Goal: Task Accomplishment & Management: Complete application form

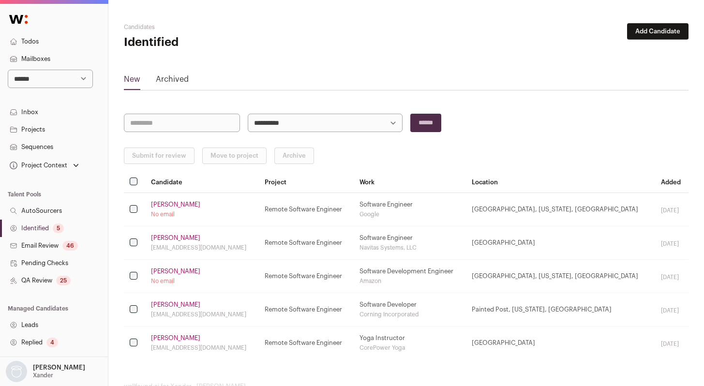
click at [41, 282] on link "QA Review 25" at bounding box center [54, 280] width 108 height 17
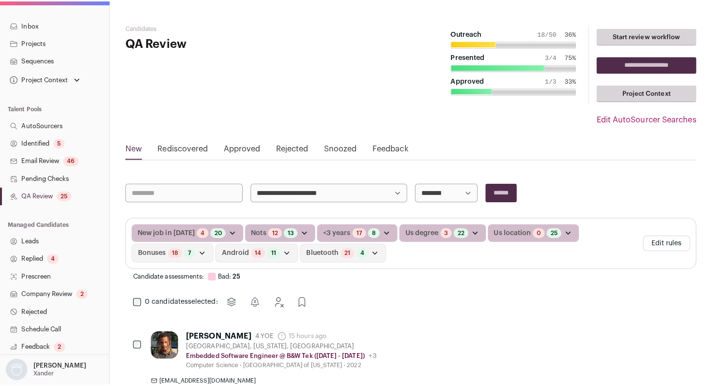
scroll to position [91, 0]
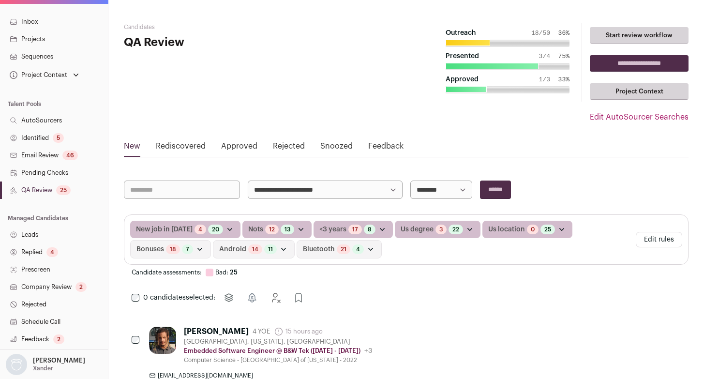
click at [61, 287] on link "Company Review 2" at bounding box center [54, 286] width 108 height 17
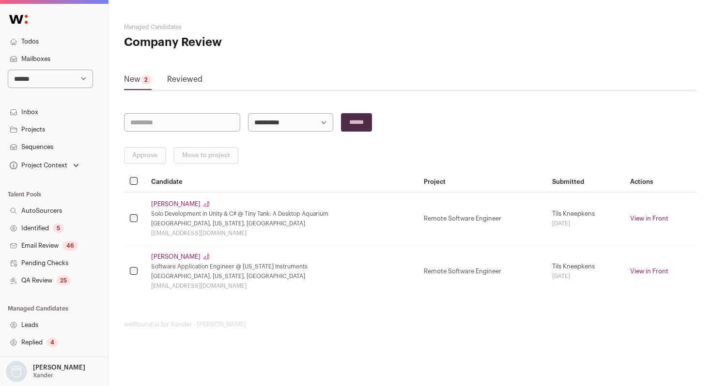
click at [178, 84] on link "Reviewed" at bounding box center [184, 81] width 35 height 15
click at [185, 81] on link "Reviewed" at bounding box center [184, 81] width 35 height 15
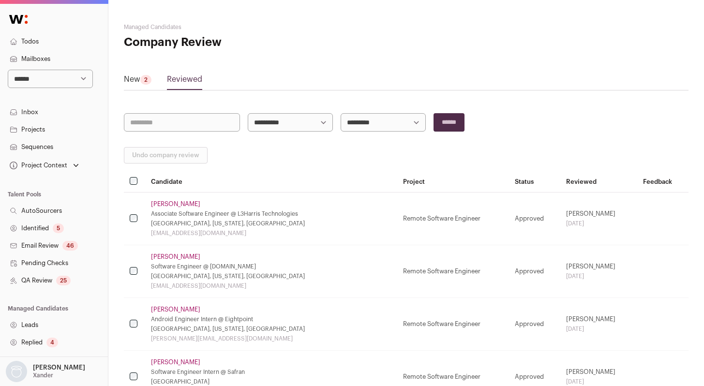
click at [153, 200] on link "Andrew Lin" at bounding box center [175, 204] width 49 height 8
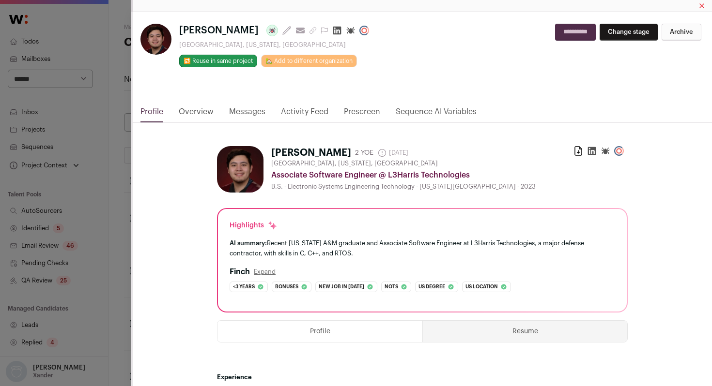
click at [303, 110] on link "Activity Feed" at bounding box center [304, 114] width 47 height 16
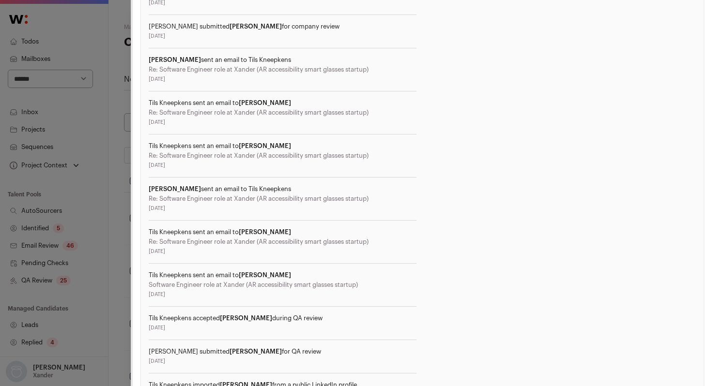
scroll to position [477, 0]
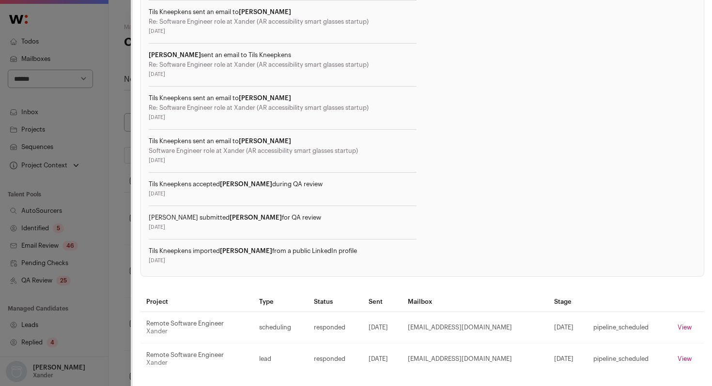
click at [101, 254] on div "Andrew Lin Last update: 3 days ago View most recent conversation in Front Lowel…" at bounding box center [356, 193] width 712 height 386
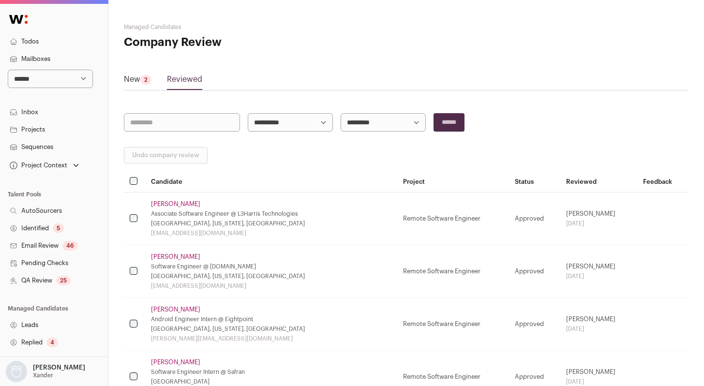
click at [177, 258] on link "Shawn Tripathy" at bounding box center [175, 257] width 49 height 8
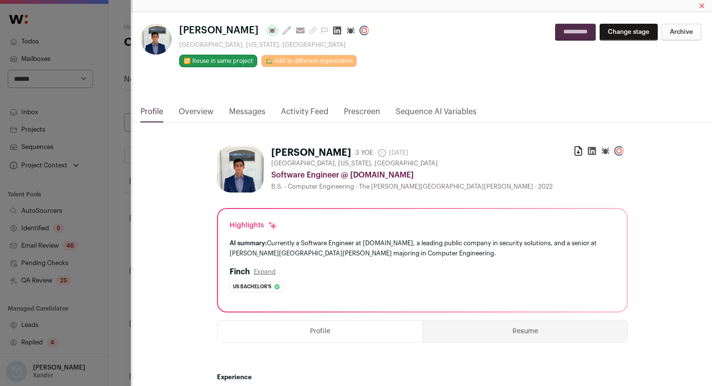
click at [304, 112] on link "Activity Feed" at bounding box center [304, 114] width 47 height 16
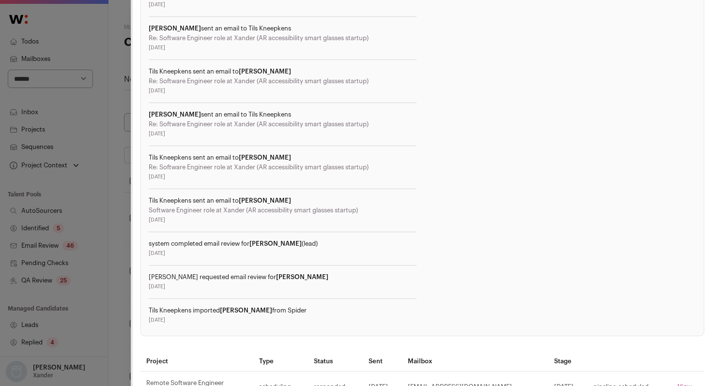
scroll to position [520, 0]
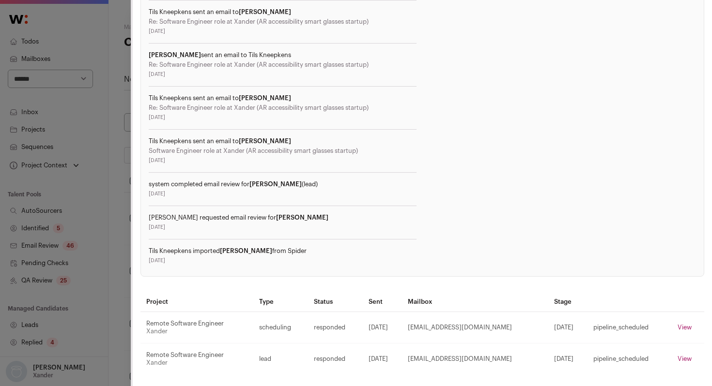
click at [124, 259] on div "Shawn Tripathy Last update: 15 days ago View most recent conversation in Front …" at bounding box center [356, 193] width 712 height 386
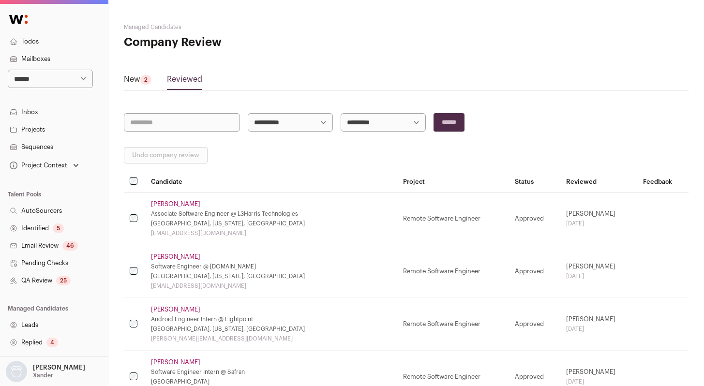
click at [165, 312] on link "Jeremy Clark" at bounding box center [175, 310] width 49 height 8
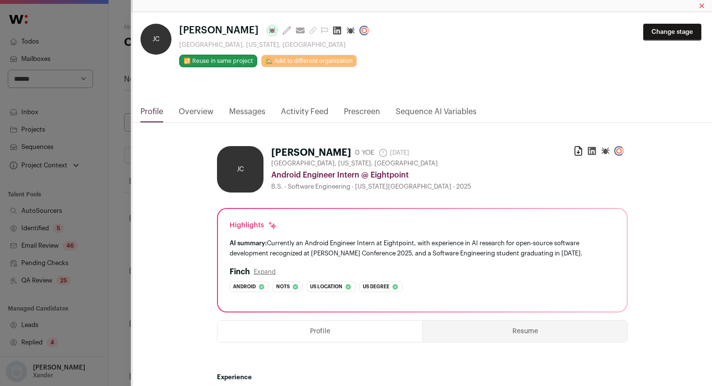
click at [309, 107] on link "Activity Feed" at bounding box center [304, 114] width 47 height 16
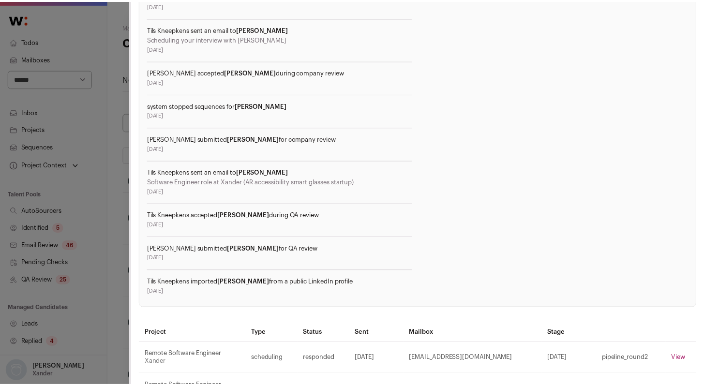
scroll to position [385, 0]
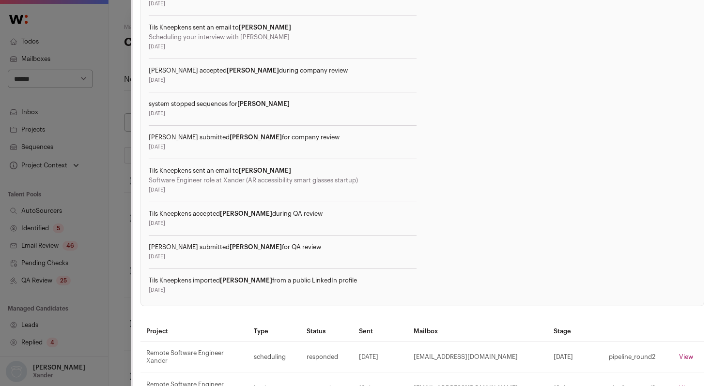
click at [123, 292] on div "JC Jeremy Clark Last update: 11 days ago View most recent conversation in Front…" at bounding box center [356, 193] width 712 height 386
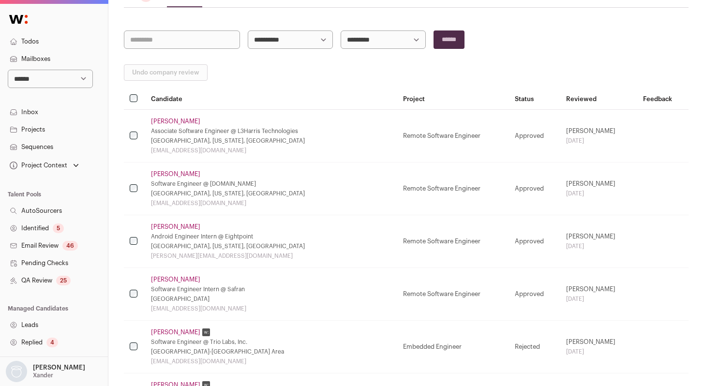
scroll to position [89, 0]
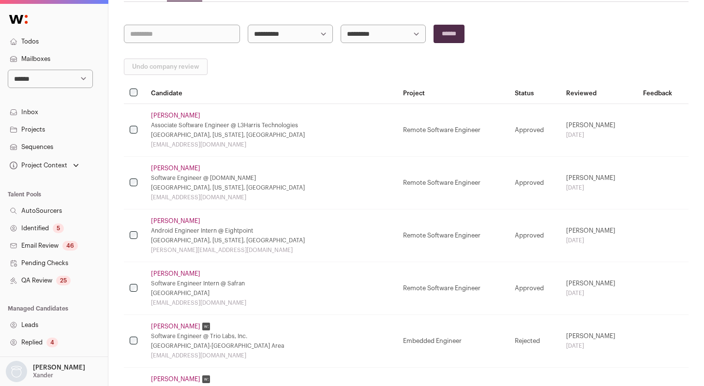
click at [167, 278] on td "Kevin Lopez Software Engineer Intern @ Safran Los Angeles Metropolitan Area kev…" at bounding box center [271, 288] width 252 height 53
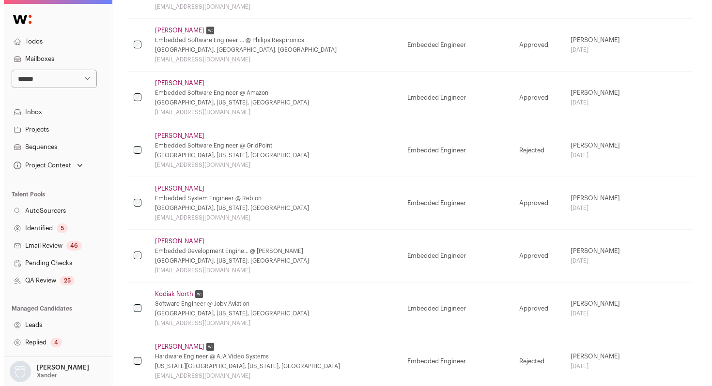
scroll to position [0, 0]
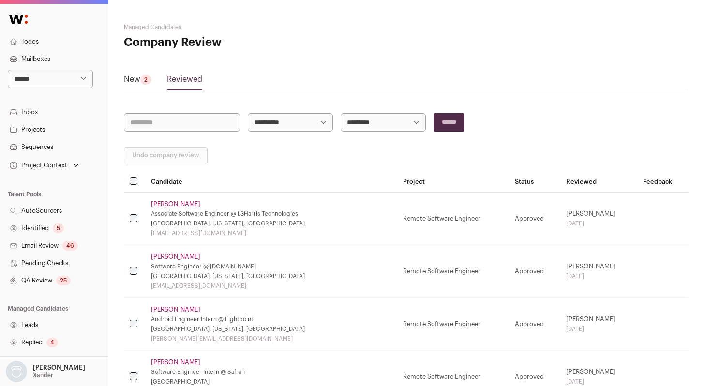
click at [143, 76] on link "New 2" at bounding box center [138, 81] width 28 height 15
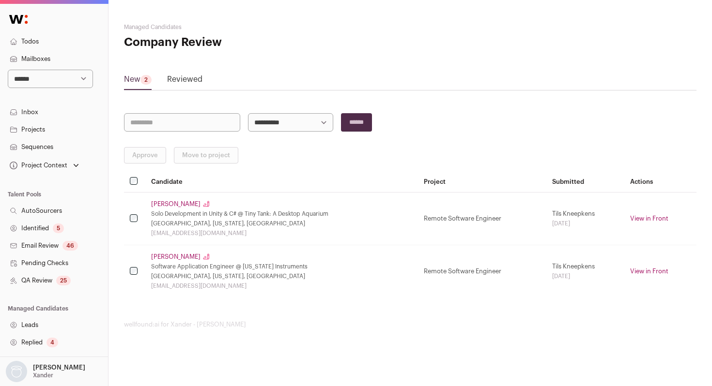
click at [178, 202] on link "Sabrina Shelton" at bounding box center [175, 204] width 49 height 8
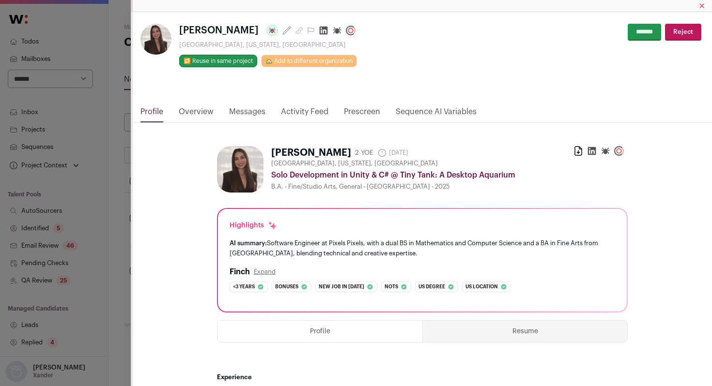
click at [303, 106] on link "Activity Feed" at bounding box center [304, 114] width 47 height 16
click at [299, 101] on html "**********" at bounding box center [356, 193] width 712 height 386
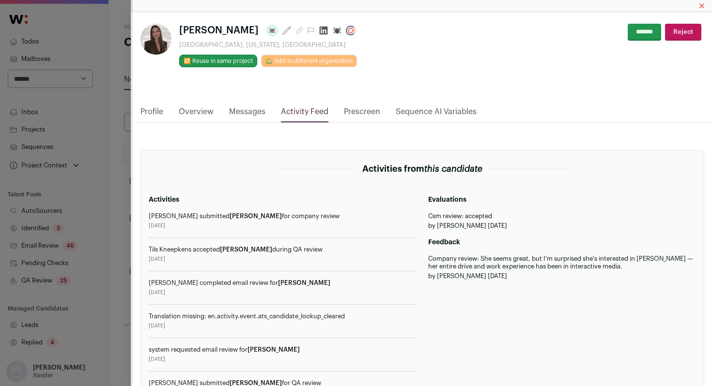
scroll to position [103, 0]
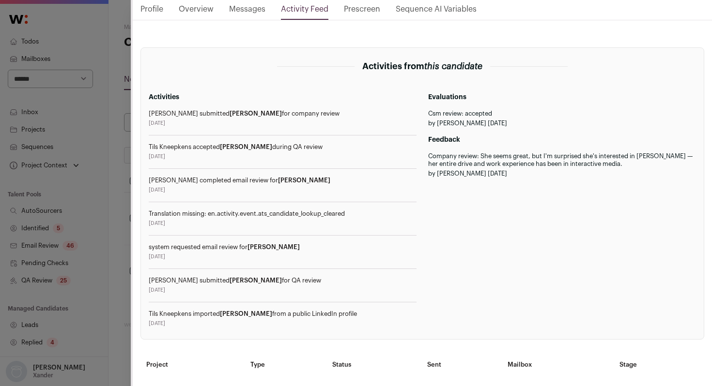
click at [108, 284] on div "Sabrina Shelton Last update: 1 day ago Irvine, California, United States 🔂 Reus…" at bounding box center [356, 193] width 712 height 386
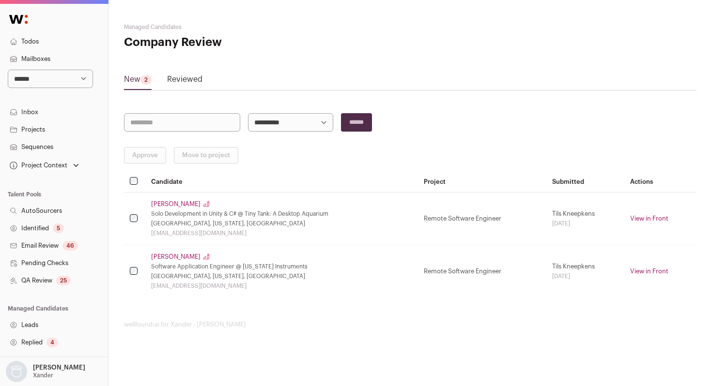
click at [166, 261] on td "Nima Behmanesh Feedback: I'm not 100% sure. His background is more firmware-spe…" at bounding box center [281, 271] width 273 height 53
click at [172, 255] on link "Nima Behmanesh" at bounding box center [175, 257] width 49 height 8
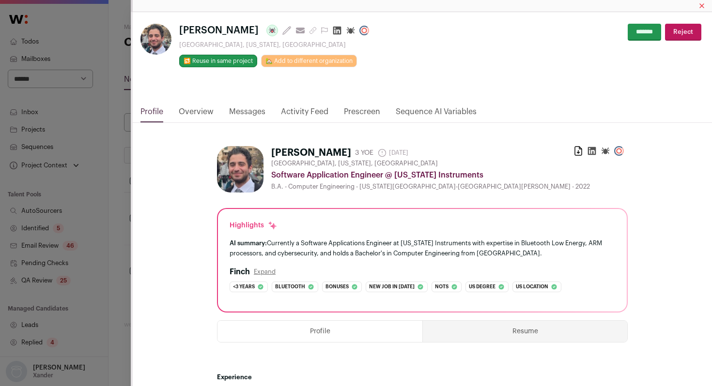
click at [304, 112] on link "Activity Feed" at bounding box center [304, 114] width 47 height 16
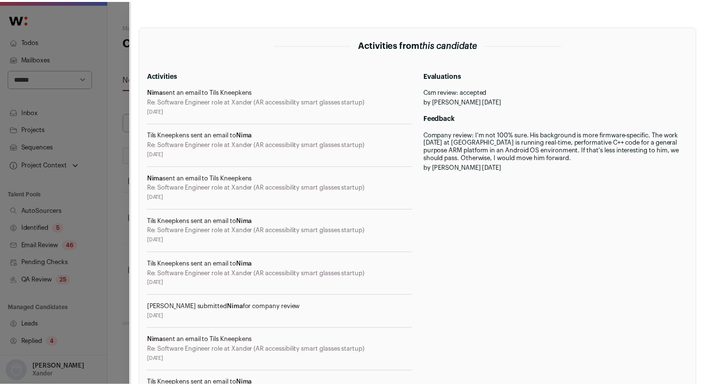
scroll to position [335, 0]
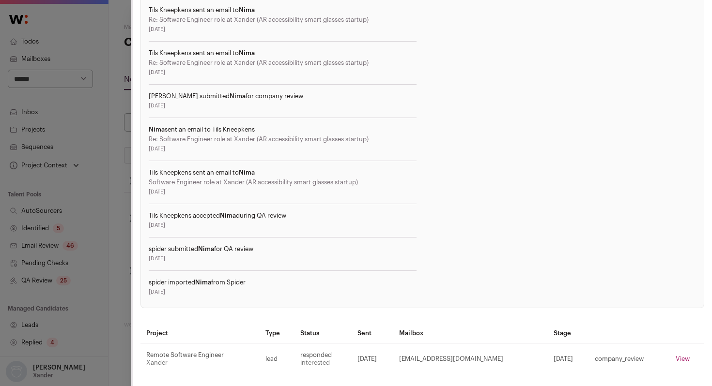
click at [120, 261] on div "Nima Behmanesh Last update: 9 days ago View most recent conversation in Front P…" at bounding box center [356, 193] width 712 height 386
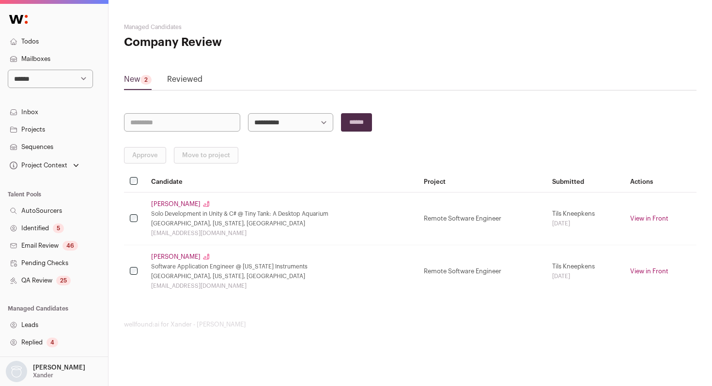
click at [46, 224] on link "Identified 5" at bounding box center [54, 228] width 108 height 17
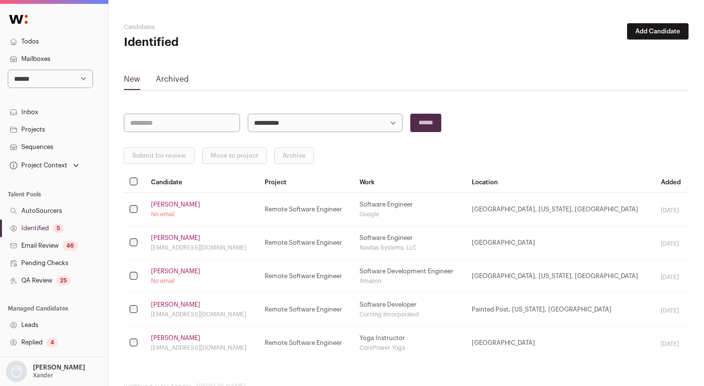
click at [53, 80] on select "**********" at bounding box center [50, 79] width 85 height 18
select select "****"
click at [8, 70] on select "**********" at bounding box center [50, 79] width 85 height 18
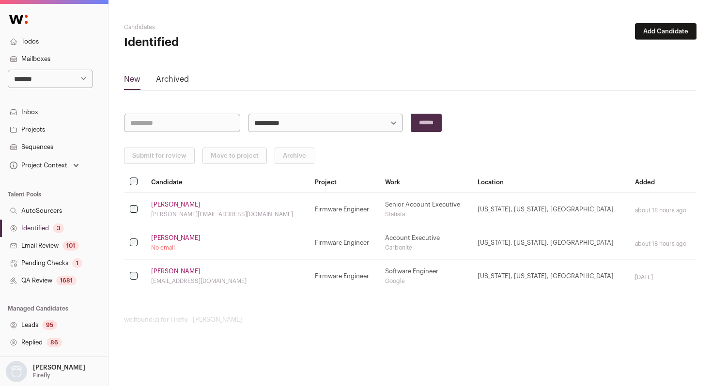
click at [167, 271] on link "Mohammad Kaif" at bounding box center [175, 272] width 49 height 8
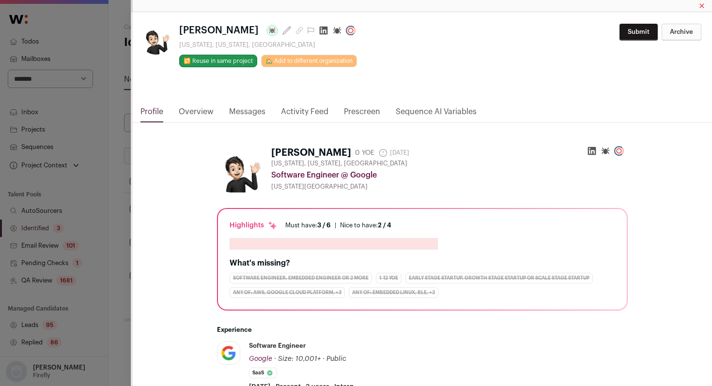
click at [303, 114] on link "Activity Feed" at bounding box center [304, 114] width 47 height 16
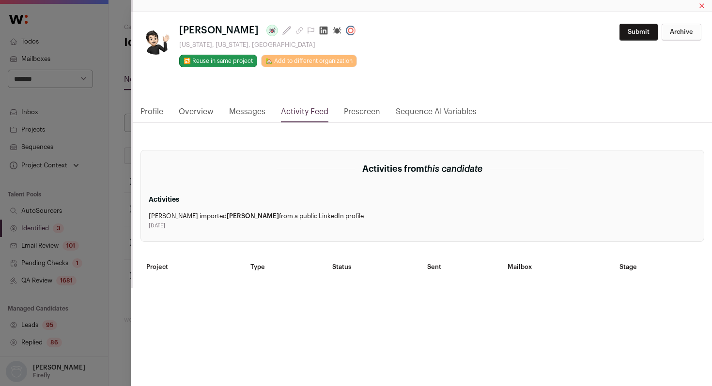
click at [116, 204] on div "**********" at bounding box center [356, 193] width 712 height 386
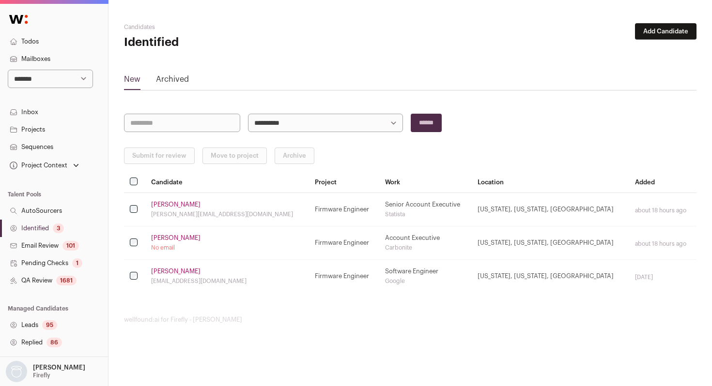
click at [159, 204] on link "Karim Nematt" at bounding box center [175, 205] width 49 height 8
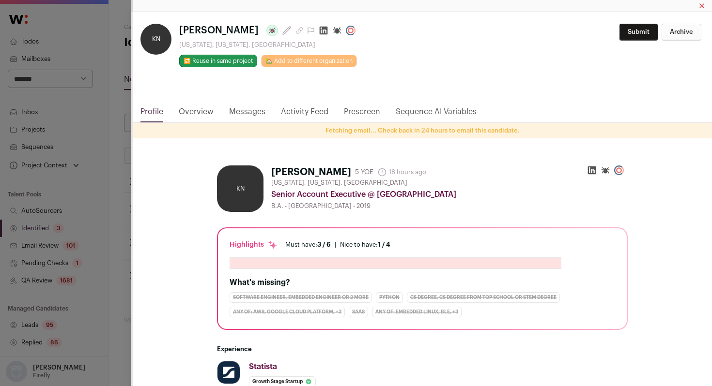
click at [303, 110] on link "Activity Feed" at bounding box center [304, 114] width 47 height 16
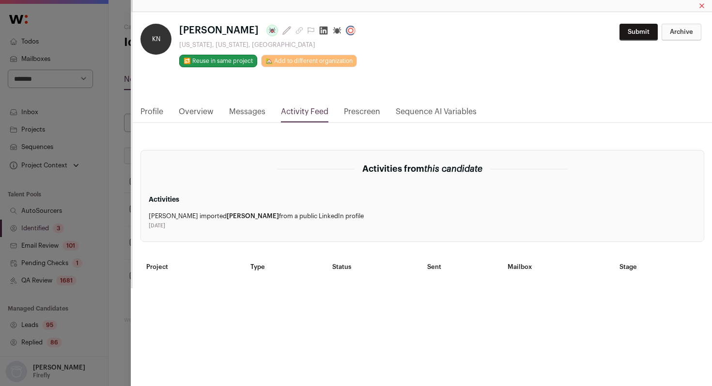
click at [125, 189] on div "KN Karim Nematt Last update: 18 hours ago New York, New York, United States 🔂 R…" at bounding box center [356, 193] width 712 height 386
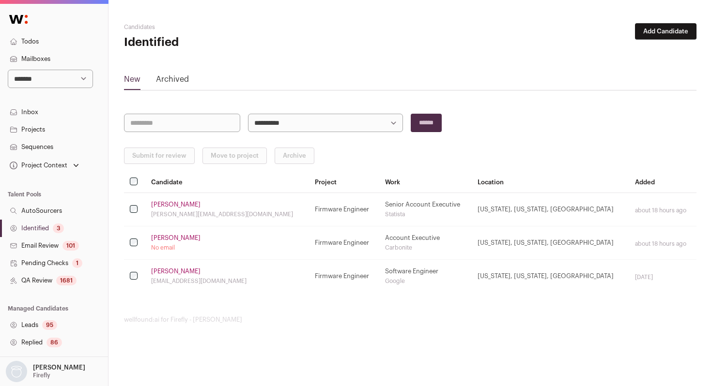
click at [159, 236] on link "Matthew Sullivan" at bounding box center [175, 238] width 49 height 8
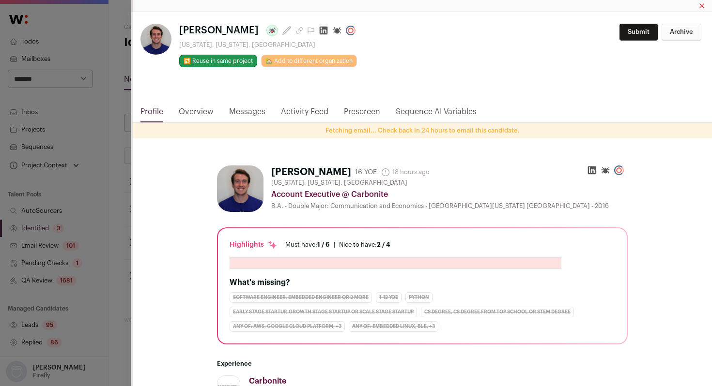
click at [120, 199] on div "**********" at bounding box center [356, 193] width 712 height 386
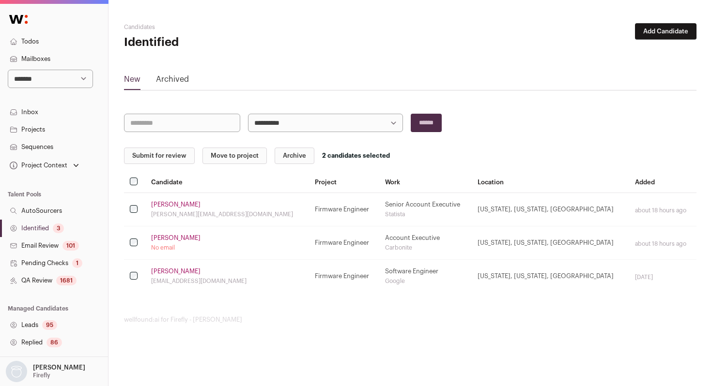
click at [279, 122] on select "**********" at bounding box center [325, 123] width 155 height 18
click at [224, 157] on button "Move to project" at bounding box center [234, 156] width 64 height 16
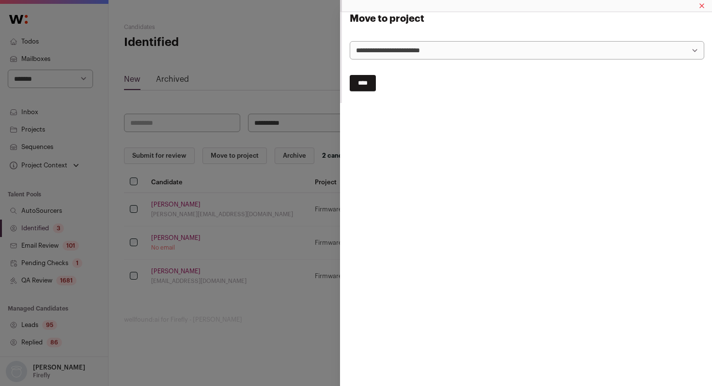
click at [394, 56] on select "**********" at bounding box center [526, 50] width 354 height 18
click at [349, 41] on select "**********" at bounding box center [526, 50] width 354 height 18
click at [366, 86] on input "****" at bounding box center [362, 83] width 26 height 16
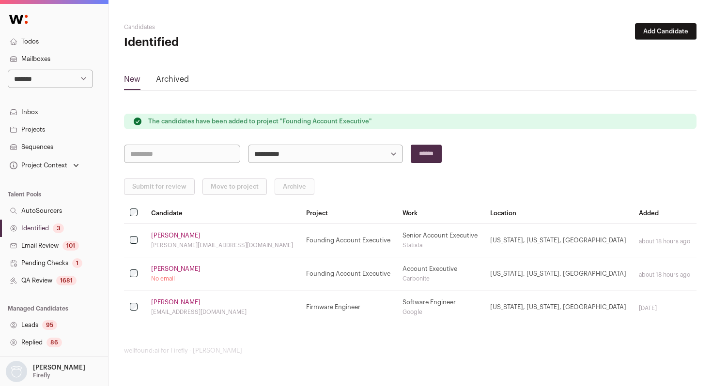
click at [54, 280] on link "QA Review 1681" at bounding box center [54, 280] width 108 height 17
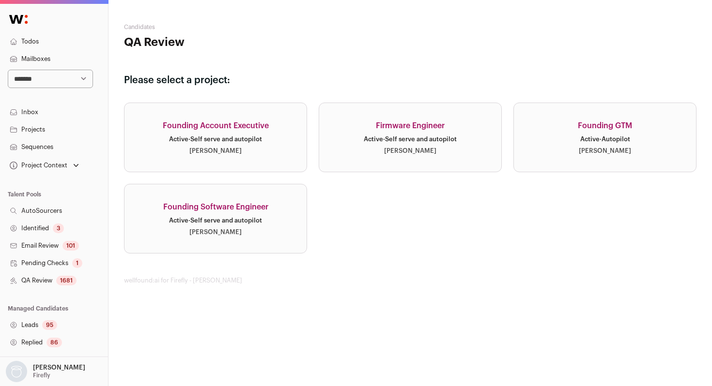
click at [64, 229] on div "3" at bounding box center [58, 229] width 11 height 10
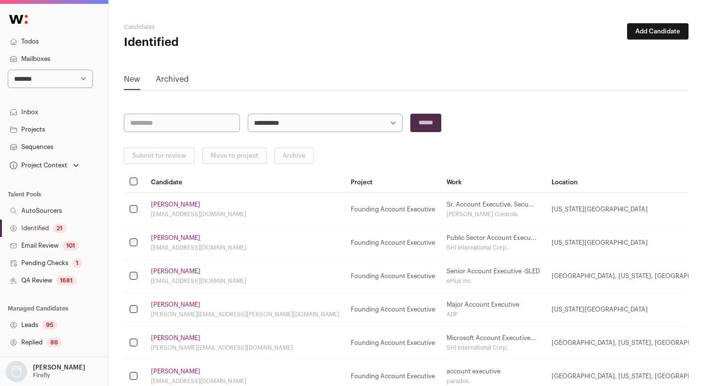
click at [310, 127] on select "**********" at bounding box center [325, 123] width 155 height 18
select select "*****"
click at [248, 114] on select "**********" at bounding box center [325, 123] width 155 height 18
click at [170, 205] on link "Derek Hughes" at bounding box center [175, 205] width 49 height 8
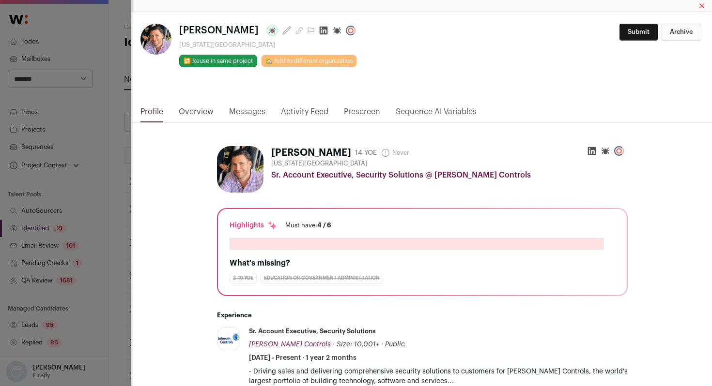
click at [314, 112] on link "Activity Feed" at bounding box center [304, 114] width 47 height 16
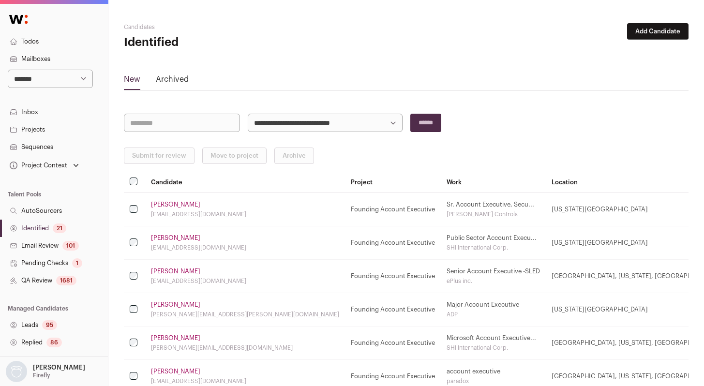
click at [171, 240] on link "Jim Jagodzinski" at bounding box center [175, 238] width 49 height 8
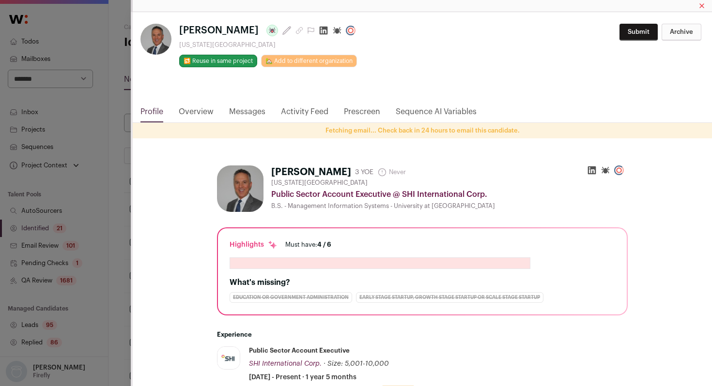
click at [308, 111] on link "Activity Feed" at bounding box center [304, 114] width 47 height 16
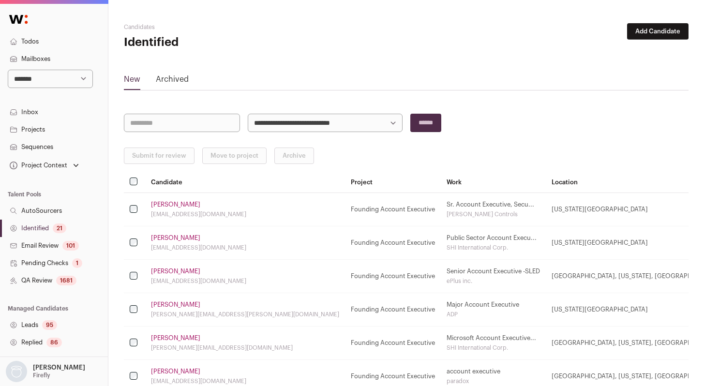
click at [160, 274] on link "Steve Benevento" at bounding box center [175, 272] width 49 height 8
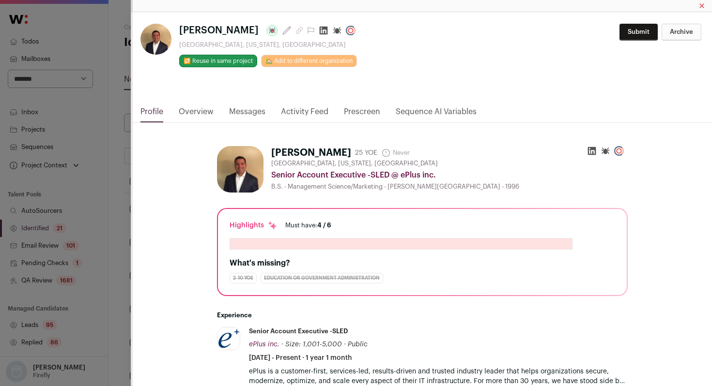
click at [305, 113] on link "Activity Feed" at bounding box center [304, 114] width 47 height 16
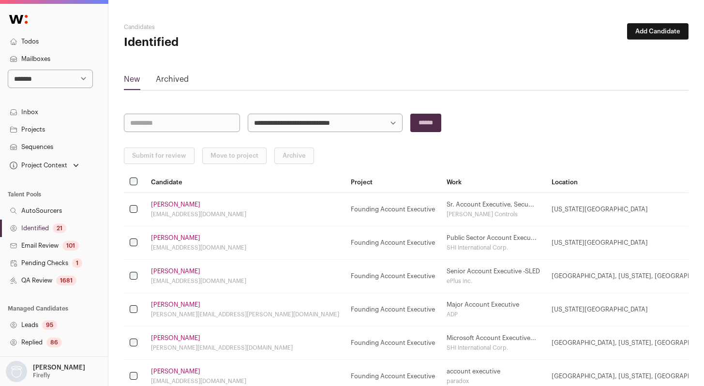
click at [174, 238] on link "Jim Jagodzinski" at bounding box center [175, 238] width 49 height 8
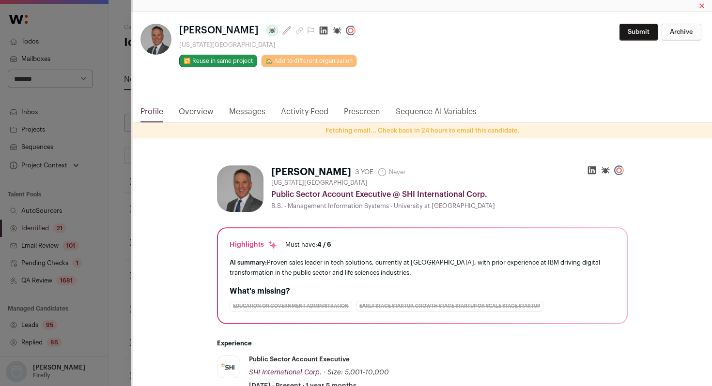
click at [318, 32] on icon "Close modal via background" at bounding box center [323, 31] width 10 height 10
click at [125, 97] on div "**********" at bounding box center [356, 193] width 712 height 386
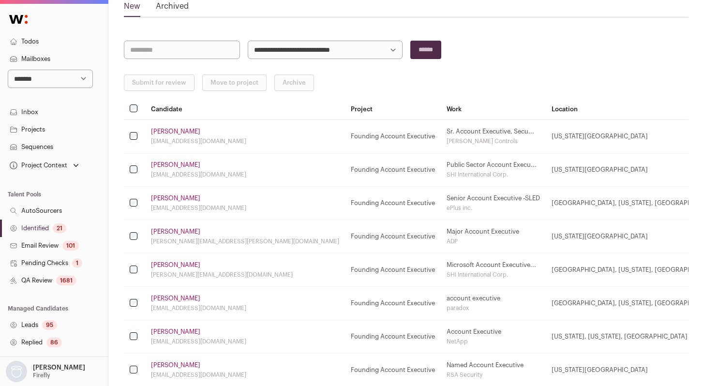
scroll to position [81, 0]
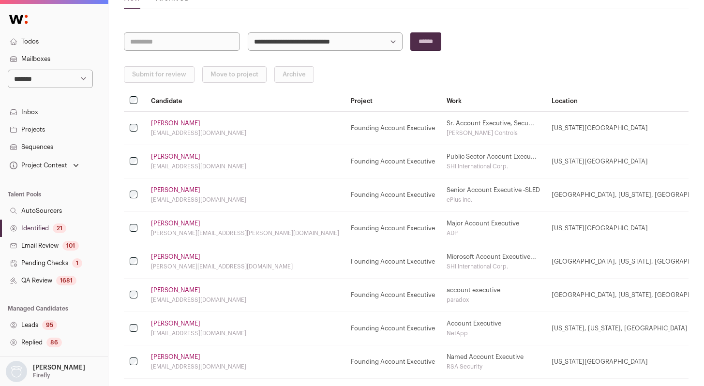
click at [182, 221] on link "Everett Rodriguez" at bounding box center [175, 224] width 49 height 8
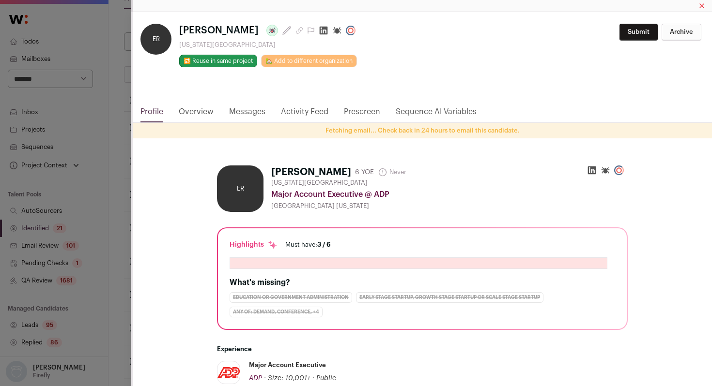
click at [326, 33] on icon "Close modal via background" at bounding box center [323, 31] width 8 height 8
click at [125, 135] on div "ER Everett Rodriguez Last update: 23 days ago New York City Metropolitan Area 🔂…" at bounding box center [356, 193] width 712 height 386
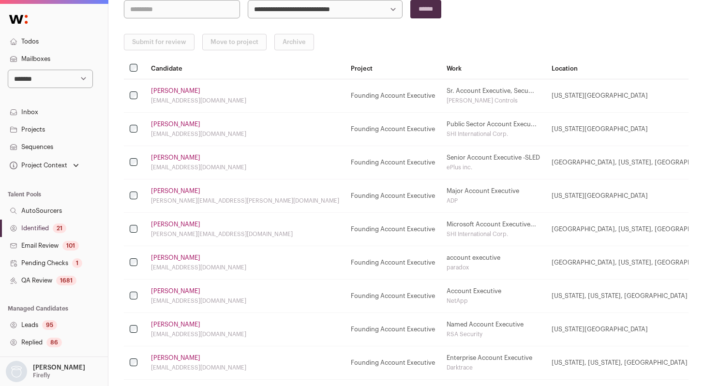
scroll to position [122, 0]
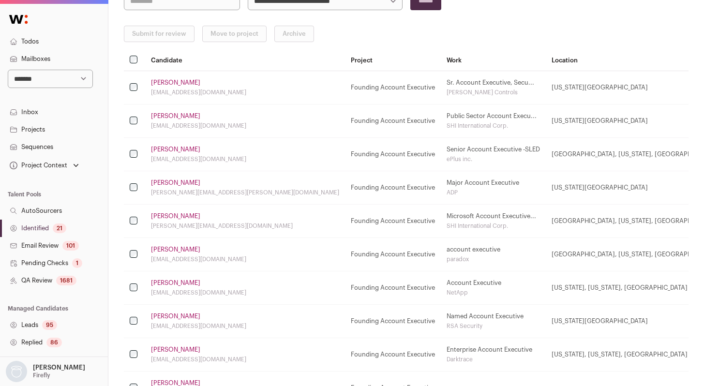
click at [171, 219] on link "Seth Baumiller" at bounding box center [175, 216] width 49 height 8
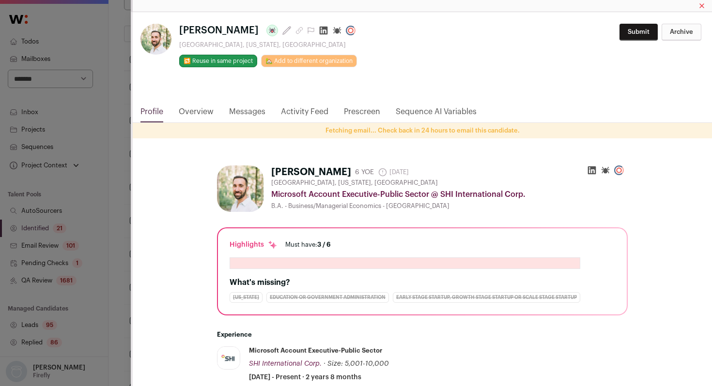
click at [319, 30] on icon "Close modal via background" at bounding box center [323, 31] width 8 height 8
click at [109, 106] on div "Seth Baumiller Last update: 16 days ago Northampton, Pennsylvania, United State…" at bounding box center [356, 193] width 712 height 386
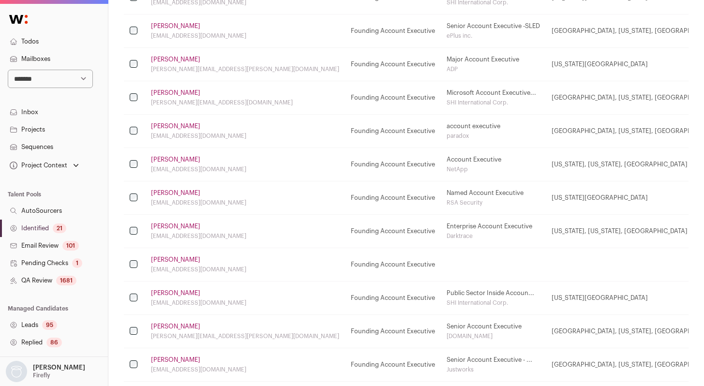
scroll to position [260, 0]
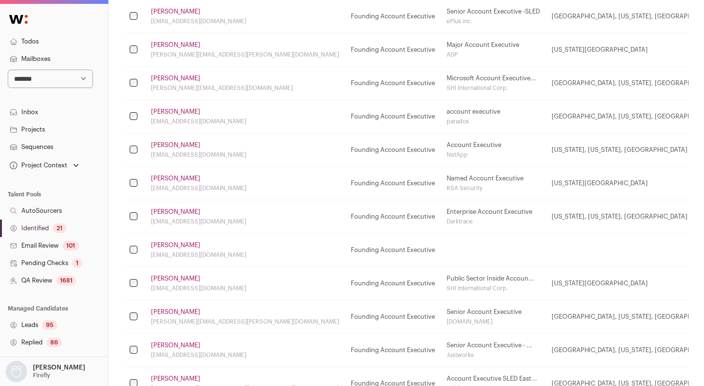
click at [184, 244] on link "Matthew Amato" at bounding box center [175, 246] width 49 height 8
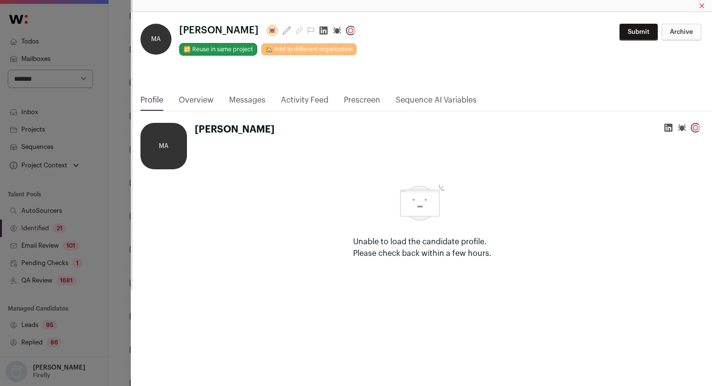
click at [319, 33] on icon "Close modal via background" at bounding box center [323, 31] width 8 height 8
click at [111, 98] on div "**********" at bounding box center [356, 193] width 712 height 386
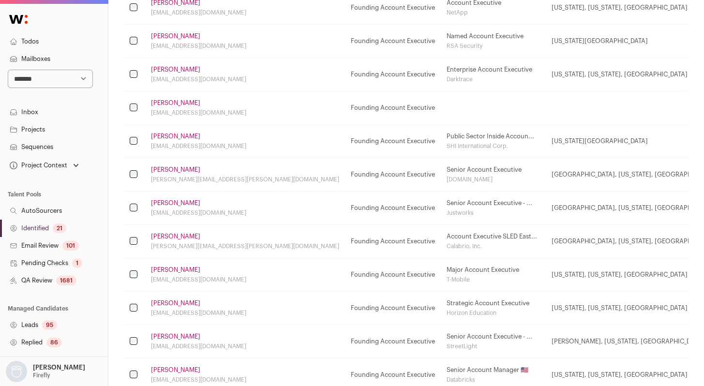
scroll to position [405, 0]
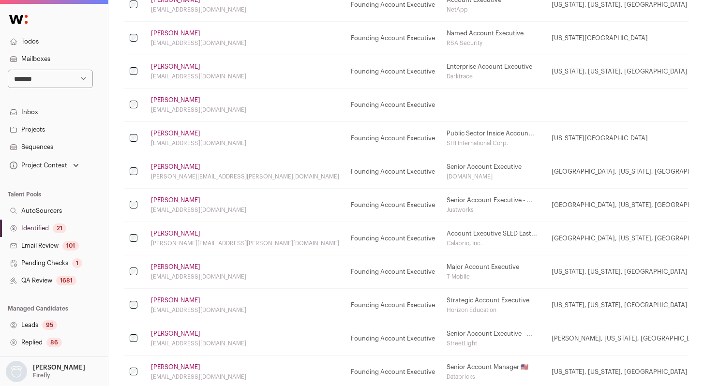
click at [166, 232] on link "Carrie Carignan" at bounding box center [175, 234] width 49 height 8
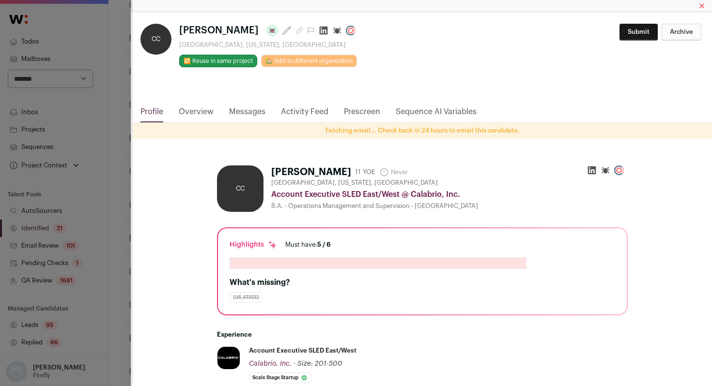
click at [318, 31] on icon "Close modal via background" at bounding box center [323, 31] width 10 height 10
click at [114, 109] on div "CC Carrie Carignan Last update: 3 months ago Branford, Connecticut, United Stat…" at bounding box center [356, 193] width 712 height 386
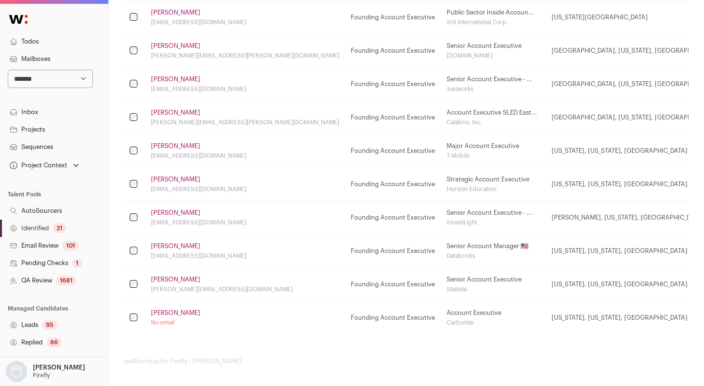
scroll to position [529, 0]
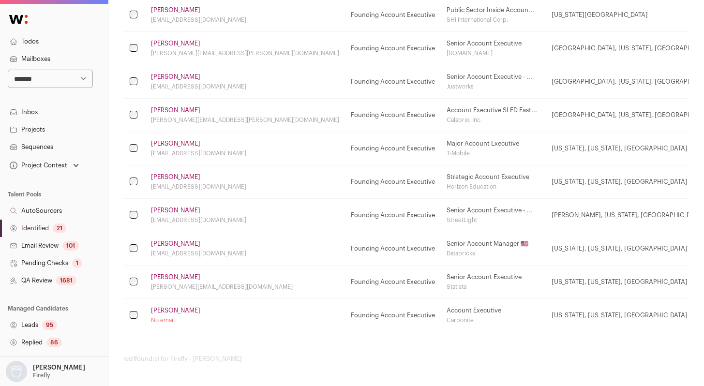
click at [177, 279] on link "Karim Nematt" at bounding box center [175, 277] width 49 height 8
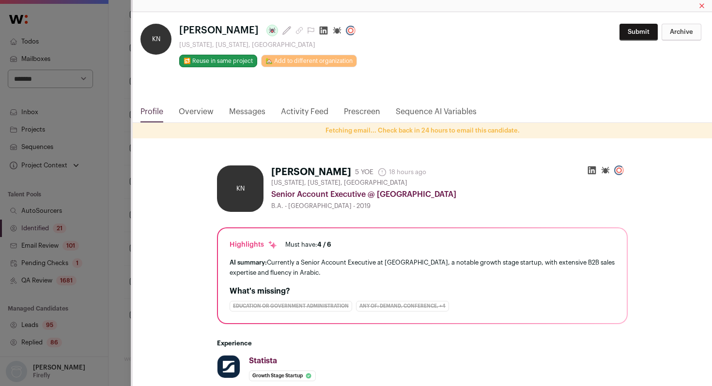
click at [319, 34] on icon "Close modal via background" at bounding box center [323, 31] width 8 height 8
click at [118, 74] on div "KN Karim Nematt Last update: 18 hours ago New York, New York, United States 🔂 R…" at bounding box center [356, 193] width 712 height 386
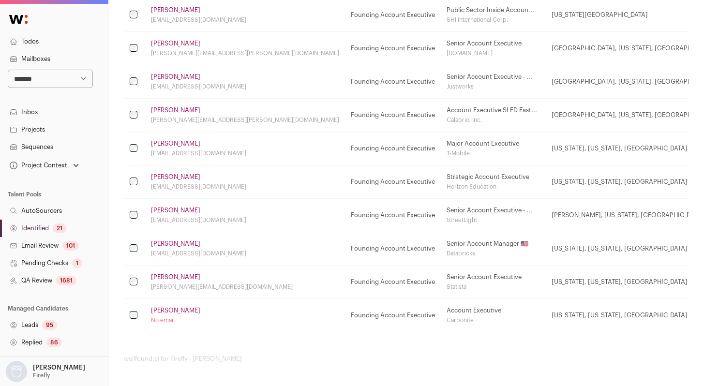
click at [169, 313] on link "Matthew Sullivan" at bounding box center [175, 311] width 49 height 8
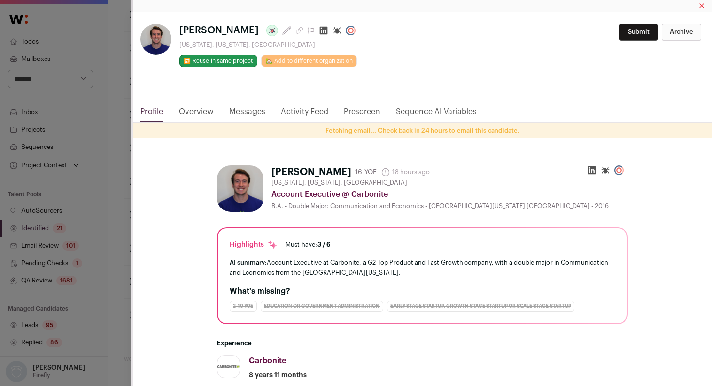
click at [323, 31] on icon "Close modal via background" at bounding box center [323, 31] width 10 height 10
click at [115, 69] on div "**********" at bounding box center [356, 193] width 712 height 386
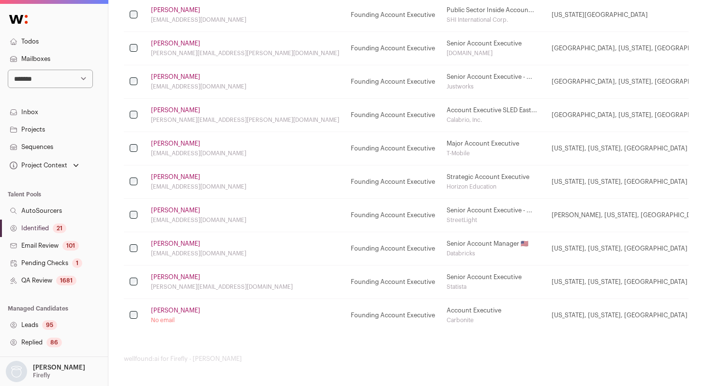
click at [50, 230] on link "Identified 21" at bounding box center [54, 228] width 108 height 17
select select "*****"
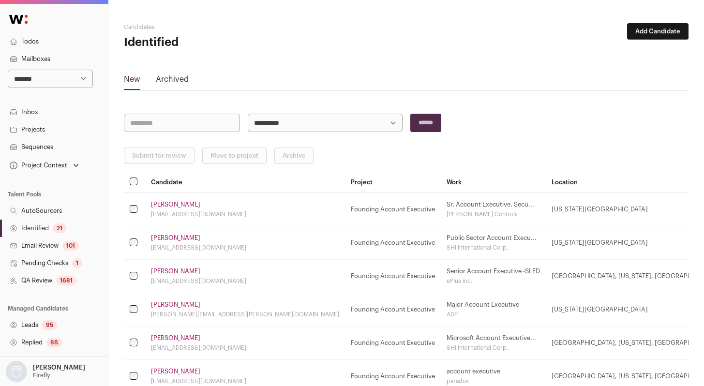
click at [278, 127] on select "**********" at bounding box center [325, 123] width 155 height 18
select select "*****"
click at [248, 114] on select "**********" at bounding box center [325, 123] width 155 height 18
click at [176, 155] on button "Submit for review" at bounding box center [159, 156] width 71 height 16
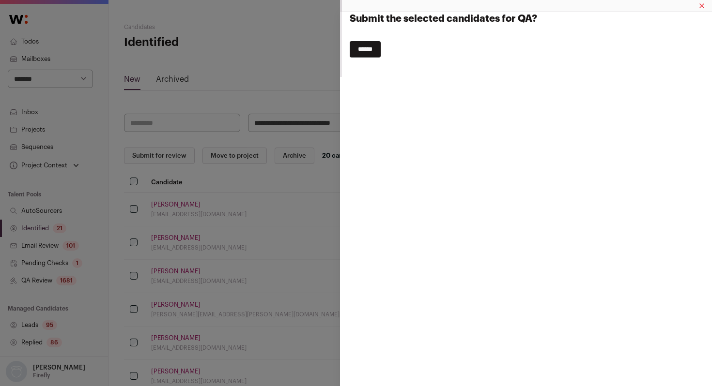
click at [372, 45] on input "******" at bounding box center [364, 49] width 31 height 16
select select
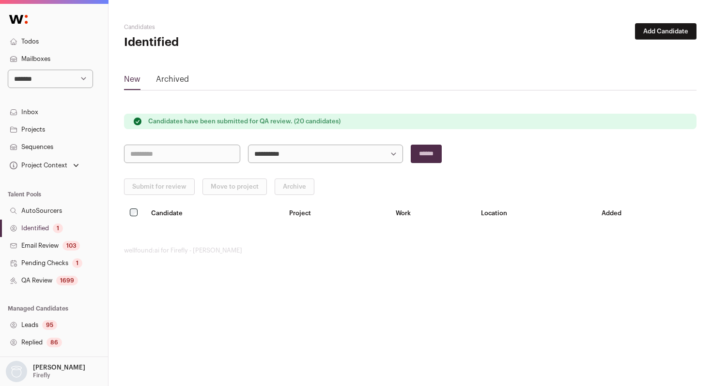
click at [48, 77] on select "**********" at bounding box center [50, 79] width 85 height 18
select select "*****"
click at [8, 70] on select "**********" at bounding box center [50, 79] width 85 height 18
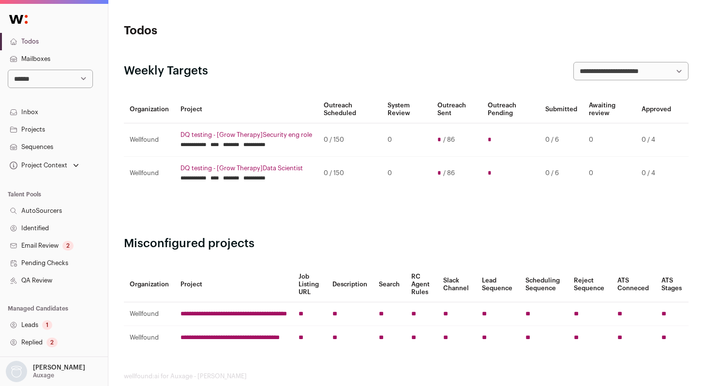
click at [53, 280] on link "QA Review" at bounding box center [54, 280] width 108 height 17
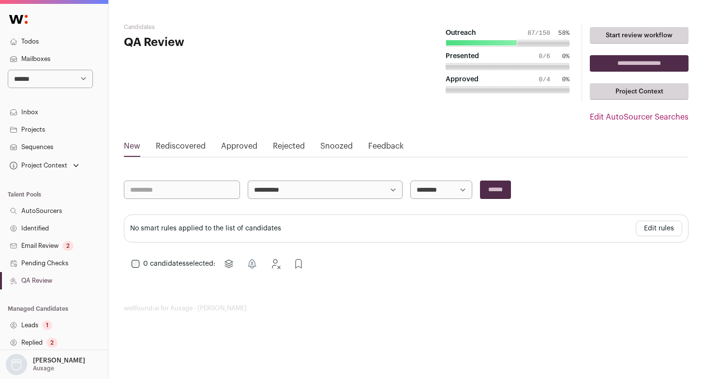
click at [241, 149] on link "Approved" at bounding box center [239, 147] width 36 height 15
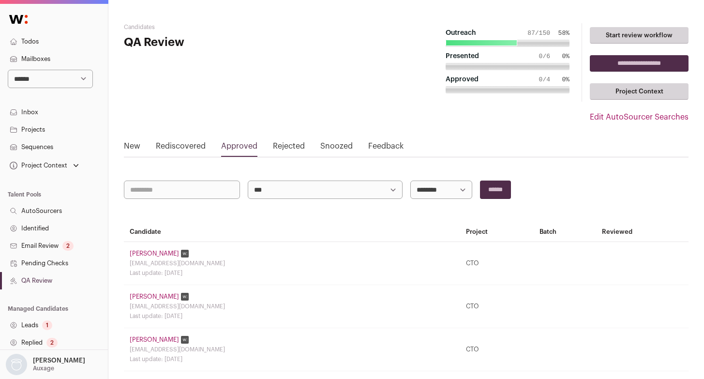
click at [157, 250] on link "Savarn Dontamsetti" at bounding box center [154, 254] width 49 height 8
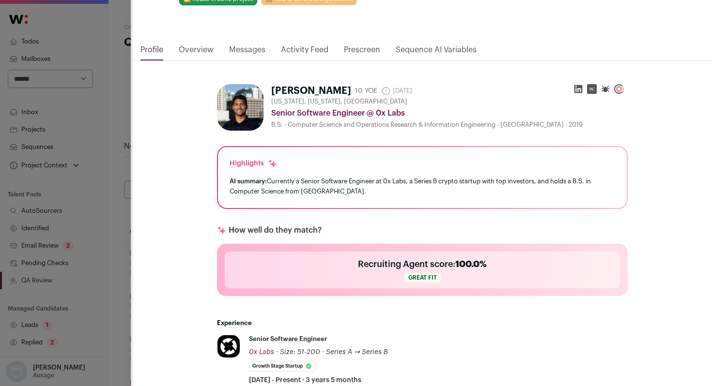
scroll to position [56, 0]
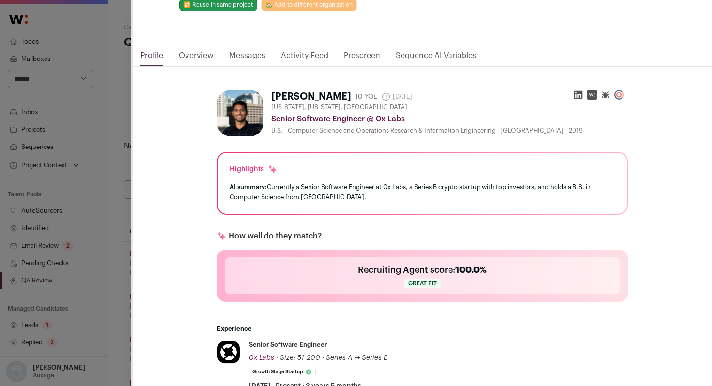
click at [305, 56] on link "Activity Feed" at bounding box center [304, 58] width 47 height 16
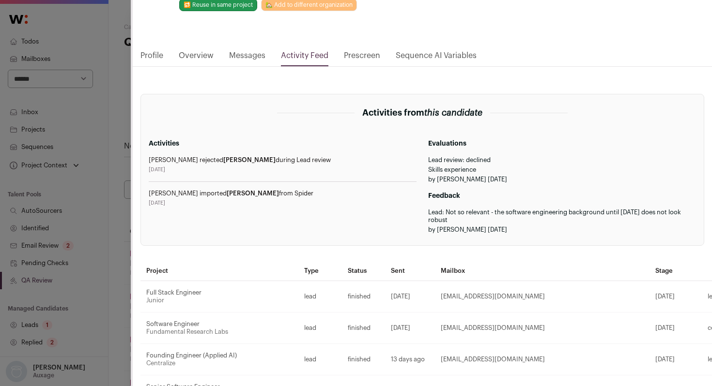
click at [111, 258] on div "Savarn Dontamsetti Last update: 1 day ago New York, New York, United States 🔂 R…" at bounding box center [356, 193] width 712 height 386
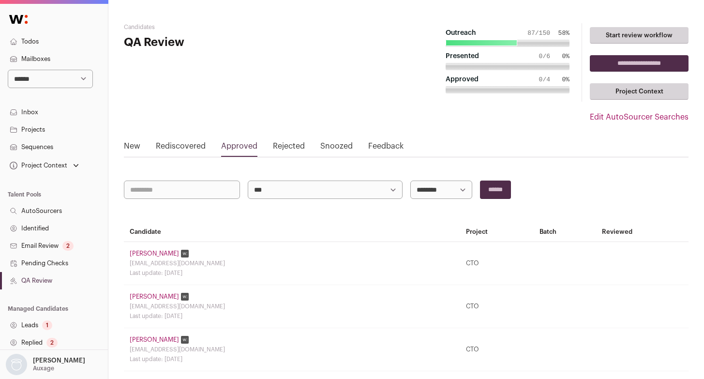
click at [153, 256] on link "Savarn Dontamsetti" at bounding box center [154, 254] width 49 height 8
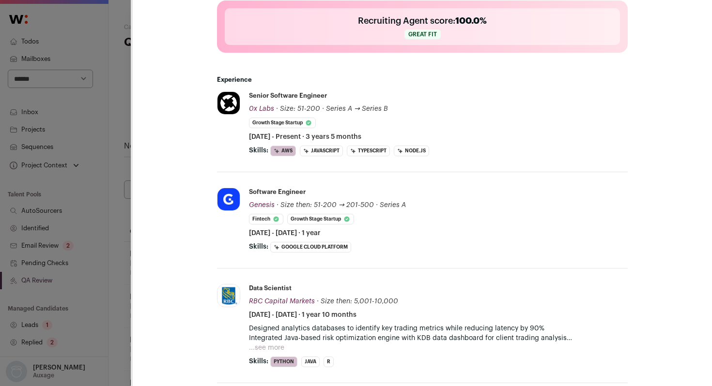
scroll to position [307, 0]
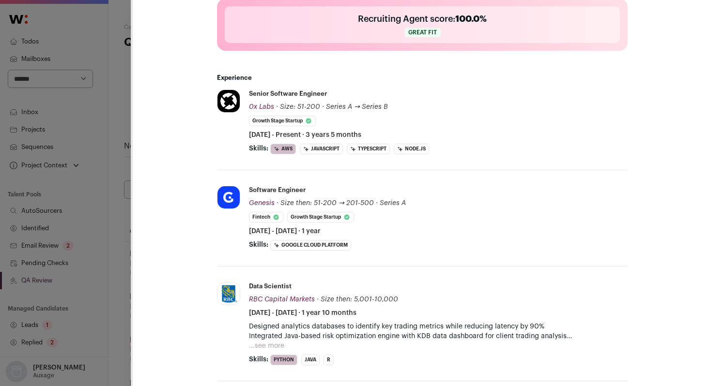
click at [118, 152] on div "Savarn Dontamsetti Last update: 1 day ago New York, New York, United States 🔂 R…" at bounding box center [356, 193] width 712 height 386
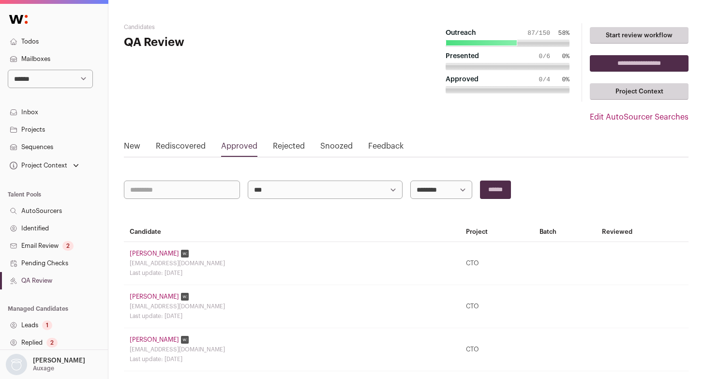
click at [163, 251] on link "Savarn Dontamsetti" at bounding box center [154, 254] width 49 height 8
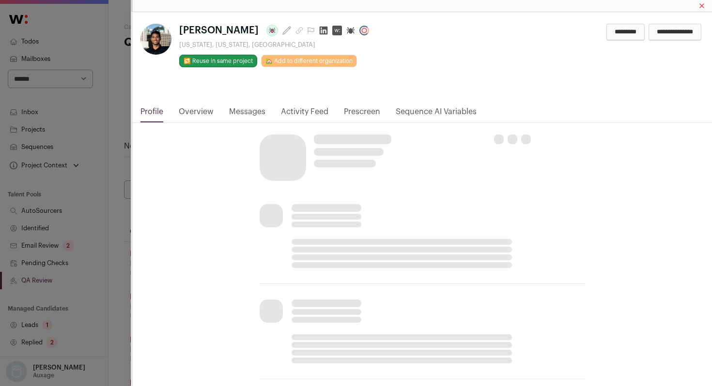
click at [309, 111] on link "Activity Feed" at bounding box center [304, 114] width 47 height 16
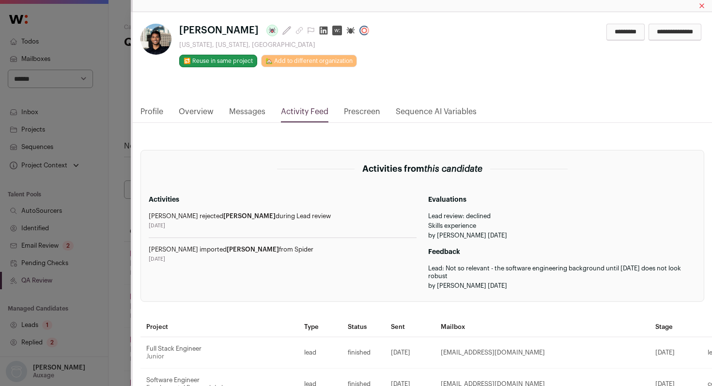
click at [115, 290] on div "Savarn Dontamsetti Last update: 1 day ago New York, New York, United States 🔂 R…" at bounding box center [356, 193] width 712 height 386
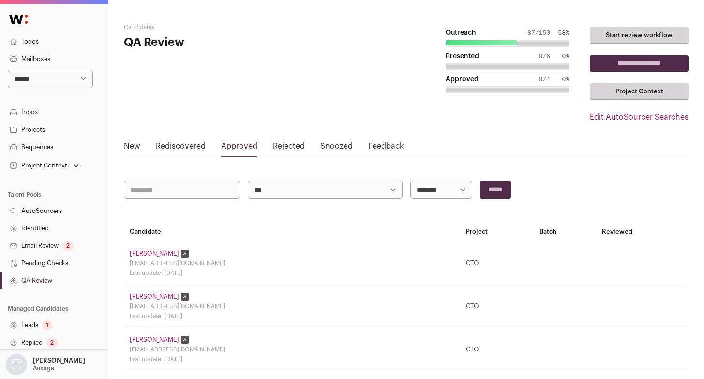
click at [150, 297] on link "Lydia Gu" at bounding box center [154, 297] width 49 height 8
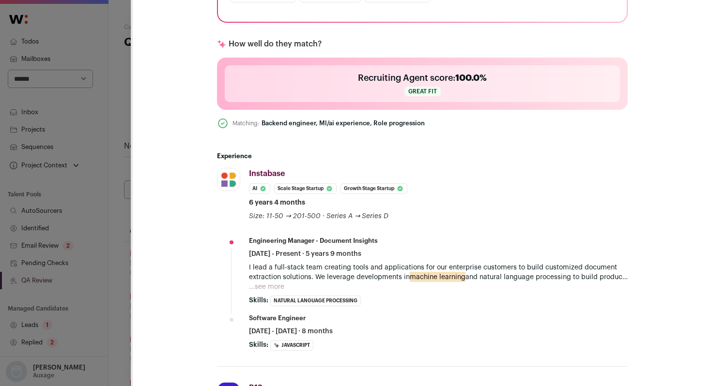
scroll to position [350, 0]
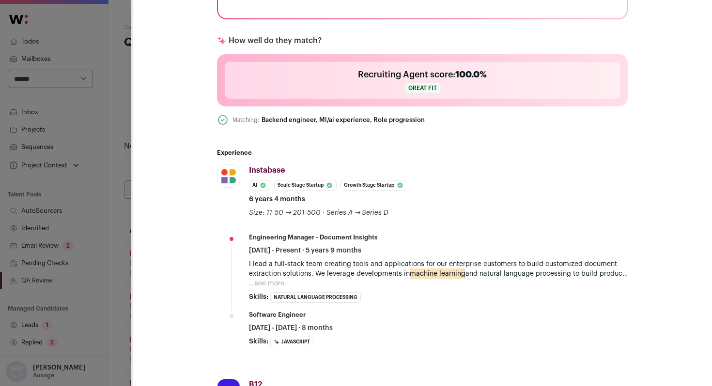
click at [268, 283] on button "...see more" at bounding box center [266, 284] width 35 height 10
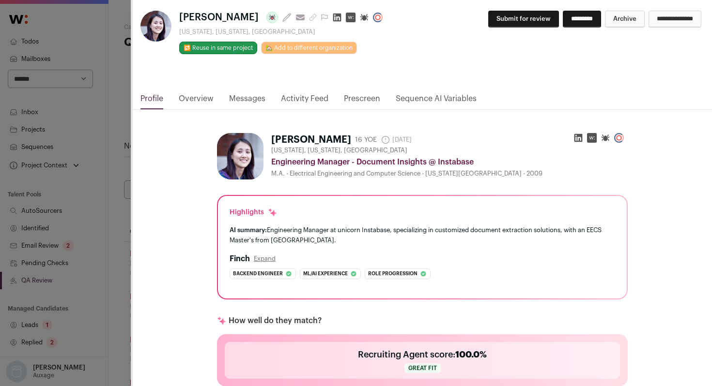
scroll to position [0, 0]
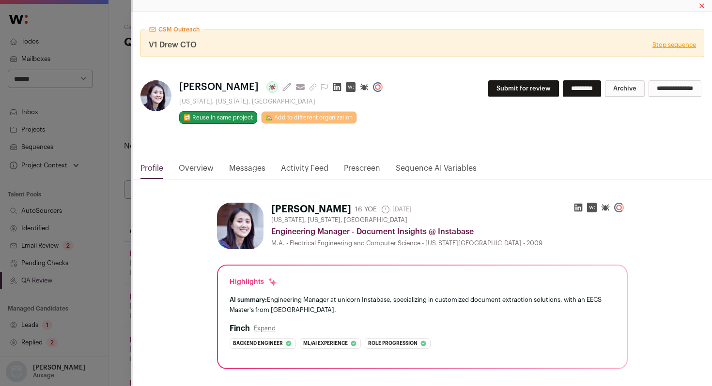
click at [304, 167] on link "Activity Feed" at bounding box center [304, 171] width 47 height 16
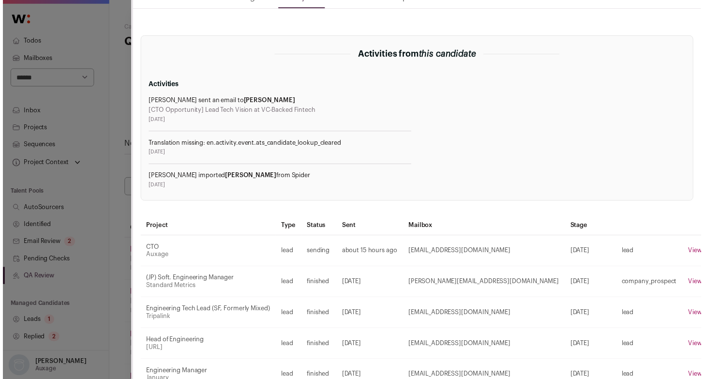
scroll to position [179, 0]
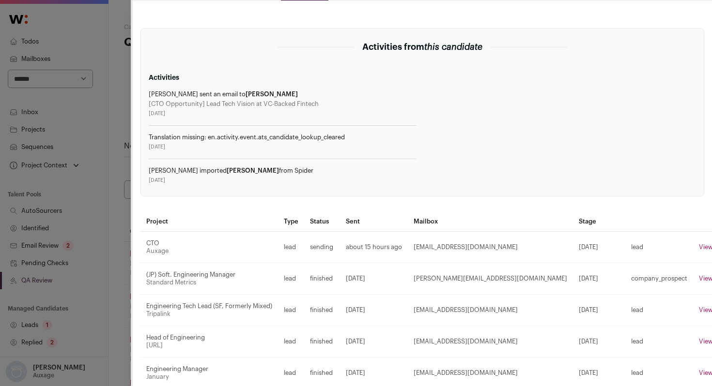
click at [97, 325] on div "CSM Outreach V1 Drew CTO Stop sequence Lydia Gu Last update: 3 days ago View mo…" at bounding box center [356, 193] width 712 height 386
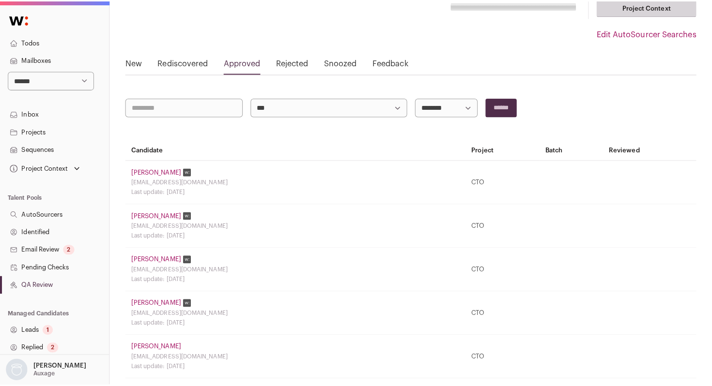
scroll to position [89, 0]
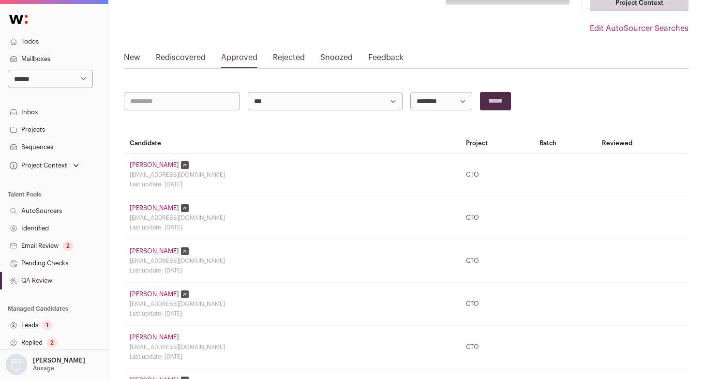
click at [152, 249] on link "Jeff Knupp" at bounding box center [154, 251] width 49 height 8
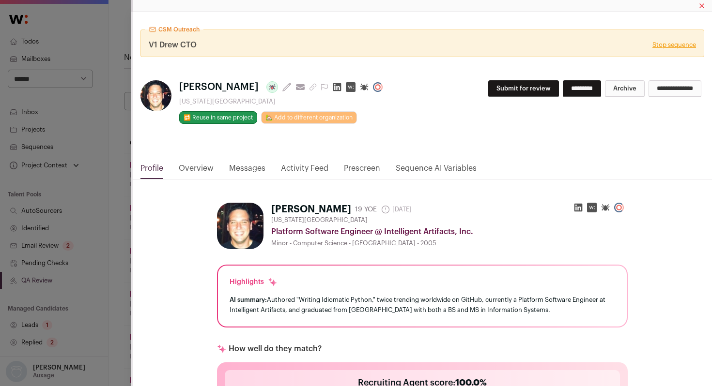
click at [296, 165] on link "Activity Feed" at bounding box center [304, 171] width 47 height 16
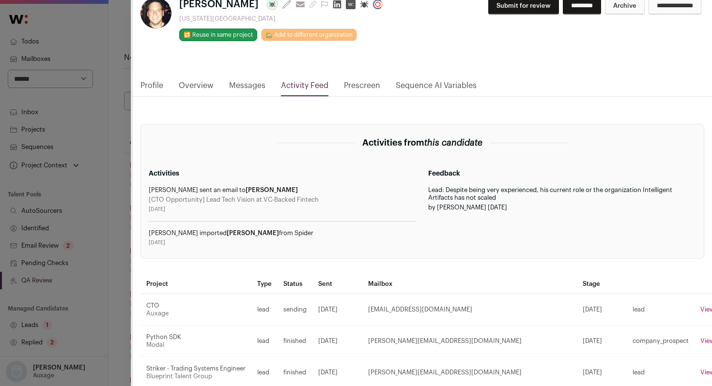
scroll to position [89, 0]
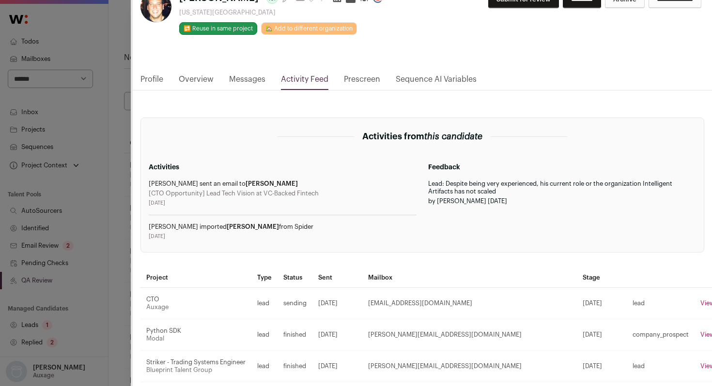
click at [151, 79] on link "Profile" at bounding box center [151, 82] width 23 height 16
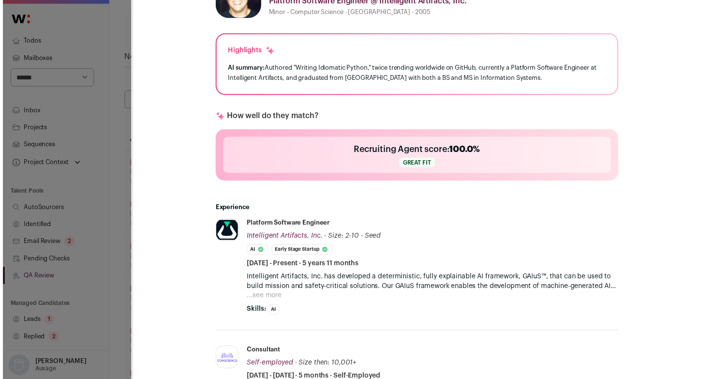
scroll to position [234, 0]
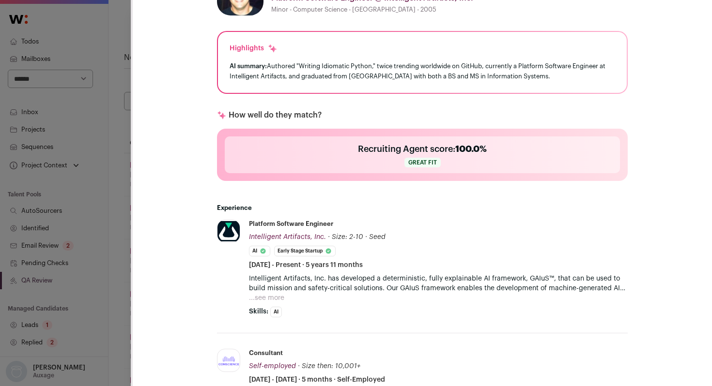
click at [127, 218] on div "CSM Outreach V1 Drew CTO Stop sequence Jeff Knupp Last update: 6 days ago View …" at bounding box center [356, 193] width 712 height 386
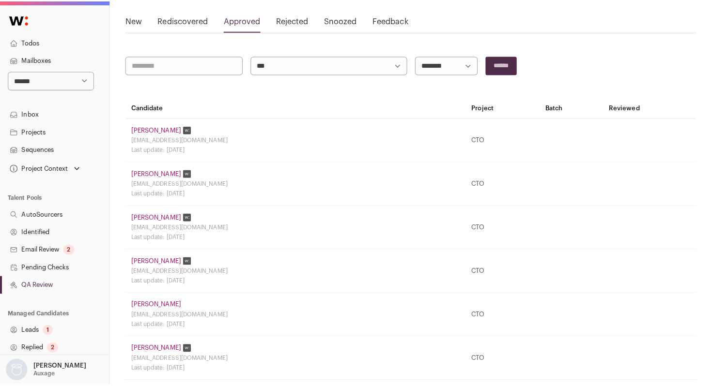
scroll to position [129, 0]
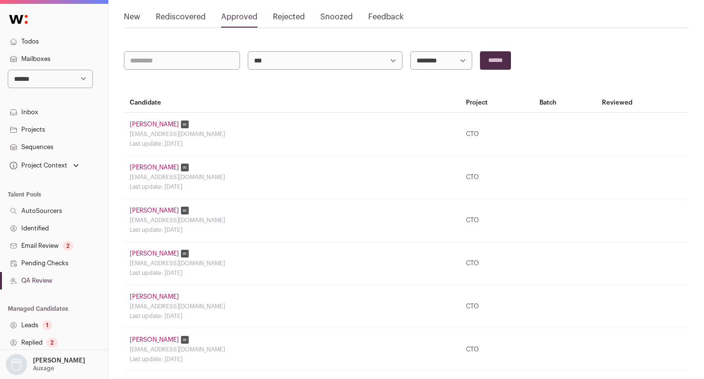
click at [154, 257] on link "Kaiying Liao" at bounding box center [154, 254] width 49 height 8
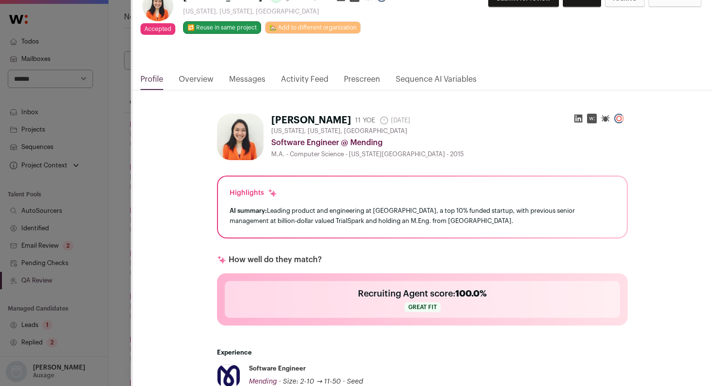
scroll to position [84, 0]
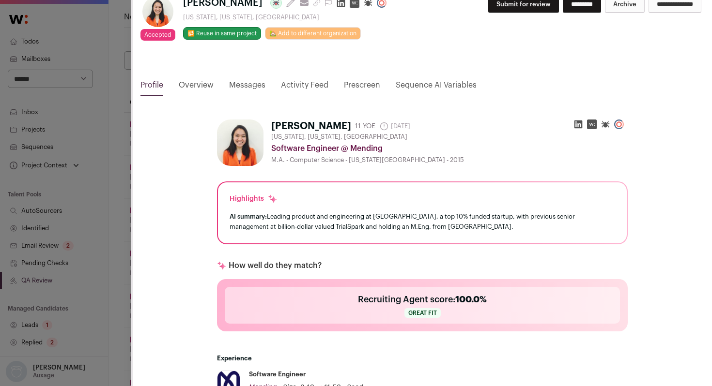
click at [309, 90] on link "Activity Feed" at bounding box center [304, 87] width 47 height 16
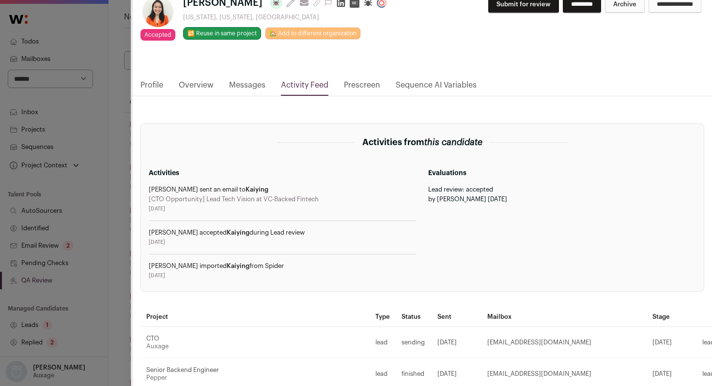
click at [154, 90] on link "Profile" at bounding box center [151, 87] width 23 height 16
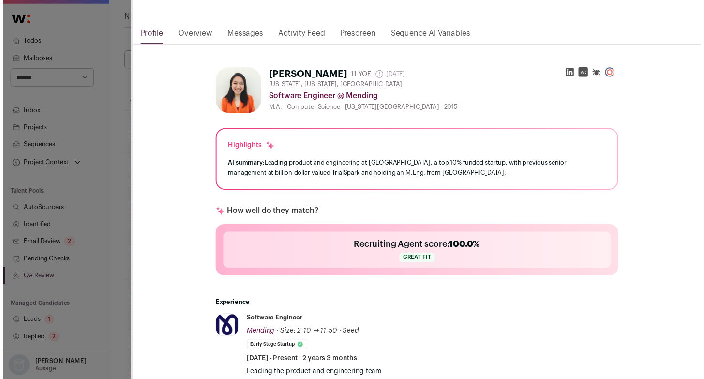
scroll to position [160, 0]
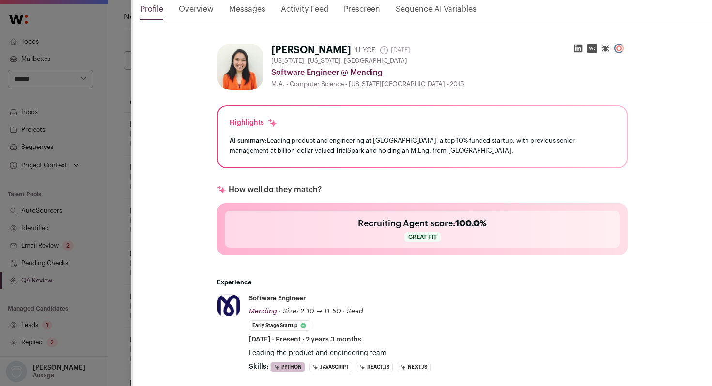
click at [126, 209] on div "CSM Outreach V1 Drew CTO Stop sequence Accepted Accepted during Lead Review Kai…" at bounding box center [356, 193] width 712 height 386
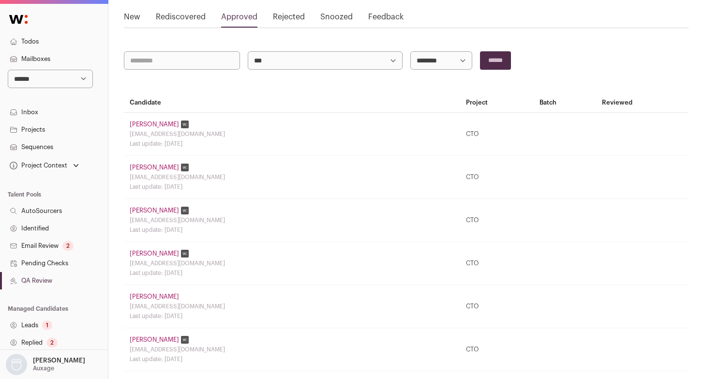
click at [46, 131] on link "Projects" at bounding box center [54, 129] width 108 height 17
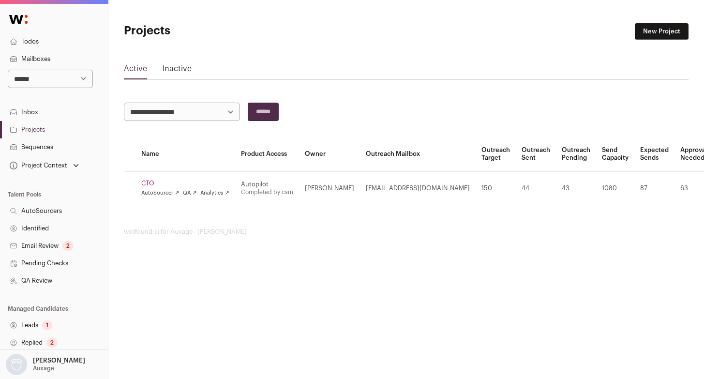
click at [152, 182] on link "CTO" at bounding box center [185, 184] width 88 height 8
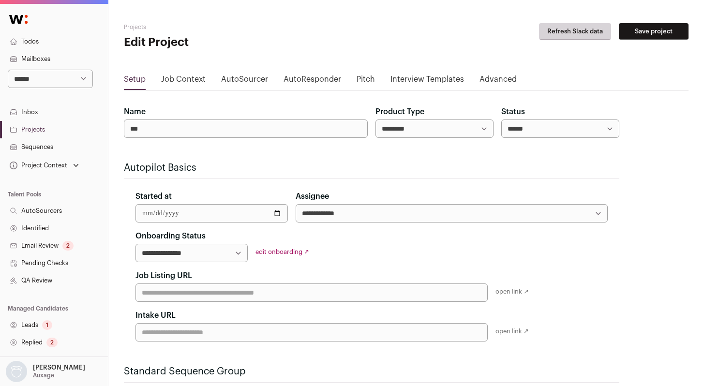
click at [173, 83] on link "Job Context" at bounding box center [183, 81] width 45 height 15
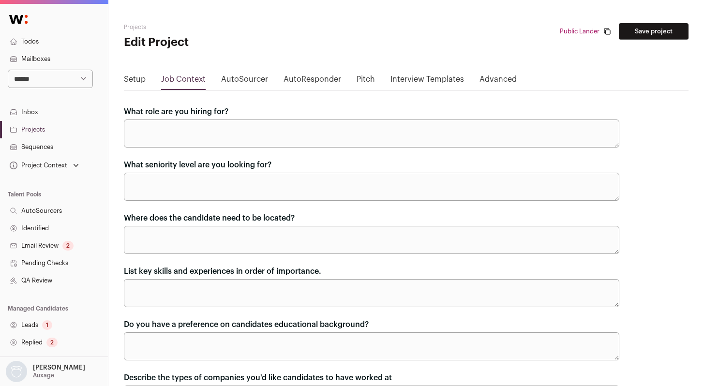
click at [252, 83] on link "AutoSourcer" at bounding box center [244, 81] width 47 height 15
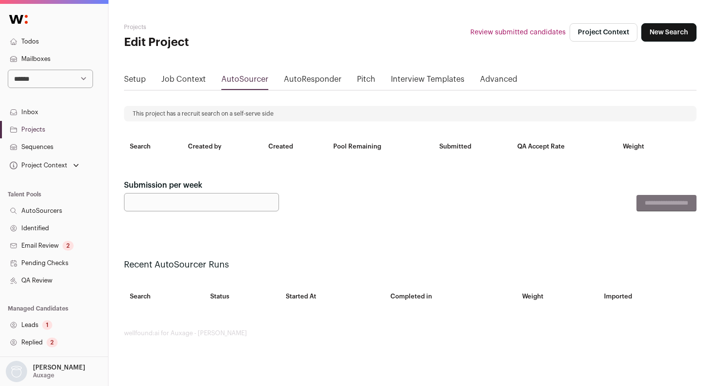
click at [306, 82] on link "AutoResponder" at bounding box center [313, 81] width 58 height 15
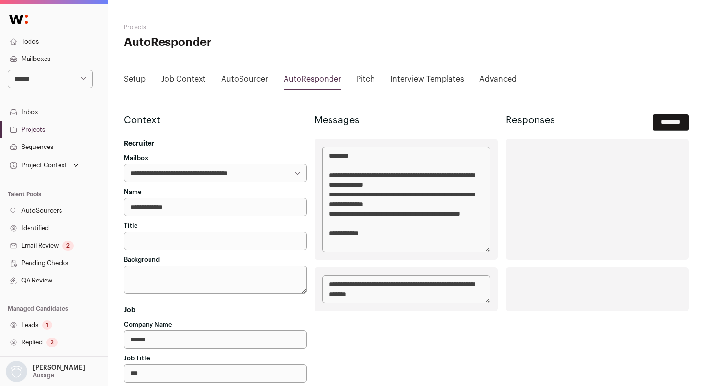
click at [365, 83] on link "Pitch" at bounding box center [366, 81] width 18 height 15
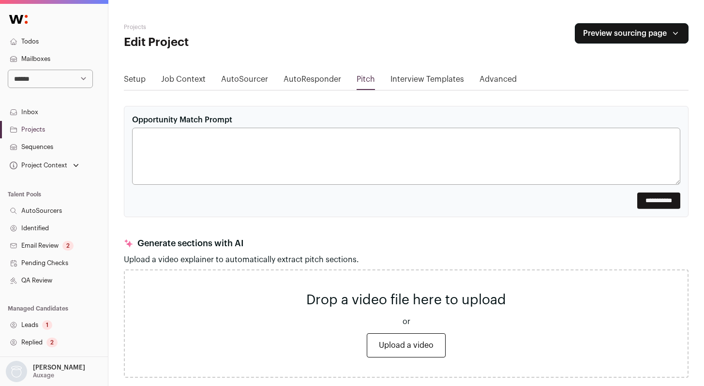
click at [413, 81] on link "Interview Templates" at bounding box center [428, 81] width 74 height 15
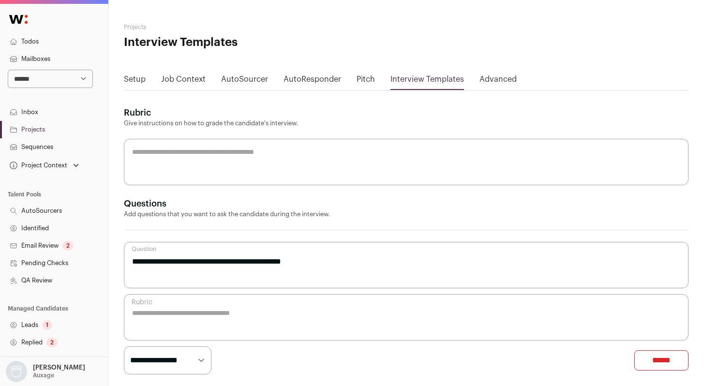
click at [502, 77] on link "Advanced" at bounding box center [498, 81] width 37 height 15
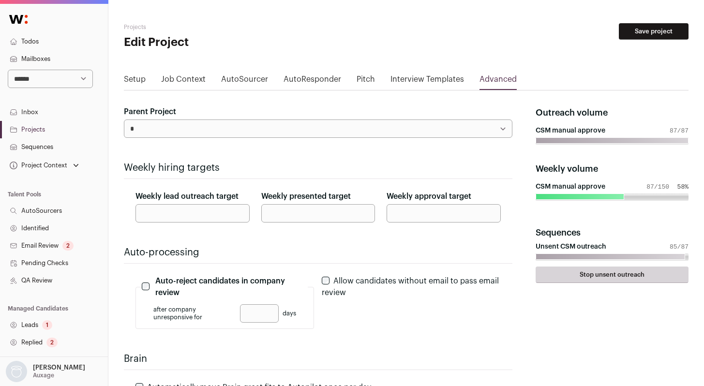
click at [187, 83] on link "Job Context" at bounding box center [183, 81] width 45 height 15
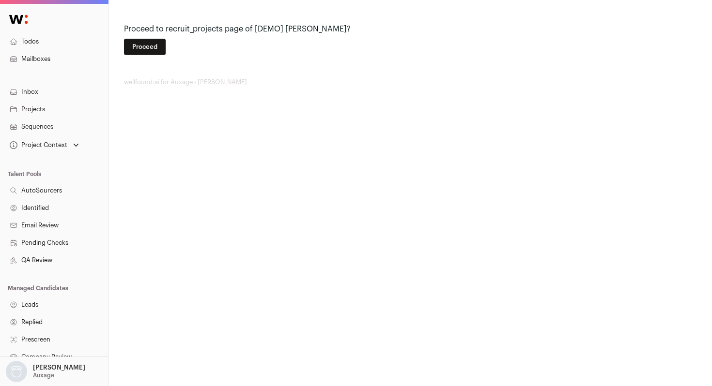
click at [156, 51] on button "Proceed" at bounding box center [145, 47] width 42 height 16
click at [144, 40] on button "Proceed" at bounding box center [145, 47] width 42 height 16
click at [143, 42] on button "Proceed" at bounding box center [145, 47] width 42 height 16
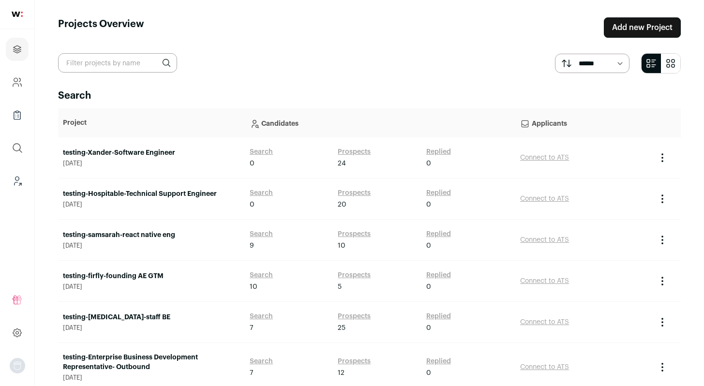
click at [635, 30] on link "Add new Project" at bounding box center [642, 27] width 77 height 20
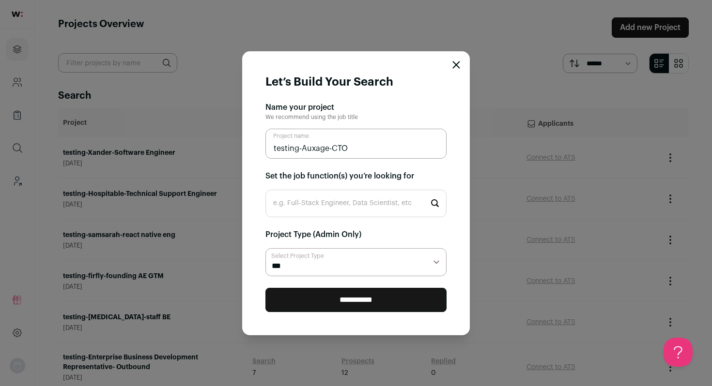
type input "testing-Auxage-CTO"
click at [331, 205] on input "e.g. Full-Stack Engineer, Data Scientist, etc" at bounding box center [355, 204] width 181 height 28
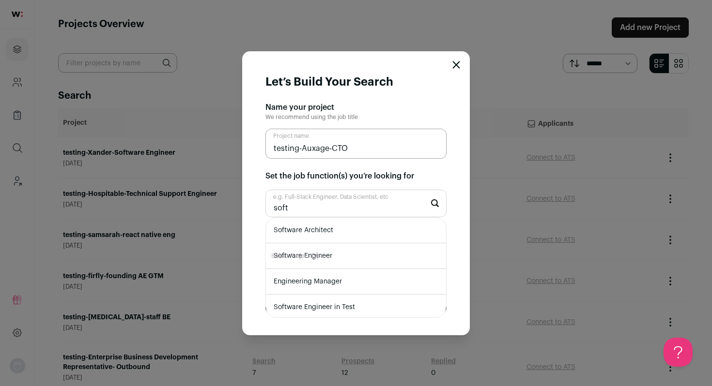
type input "soft"
click at [316, 256] on li "Software Engineer" at bounding box center [356, 256] width 180 height 26
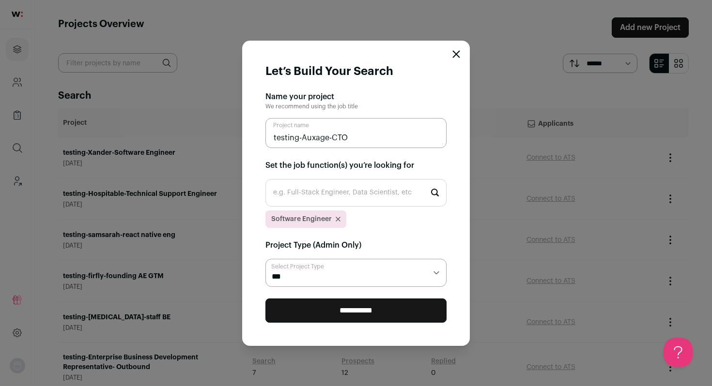
click at [310, 276] on select "**********" at bounding box center [355, 273] width 181 height 28
select select "**********"
click at [265, 259] on select "**********" at bounding box center [355, 273] width 181 height 28
click at [327, 311] on input "**********" at bounding box center [355, 311] width 181 height 24
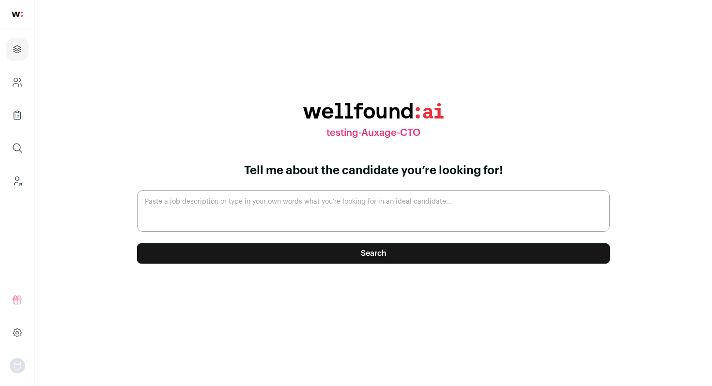
click at [334, 249] on button "Search" at bounding box center [373, 253] width 472 height 20
click at [361, 203] on textarea "Paste a job description or type in your own words what you’re looking for in an…" at bounding box center [373, 211] width 472 height 42
type textarea "s"
type textarea "fullstack backend engineer"
click at [422, 248] on button "Search" at bounding box center [373, 253] width 472 height 20
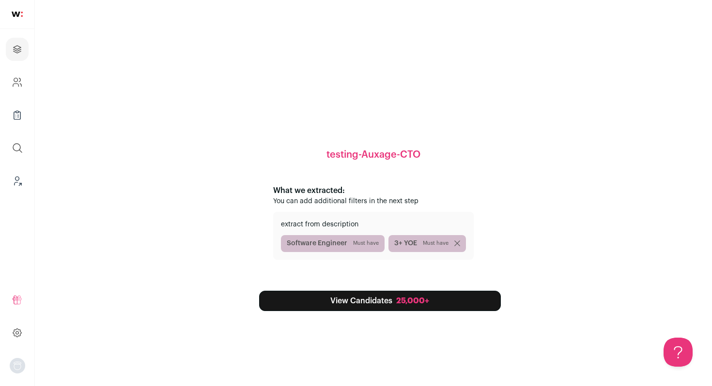
click at [400, 303] on div "25,000+" at bounding box center [412, 301] width 33 height 12
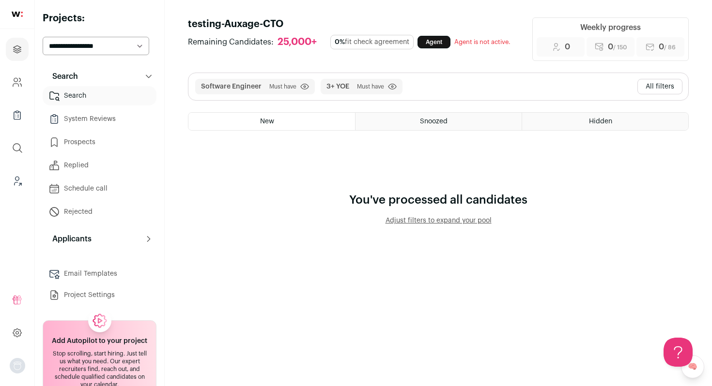
click at [663, 94] on button "All filters" at bounding box center [659, 86] width 45 height 15
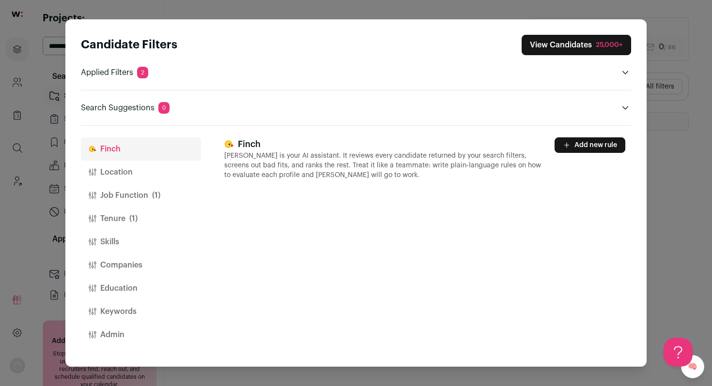
click at [124, 174] on button "Location" at bounding box center [141, 172] width 120 height 23
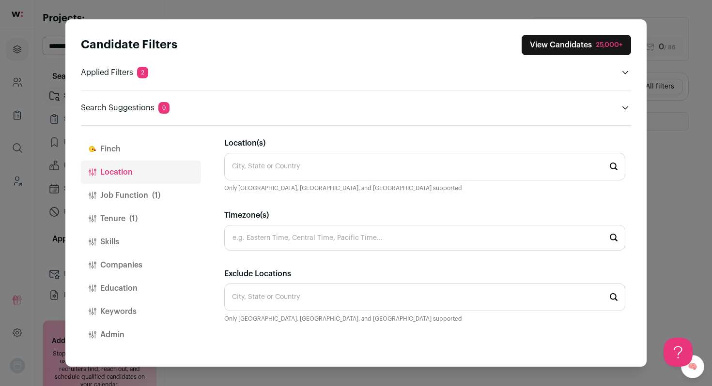
click at [325, 160] on input "Location(s)" at bounding box center [424, 167] width 401 height 28
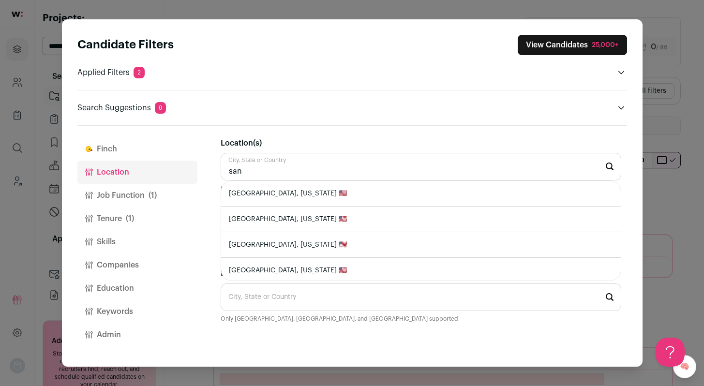
click at [298, 198] on li "[GEOGRAPHIC_DATA], [US_STATE] 🇺🇸" at bounding box center [421, 194] width 400 height 26
type input "[GEOGRAPHIC_DATA], [US_STATE] 🇺🇸"
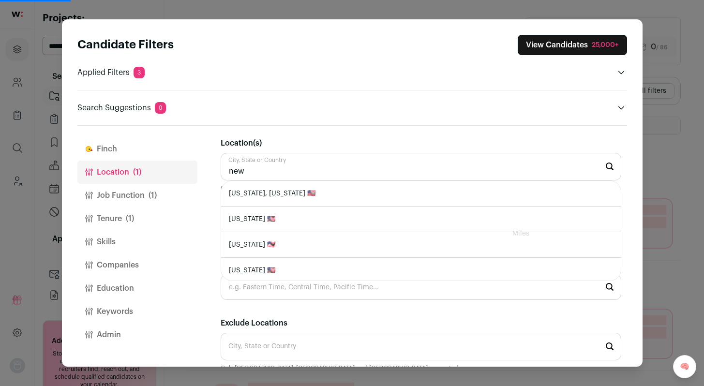
click at [339, 197] on li "[US_STATE], [US_STATE] 🇺🇸" at bounding box center [421, 194] width 400 height 26
type input "[US_STATE], [US_STATE] 🇺🇸"
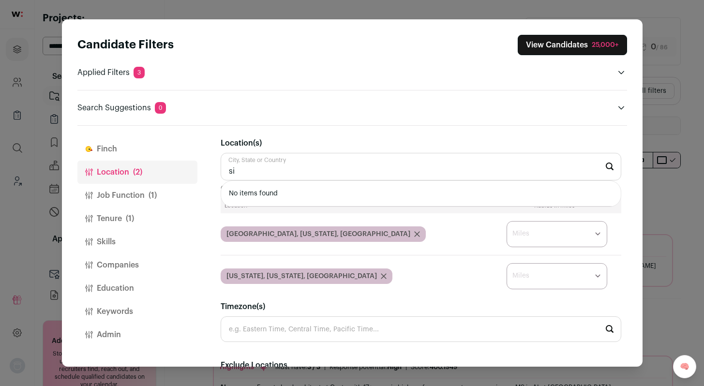
type input "s"
click at [151, 200] on span "(1)" at bounding box center [153, 196] width 8 height 12
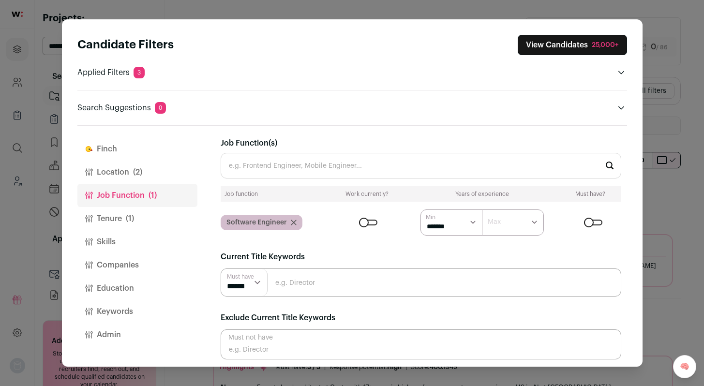
click at [473, 224] on select "****** ******* ******* ******* ******* ******* ******* ******* ******* ********…" at bounding box center [452, 223] width 62 height 26
select select "**"
click at [421, 210] on select "****** ******* ******* ******* ******* ******* ******* ******* ******* ********…" at bounding box center [452, 223] width 62 height 26
click at [120, 222] on button "Tenure (1)" at bounding box center [137, 218] width 120 height 23
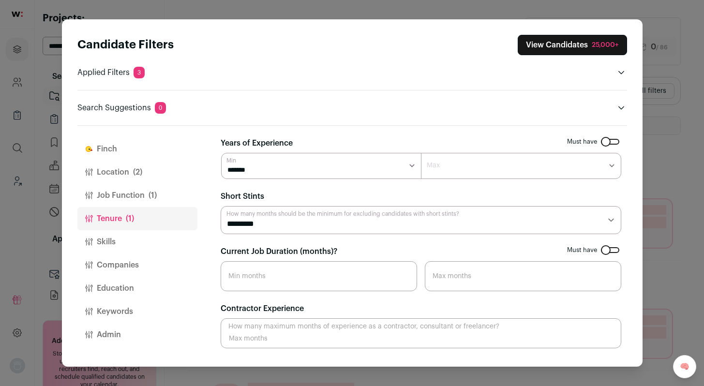
click at [254, 162] on select "******* ****** ******* ******* ******* ******* ******* ******* ******* ******* …" at bounding box center [321, 166] width 200 height 26
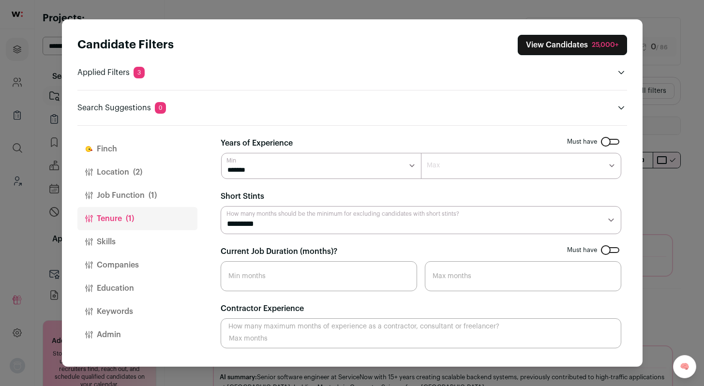
select select "**"
click at [221, 153] on select "******* ****** ******* ******* ******* ******* ******* ******* ******* ******* …" at bounding box center [321, 166] width 200 height 26
click at [266, 282] on input "Current Job Duration (months)?" at bounding box center [319, 276] width 197 height 30
type input "12"
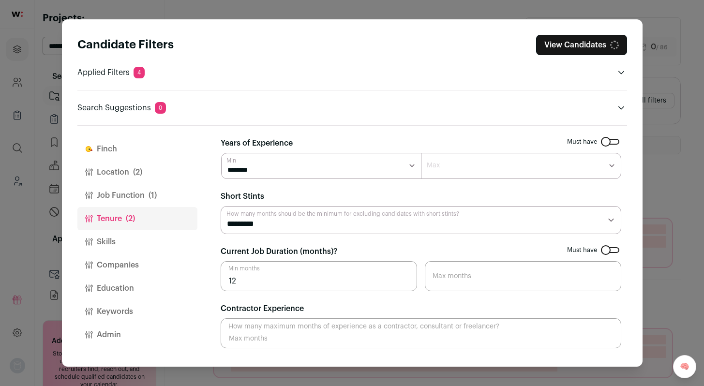
click at [116, 266] on button "Companies" at bounding box center [137, 265] width 120 height 23
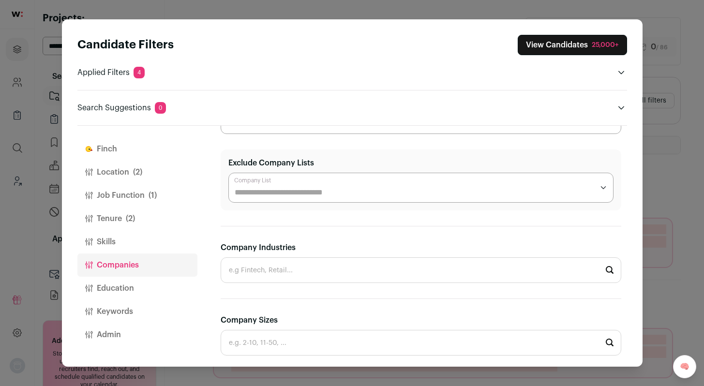
scroll to position [89, 0]
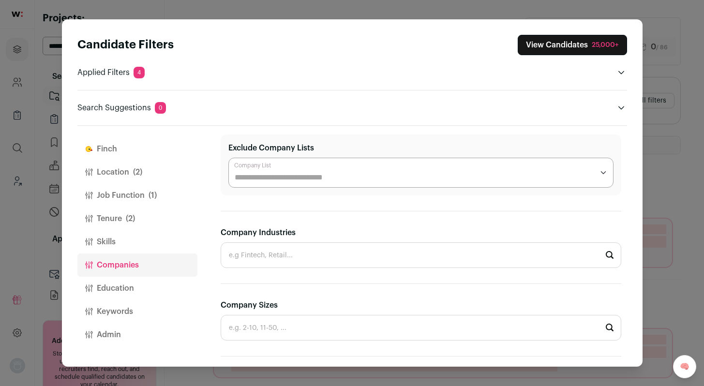
click at [359, 262] on input "Company Industries" at bounding box center [421, 256] width 401 height 26
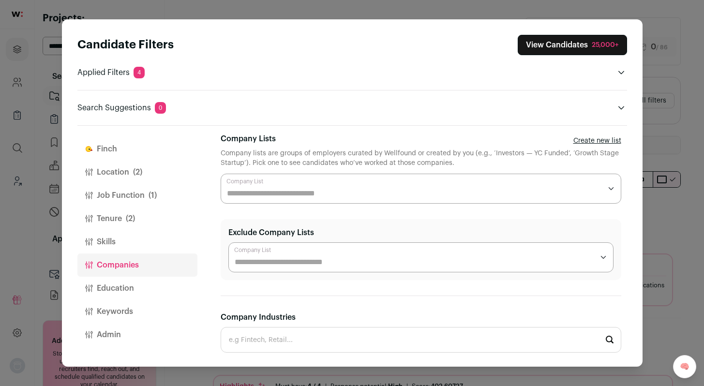
scroll to position [0, 0]
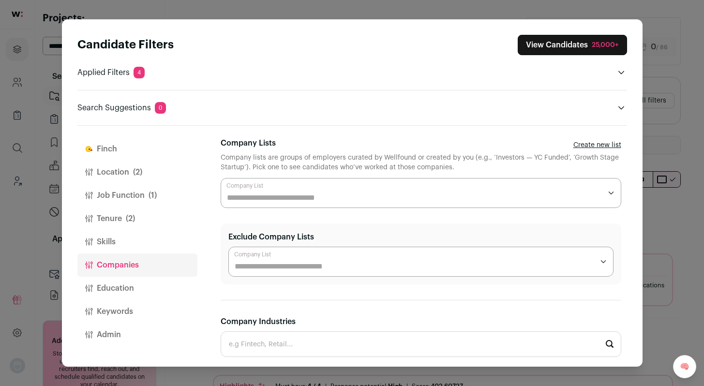
click at [337, 195] on input "Company Lists" at bounding box center [414, 198] width 375 height 12
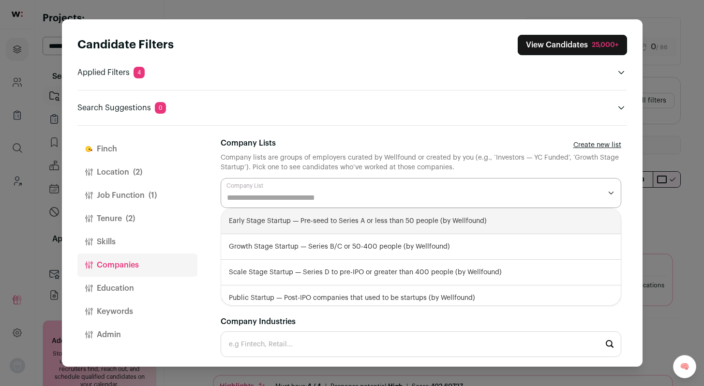
click at [323, 227] on div "Early Stage Startup — Pre-seed to Series A or less than 50 people (by Wellfound)" at bounding box center [421, 222] width 400 height 26
select select "**********"
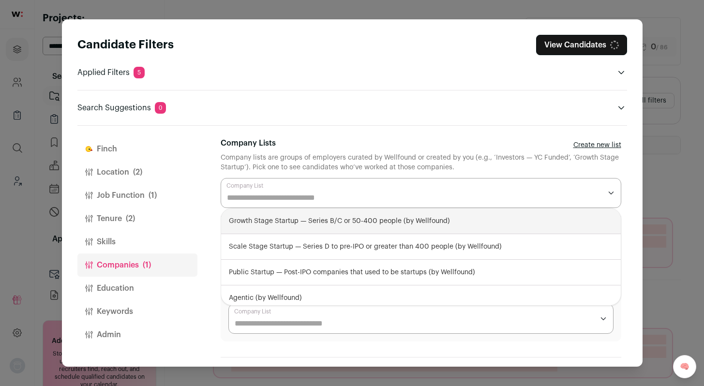
click at [337, 202] on input "Company Lists" at bounding box center [414, 198] width 375 height 12
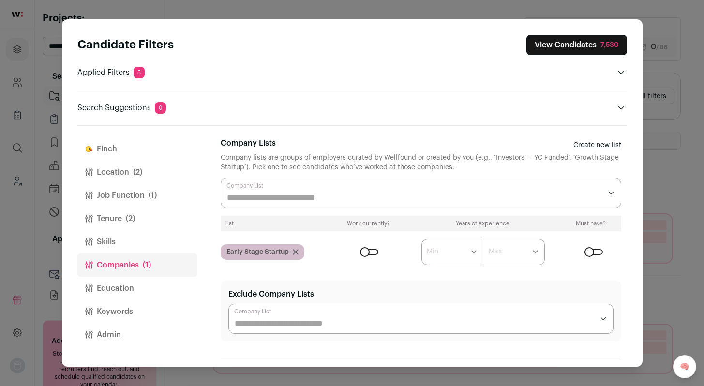
click at [296, 202] on input "Company Lists" at bounding box center [414, 198] width 375 height 12
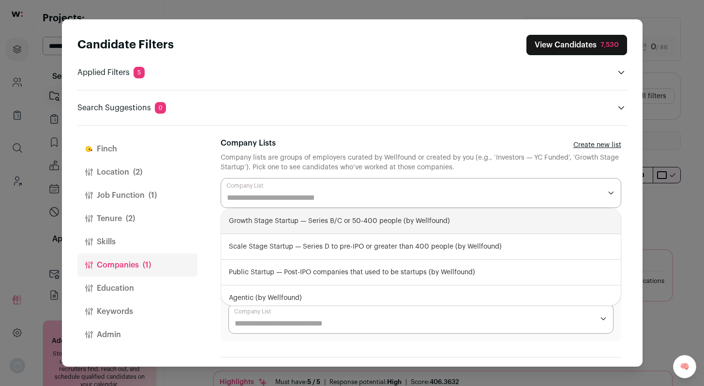
click at [316, 219] on div "Growth Stage Startup — Series B/C or 50-400 people (by Wellfound)" at bounding box center [421, 222] width 400 height 26
select select "**********"
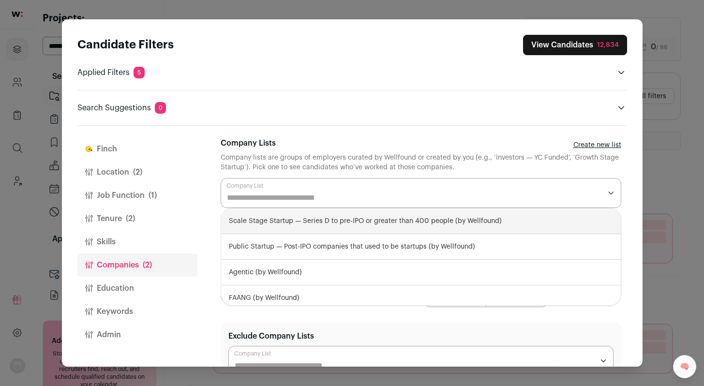
click at [640, 203] on div "Candidate Filters View Candidates 12,834 Applied Filters 5 Software Engineer Mu…" at bounding box center [352, 193] width 581 height 348
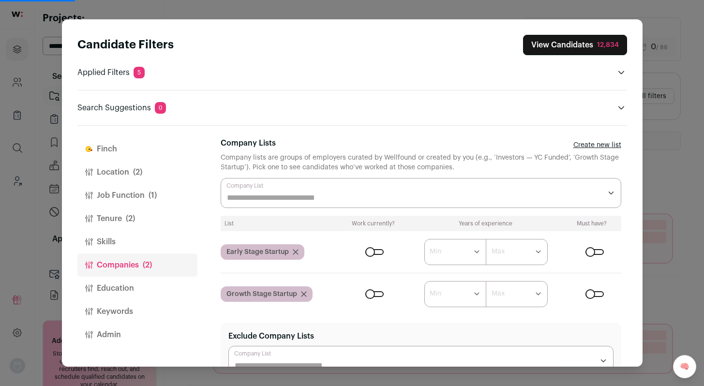
click at [369, 254] on div "Close modal via background" at bounding box center [374, 252] width 18 height 6
click at [372, 295] on div "Close modal via background" at bounding box center [374, 294] width 18 height 6
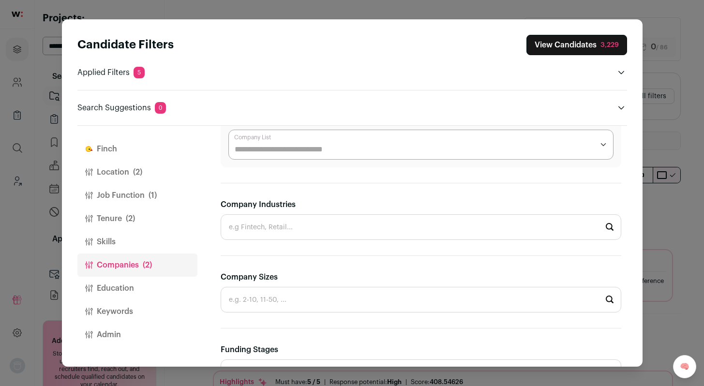
scroll to position [218, 0]
click at [295, 217] on input "Company Industries" at bounding box center [421, 225] width 401 height 26
type input "w"
click at [276, 258] on li "Fintech" at bounding box center [421, 252] width 400 height 26
type input "Fintech"
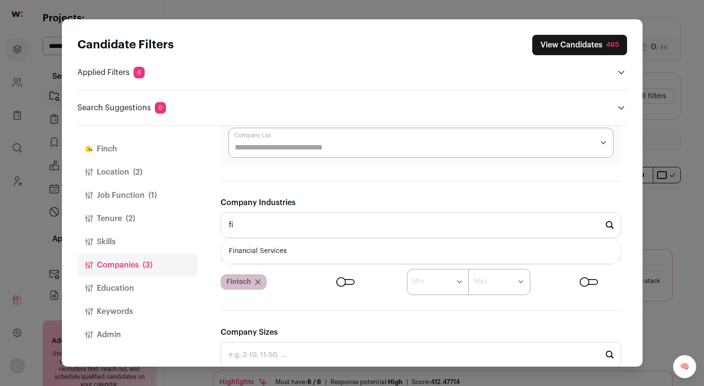
click at [295, 248] on li "Financial Services" at bounding box center [421, 252] width 400 height 26
type input "Financial Services"
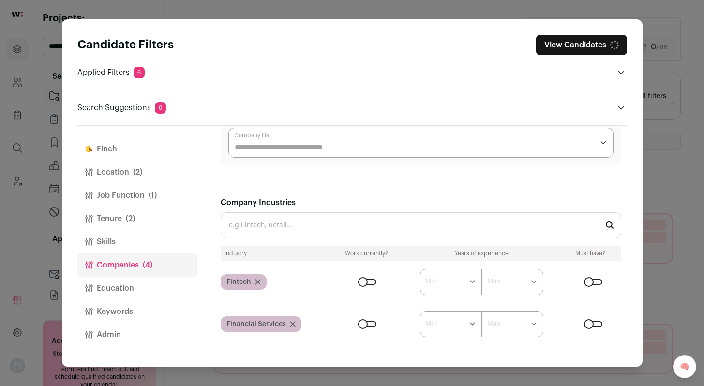
click at [326, 224] on input "Company Industries" at bounding box center [421, 225] width 401 height 26
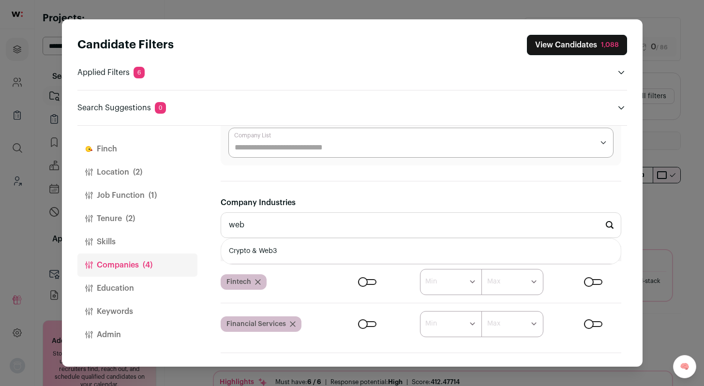
click at [313, 243] on li "Crypto & Web3" at bounding box center [421, 252] width 400 height 26
type input "Crypto & Web3"
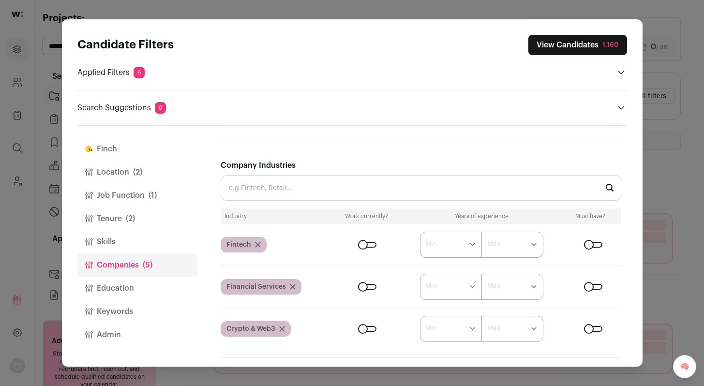
scroll to position [259, 0]
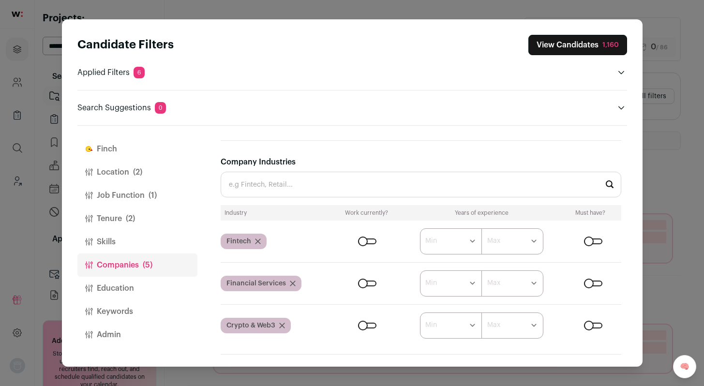
click at [365, 241] on div "Close modal via background" at bounding box center [367, 242] width 18 height 6
click at [364, 325] on div "Close modal via background" at bounding box center [367, 326] width 18 height 6
click at [111, 244] on button "Skills" at bounding box center [137, 241] width 120 height 23
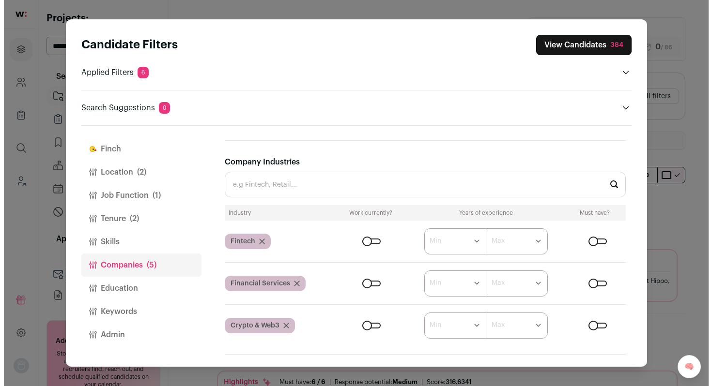
scroll to position [0, 0]
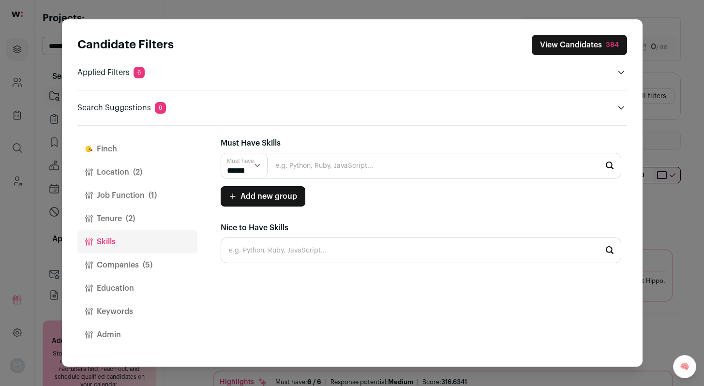
click at [283, 169] on input "Close modal via background" at bounding box center [421, 166] width 401 height 26
click at [298, 167] on input "AWS" at bounding box center [421, 166] width 401 height 26
type input "A"
type input "w"
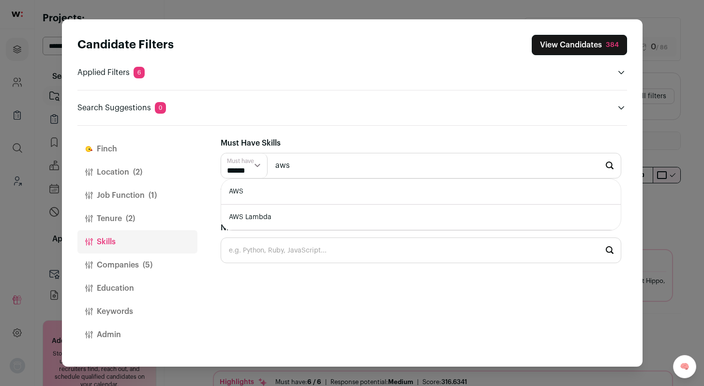
click at [288, 203] on li "AWS" at bounding box center [421, 192] width 400 height 26
type input "AWS"
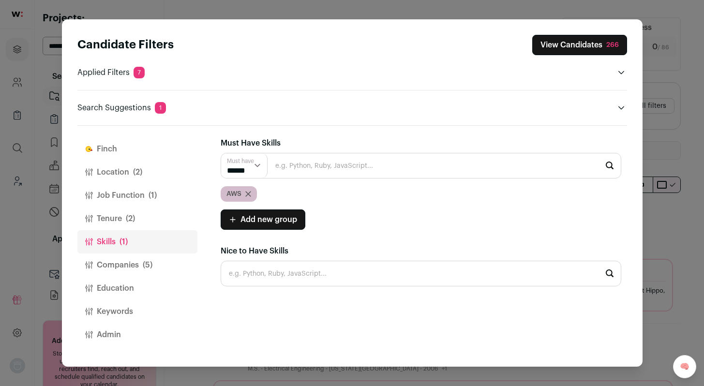
click at [314, 171] on input "Close modal via background" at bounding box center [421, 166] width 401 height 26
click at [289, 189] on li "Python" at bounding box center [421, 192] width 400 height 26
type input "Python"
click at [255, 226] on button "Add new group" at bounding box center [263, 220] width 85 height 20
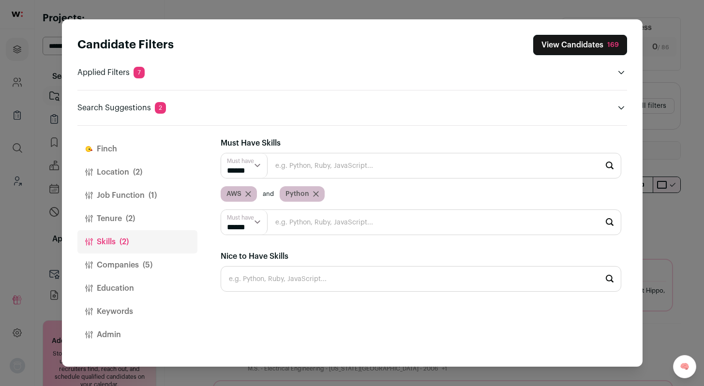
click at [324, 224] on input "Close modal via background" at bounding box center [421, 223] width 401 height 26
type input "f"
click at [260, 162] on select "****** ******" at bounding box center [244, 165] width 46 height 25
select select "**"
click at [221, 153] on select "****** ******" at bounding box center [244, 165] width 46 height 25
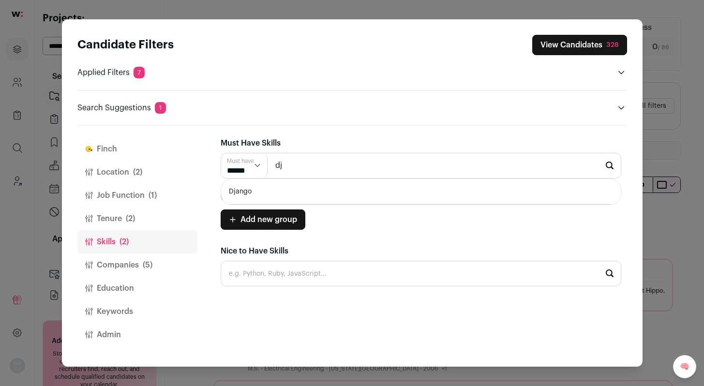
click at [314, 189] on li "Django" at bounding box center [421, 192] width 400 height 26
type input "Django"
click at [335, 154] on input "Close modal via background" at bounding box center [421, 166] width 401 height 26
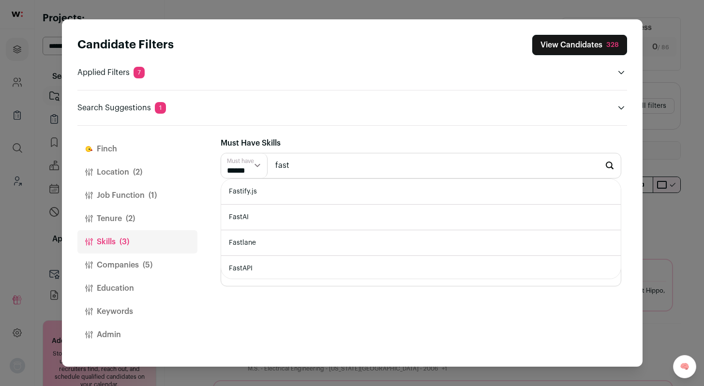
click at [246, 261] on li "FastAPI" at bounding box center [421, 269] width 400 height 26
type input "FastAPI"
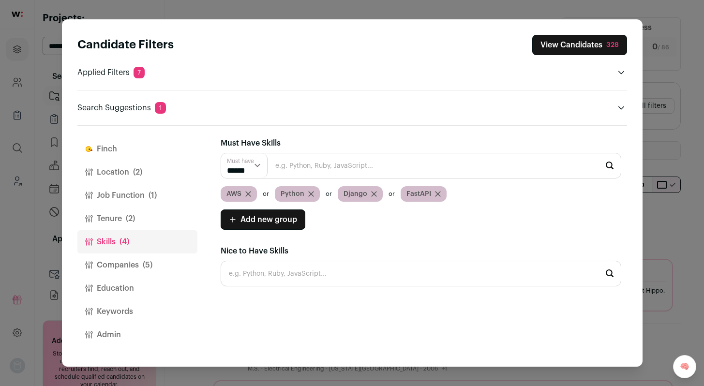
click at [336, 164] on input "Close modal via background" at bounding box center [421, 166] width 401 height 26
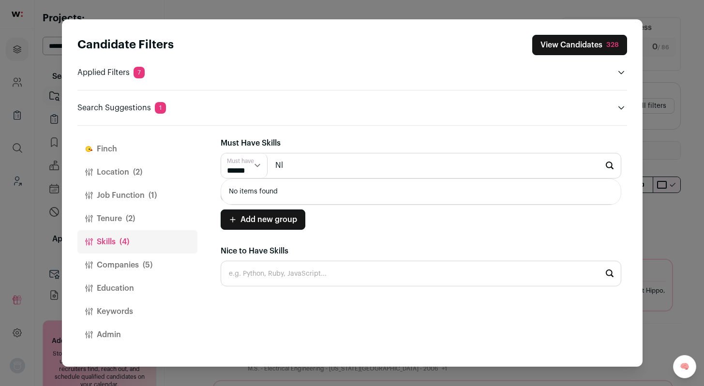
type input "N"
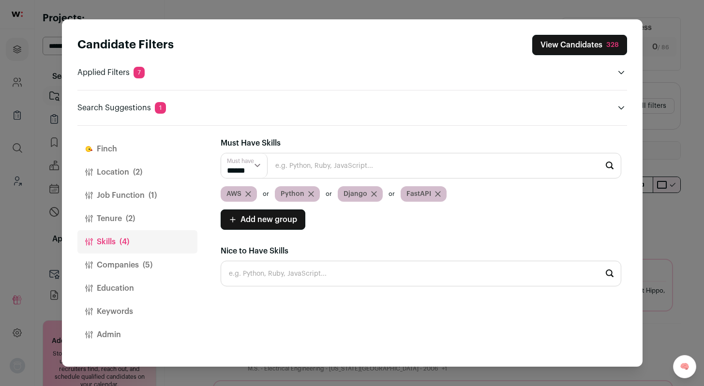
click at [114, 312] on button "Keywords" at bounding box center [137, 311] width 120 height 23
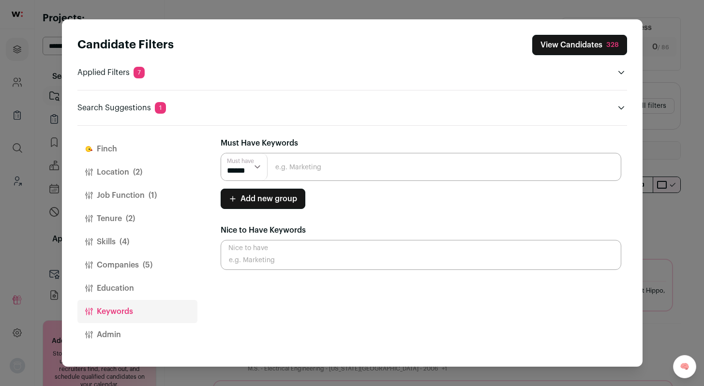
click at [298, 166] on input "Close modal via background" at bounding box center [421, 167] width 401 height 28
type input "NLP"
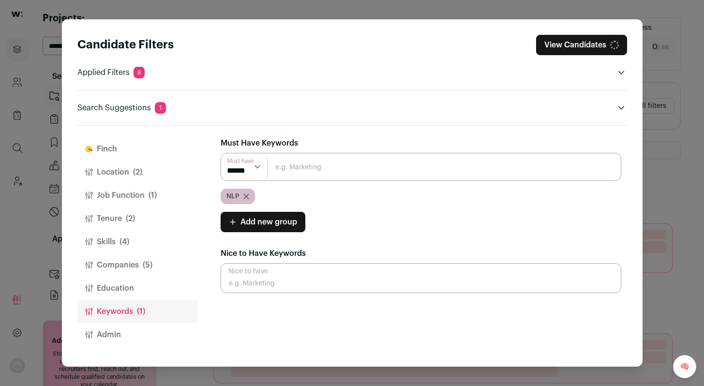
click at [258, 169] on select "****** ******" at bounding box center [244, 166] width 46 height 27
select select "**"
click at [221, 153] on select "****** ******" at bounding box center [244, 166] width 46 height 27
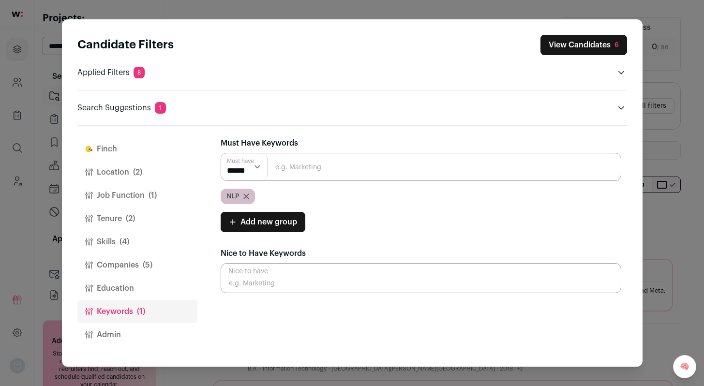
drag, startPoint x: 115, startPoint y: 240, endPoint x: 126, endPoint y: 232, distance: 14.2
click at [115, 241] on button "Skills (4)" at bounding box center [137, 241] width 120 height 23
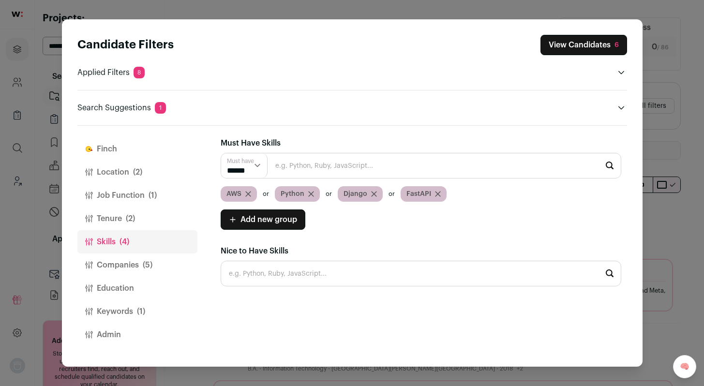
click at [321, 170] on input "Close modal via background" at bounding box center [421, 166] width 401 height 26
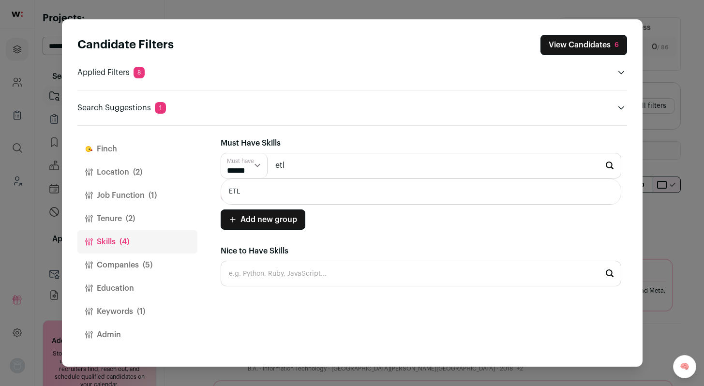
click at [291, 189] on li "ETL" at bounding box center [421, 192] width 400 height 26
type input "ETL"
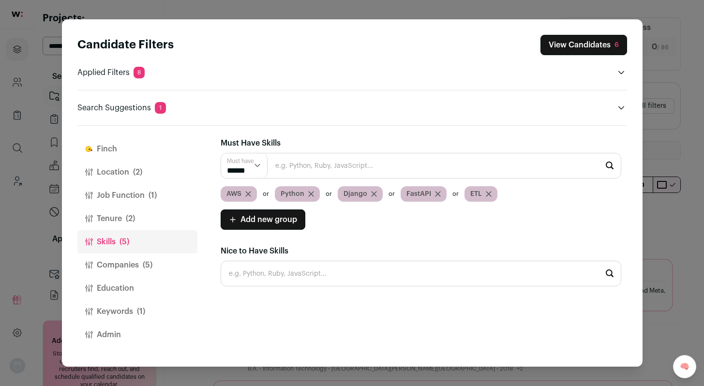
click at [684, 105] on div "Candidate Filters View Candidates 6 Applied Filters 8 Software Engineer Must ha…" at bounding box center [352, 193] width 704 height 386
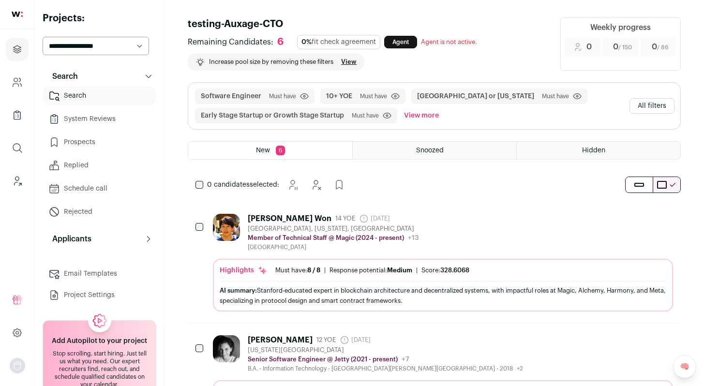
click at [464, 239] on div "Dennis J.H. Won 14 YOE 11 days ago Admin only. The last time the profile was sc…" at bounding box center [443, 232] width 460 height 37
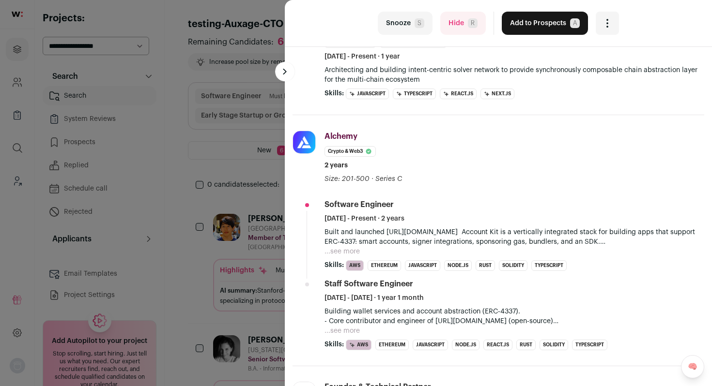
scroll to position [222, 0]
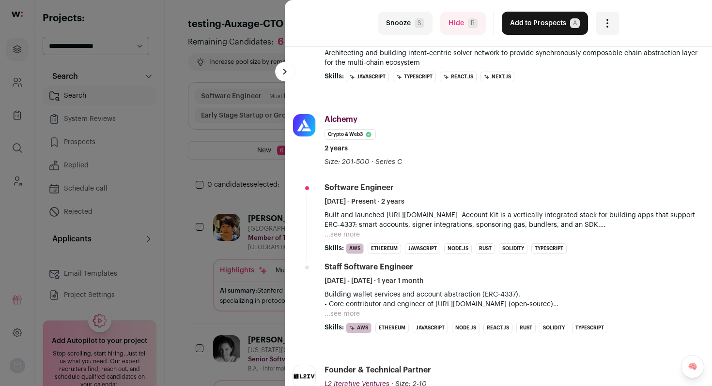
click at [352, 315] on button "...see more" at bounding box center [341, 314] width 35 height 10
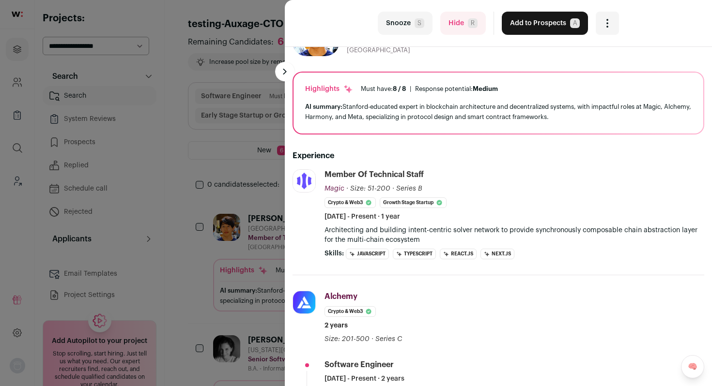
scroll to position [38, 0]
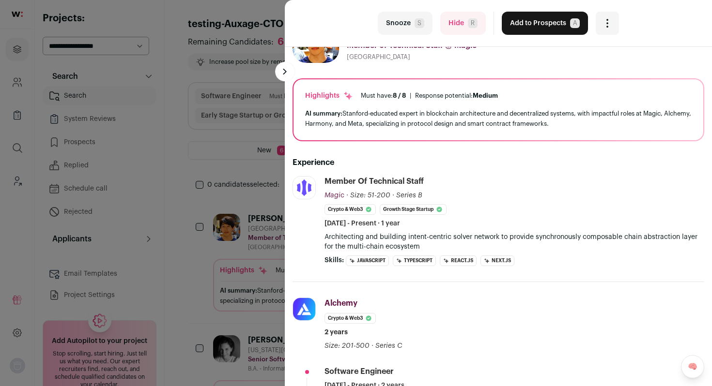
click at [544, 23] on button "Add to Prospects A" at bounding box center [544, 23] width 86 height 23
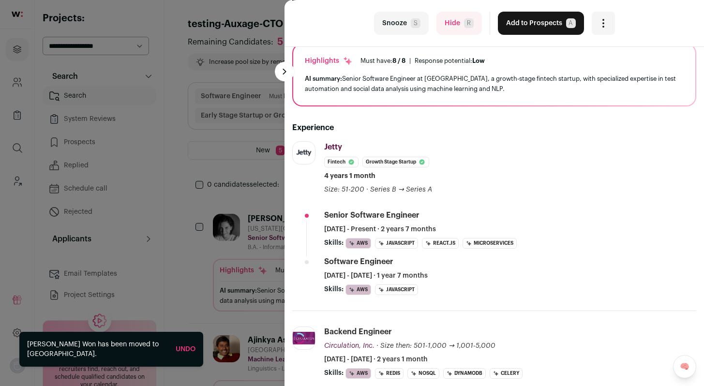
scroll to position [81, 0]
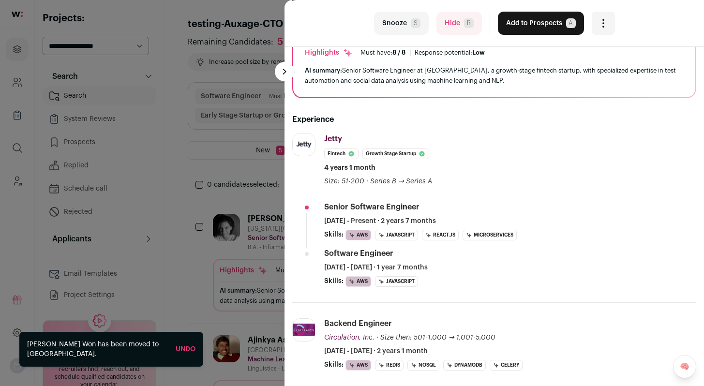
click at [502, 27] on button "Add to Prospects A" at bounding box center [541, 23] width 86 height 23
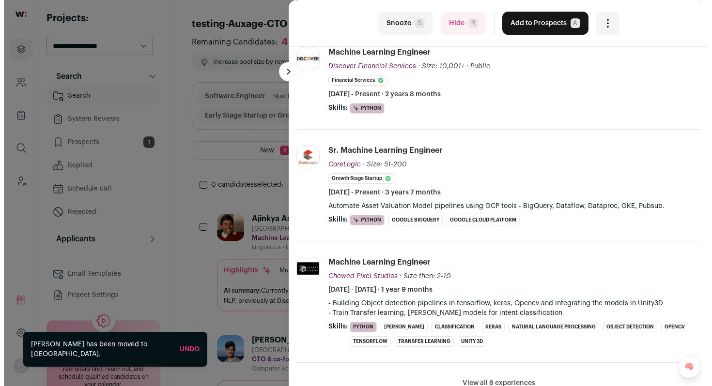
scroll to position [172, 0]
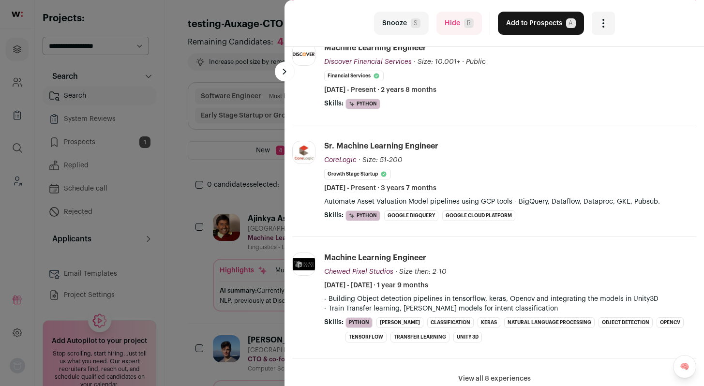
click at [442, 23] on button "Hide R" at bounding box center [459, 23] width 45 height 23
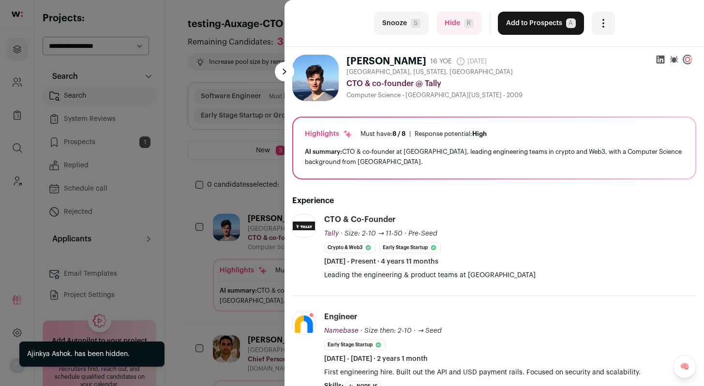
click at [239, 145] on div "last Snooze S Hide R Add to Prospects A Are you sure? Rafael Solari is already …" at bounding box center [352, 193] width 704 height 386
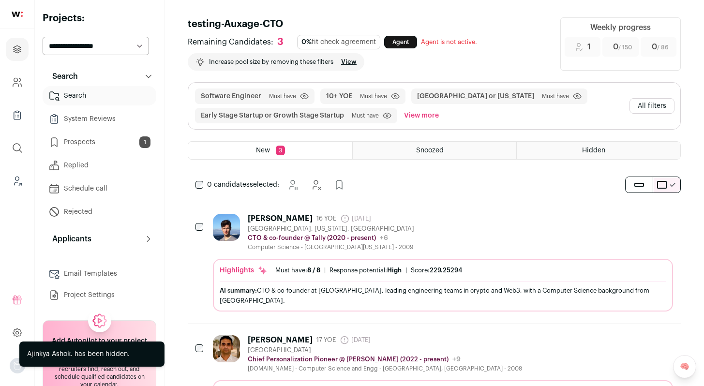
click at [600, 152] on span "Hidden" at bounding box center [593, 150] width 23 height 7
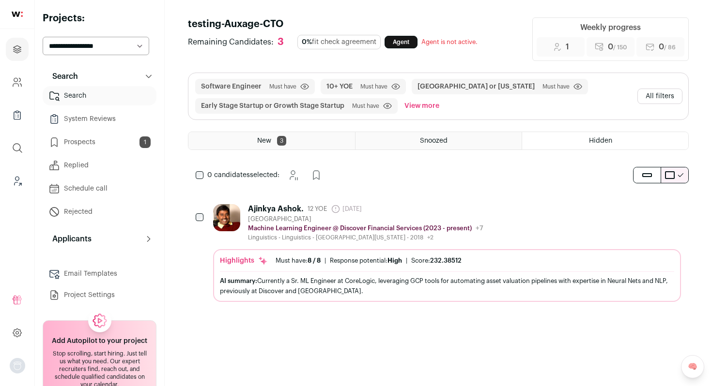
click at [100, 147] on link "Prospects 1" at bounding box center [100, 142] width 114 height 19
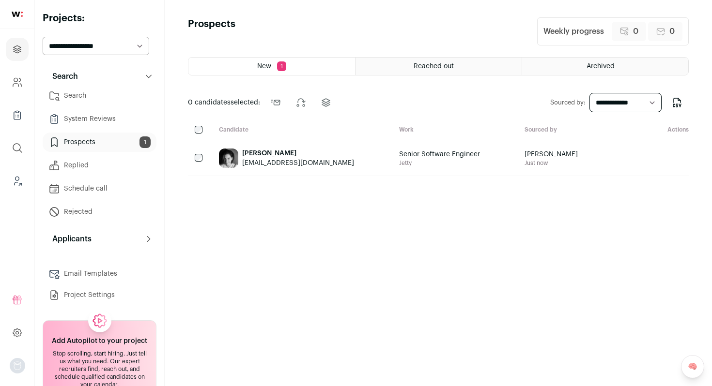
click at [131, 140] on link "Prospects 1" at bounding box center [100, 142] width 114 height 19
click at [98, 120] on link "System Reviews" at bounding box center [100, 118] width 114 height 19
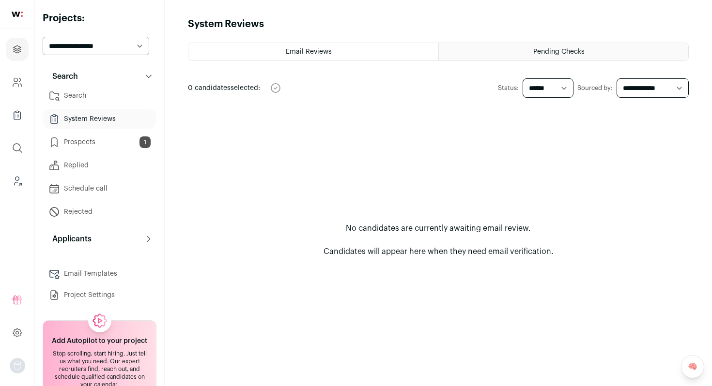
click at [130, 98] on link "Search" at bounding box center [100, 95] width 114 height 19
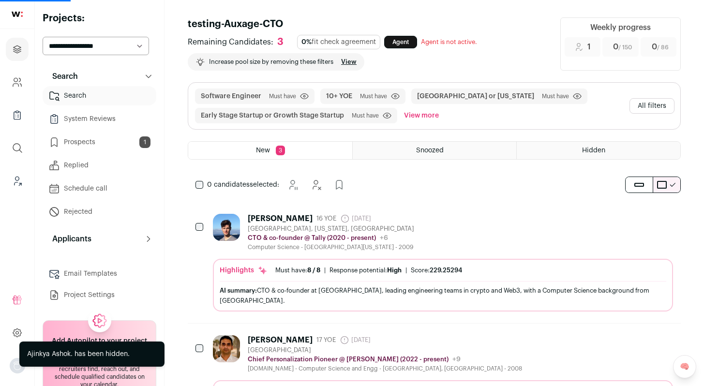
click at [135, 78] on button "Search" at bounding box center [100, 76] width 114 height 19
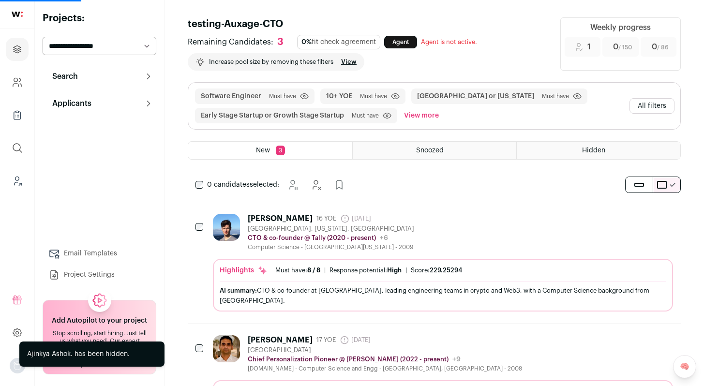
click at [136, 78] on button "Search" at bounding box center [100, 76] width 114 height 19
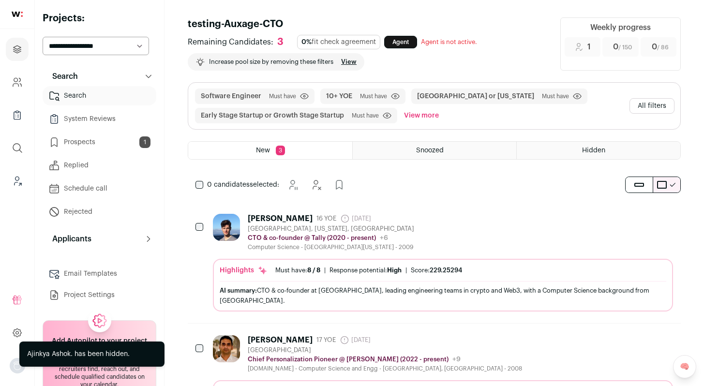
click at [90, 140] on link "Prospects 1" at bounding box center [100, 142] width 114 height 19
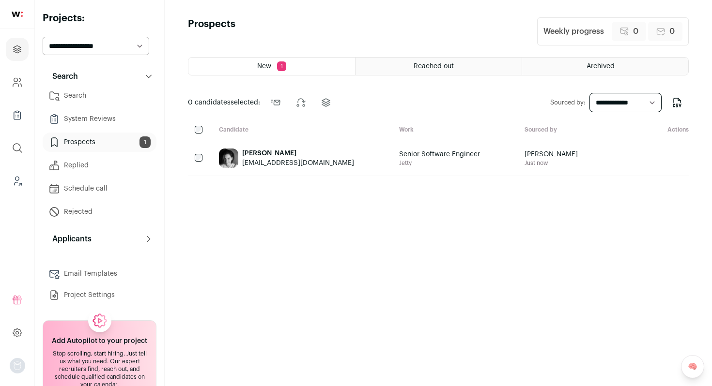
click at [67, 96] on link "Search" at bounding box center [100, 95] width 114 height 19
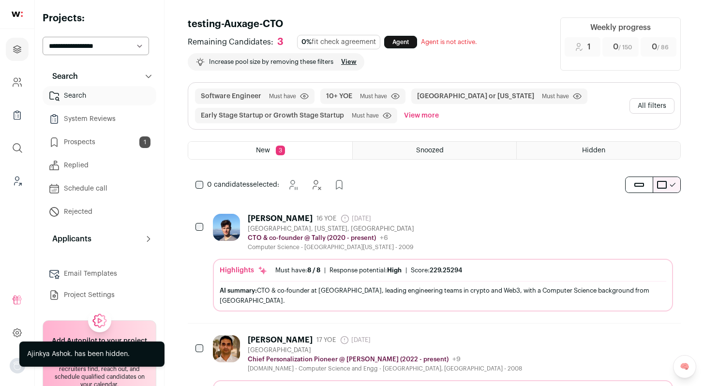
click at [445, 228] on div "Rafael Solari 16 YOE 4 months ago Admin only. The last time the profile was scr…" at bounding box center [443, 232] width 460 height 37
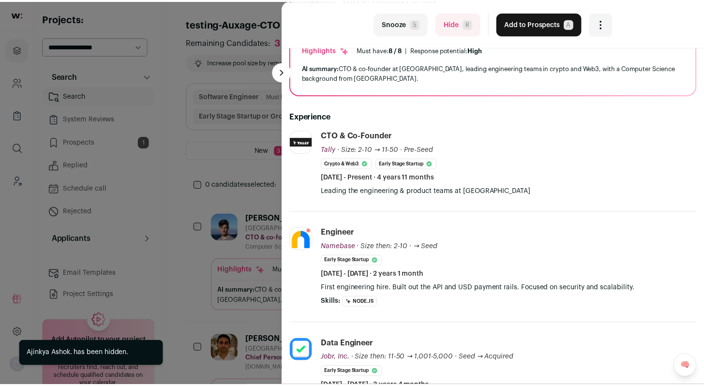
scroll to position [89, 0]
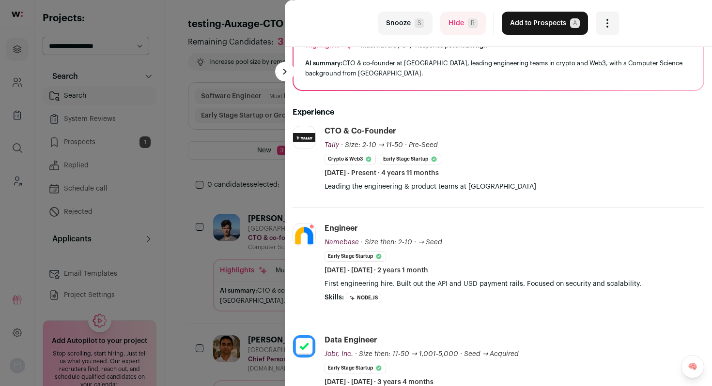
click at [524, 25] on button "Add to Prospects A" at bounding box center [544, 23] width 86 height 23
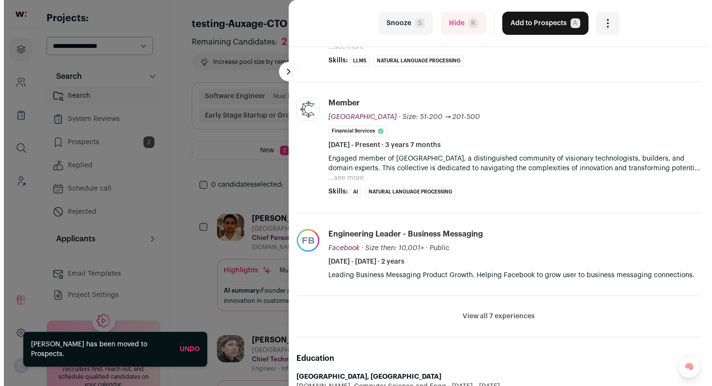
scroll to position [354, 0]
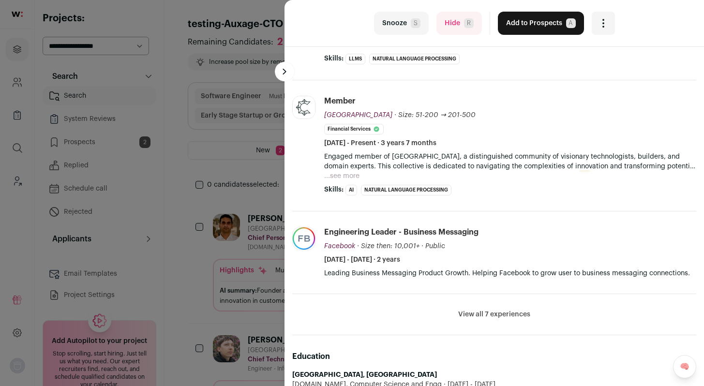
click at [452, 29] on button "Hide R" at bounding box center [459, 23] width 45 height 23
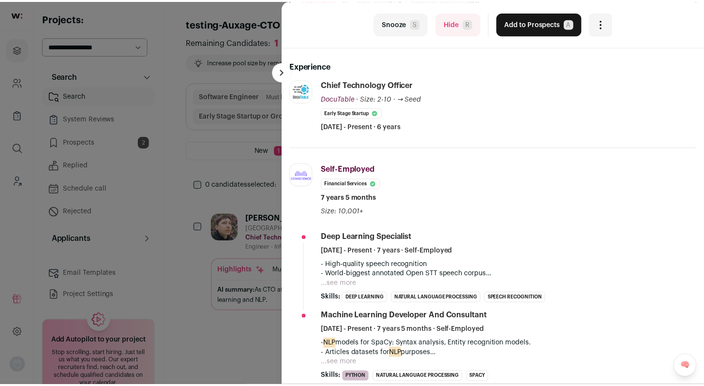
scroll to position [0, 0]
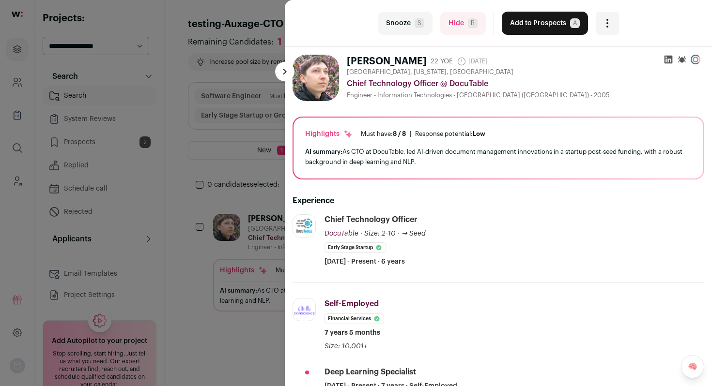
click at [539, 28] on button "Add to Prospects A" at bounding box center [544, 23] width 86 height 23
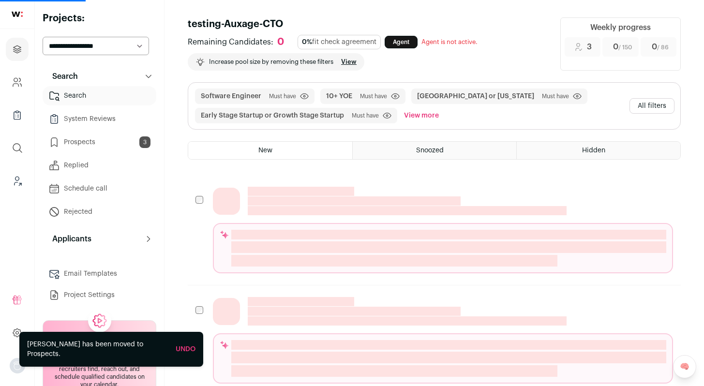
click at [455, 149] on div "Snoozed" at bounding box center [435, 150] width 164 height 17
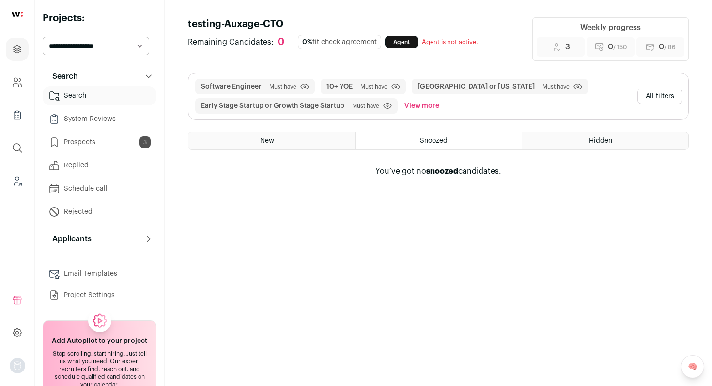
click at [588, 140] on html "Projects Company and ATS Settings Company Lists (Experimental) Global Search Le…" at bounding box center [356, 193] width 712 height 386
click at [99, 117] on link "System Reviews" at bounding box center [100, 118] width 114 height 19
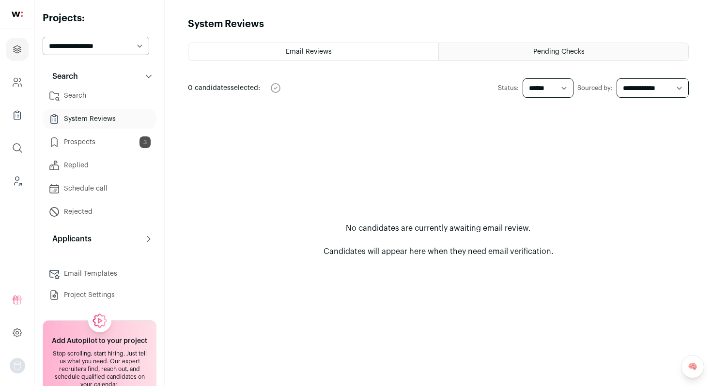
click at [554, 50] on span "Pending Checks" at bounding box center [558, 51] width 51 height 7
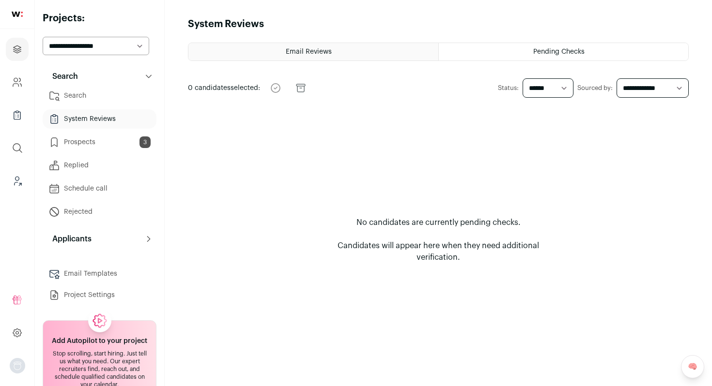
click at [294, 54] on span "Email Reviews" at bounding box center [309, 51] width 46 height 7
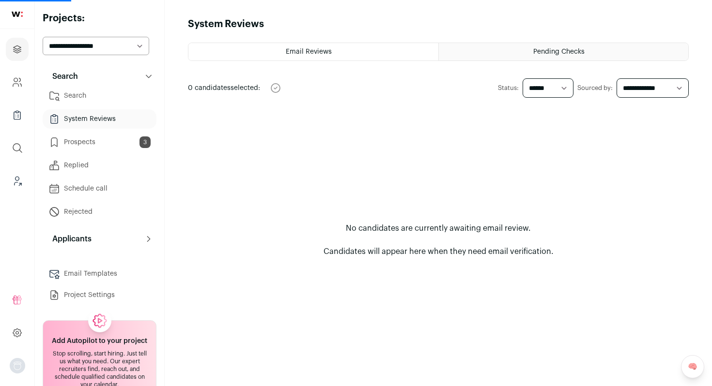
click at [79, 98] on link "Search" at bounding box center [100, 95] width 114 height 19
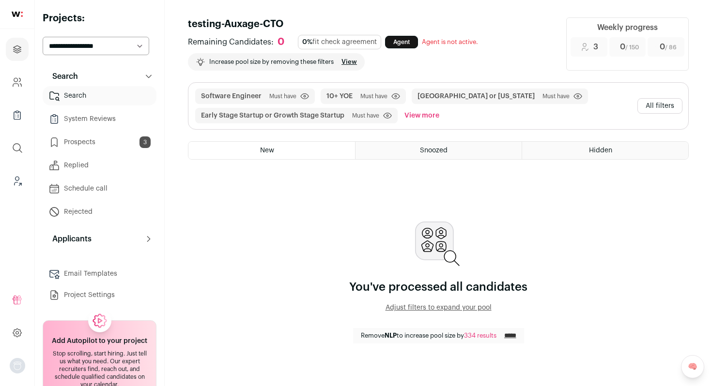
click at [96, 239] on button "Applicants" at bounding box center [100, 238] width 114 height 19
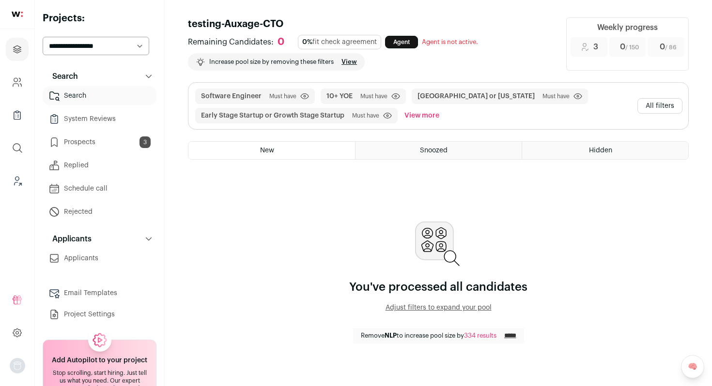
click at [99, 257] on link "Applicants" at bounding box center [100, 258] width 114 height 19
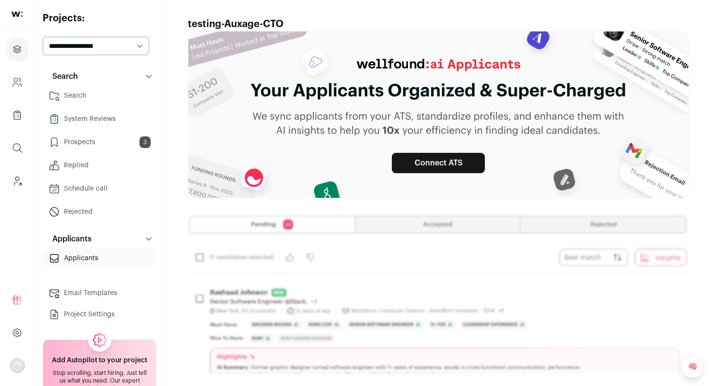
click at [101, 144] on html "Projects Company and ATS Settings Company Lists (Experimental) Global Search Le…" at bounding box center [356, 195] width 712 height 391
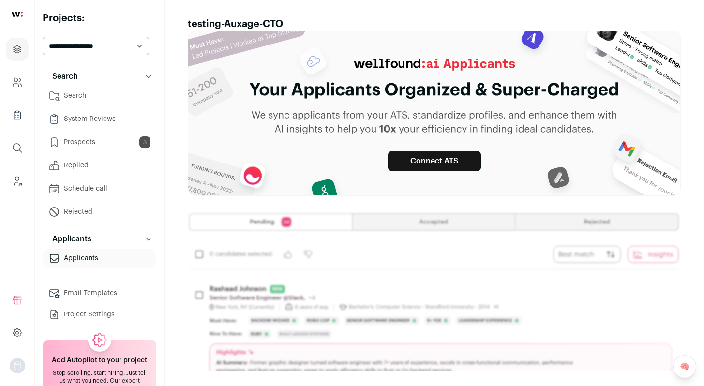
scroll to position [2, 0]
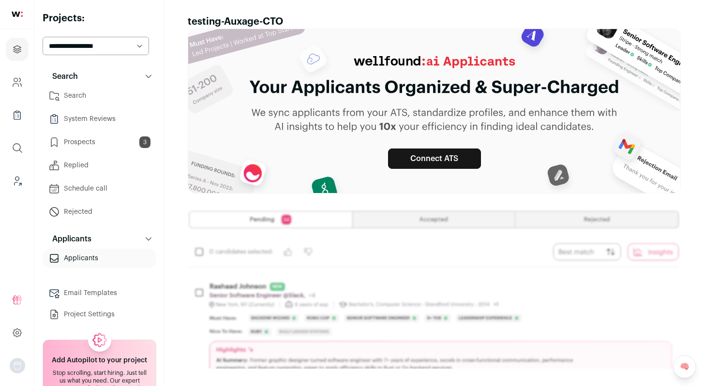
click at [76, 94] on link "Search" at bounding box center [100, 95] width 114 height 19
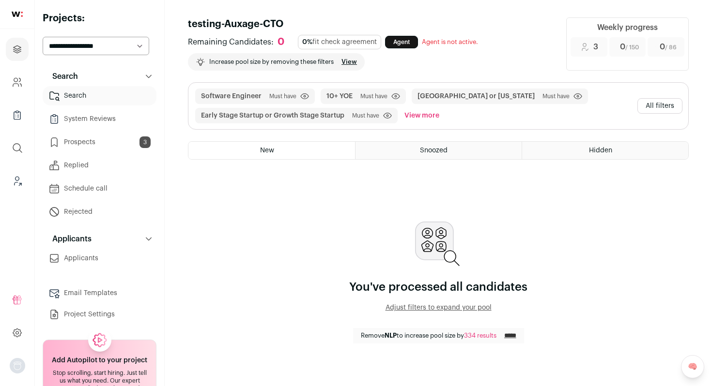
click at [652, 106] on button "All filters" at bounding box center [659, 105] width 45 height 15
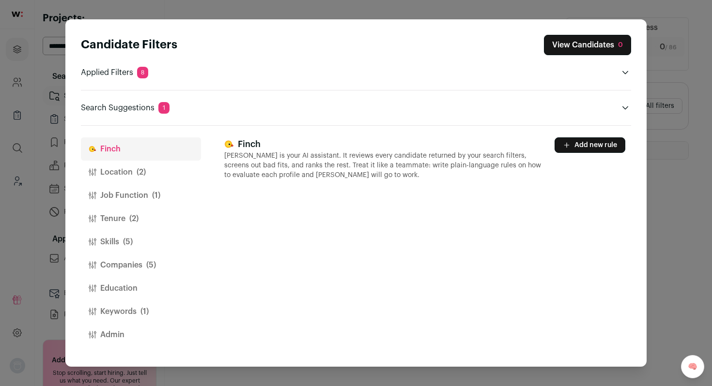
click at [125, 178] on button "Location (2)" at bounding box center [141, 172] width 120 height 23
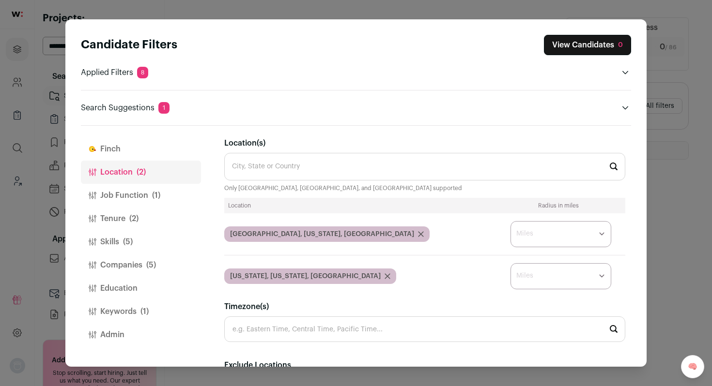
click at [122, 195] on button "Job Function (1)" at bounding box center [141, 195] width 120 height 23
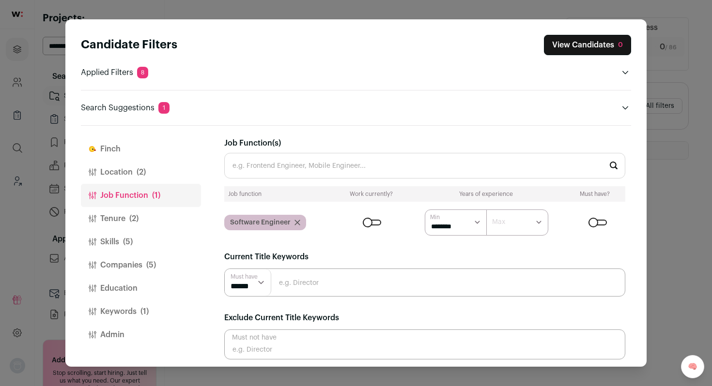
click at [123, 244] on span "(5)" at bounding box center [128, 242] width 10 height 12
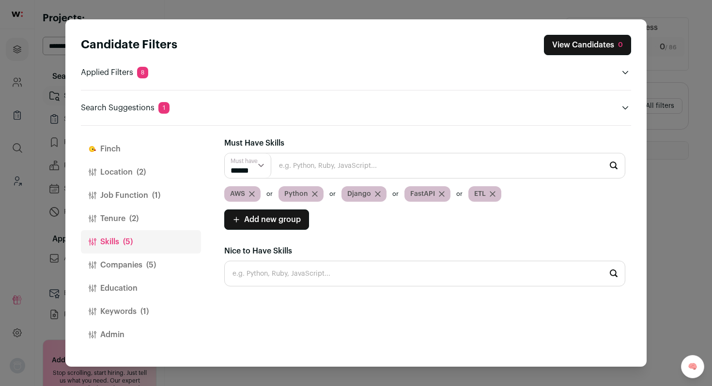
click at [127, 322] on button "Keywords (1)" at bounding box center [141, 311] width 120 height 23
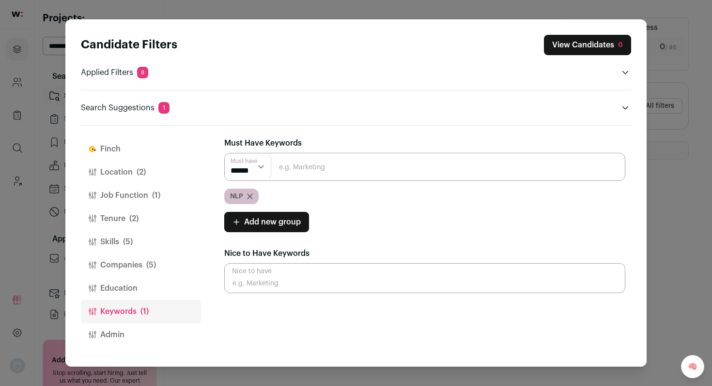
click at [252, 196] on icon "Close modal via background" at bounding box center [250, 197] width 6 height 6
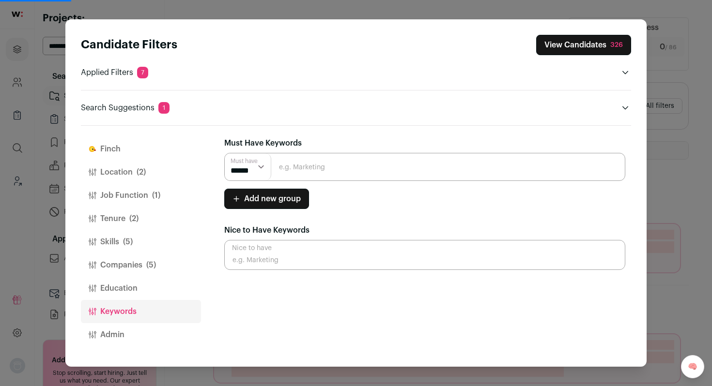
click at [650, 128] on div "Candidate Filters View Candidates 326 Applied Filters 7 Software Engineer Must …" at bounding box center [356, 193] width 712 height 386
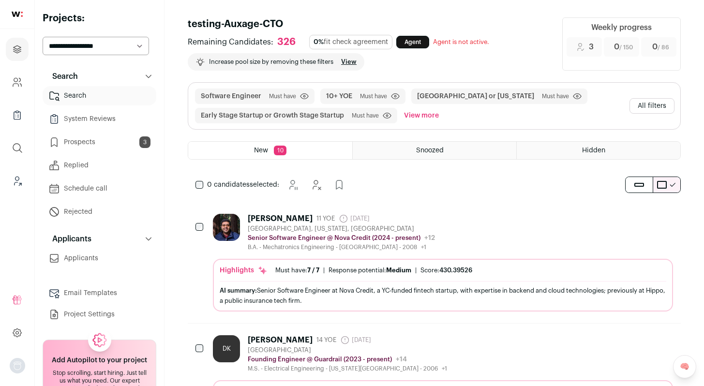
click at [456, 230] on div "Ritwik Lodhiya 11 YOE 14 days ago Admin only. The last time the profile was scr…" at bounding box center [443, 232] width 460 height 37
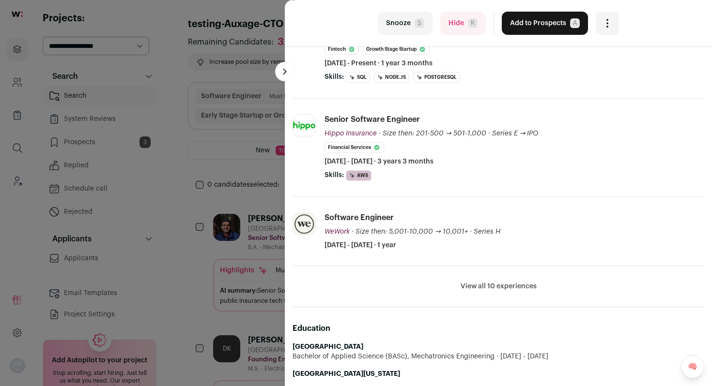
scroll to position [221, 0]
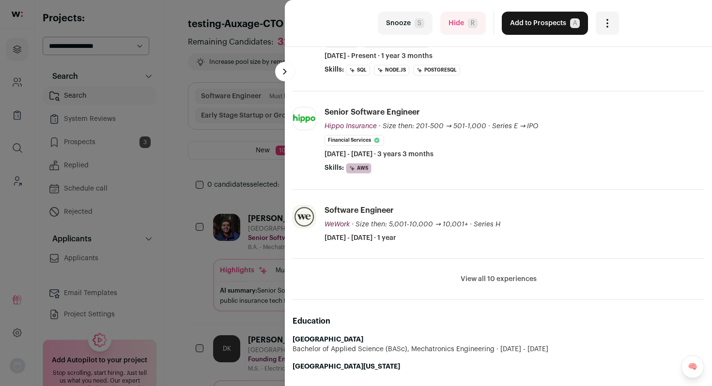
click at [491, 277] on button "View all 10 experiences" at bounding box center [498, 279] width 76 height 10
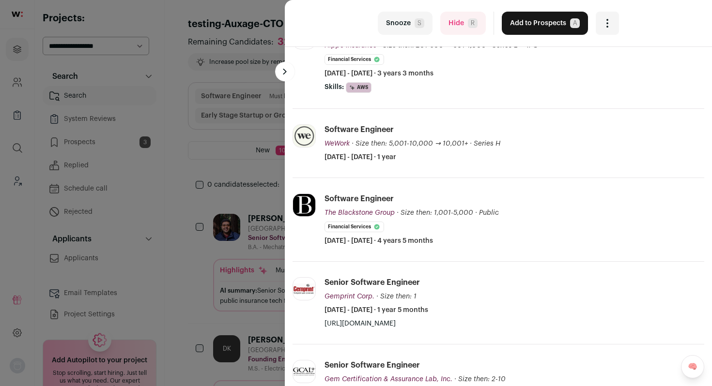
scroll to position [310, 0]
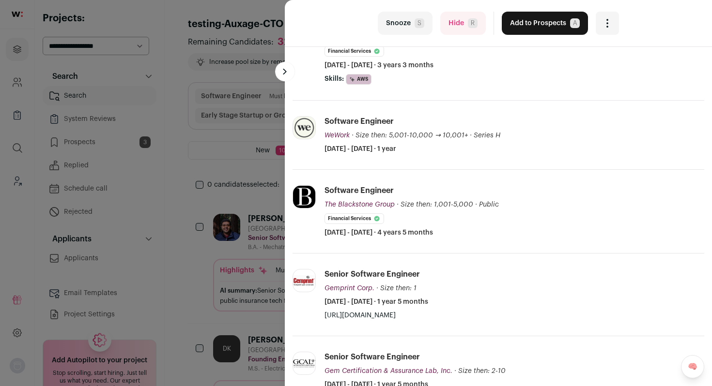
click at [537, 26] on button "Add to Prospects A" at bounding box center [544, 23] width 86 height 23
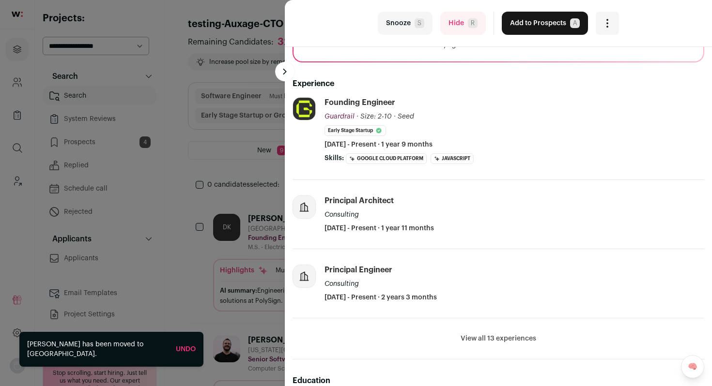
scroll to position [122, 0]
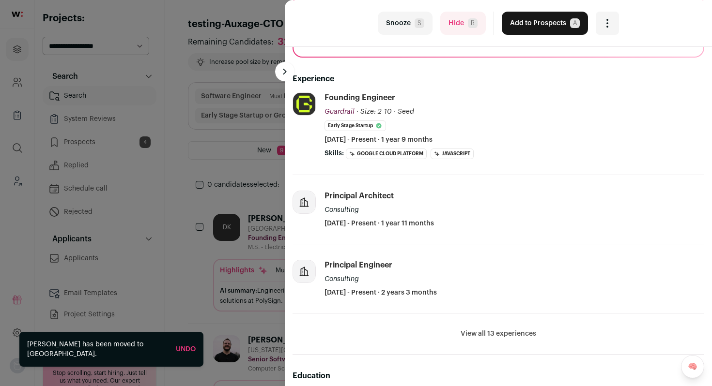
click at [463, 24] on button "Hide R" at bounding box center [462, 23] width 45 height 23
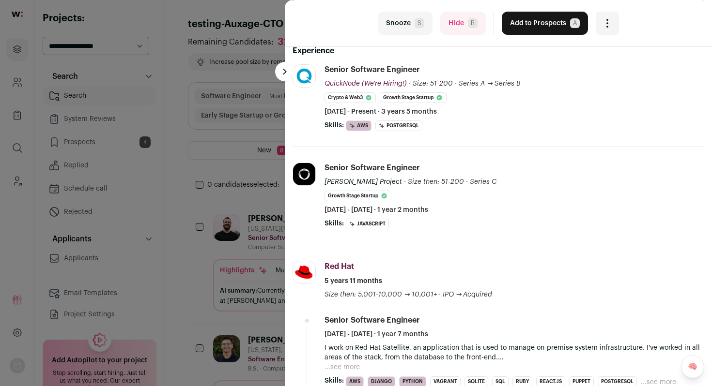
scroll to position [171, 0]
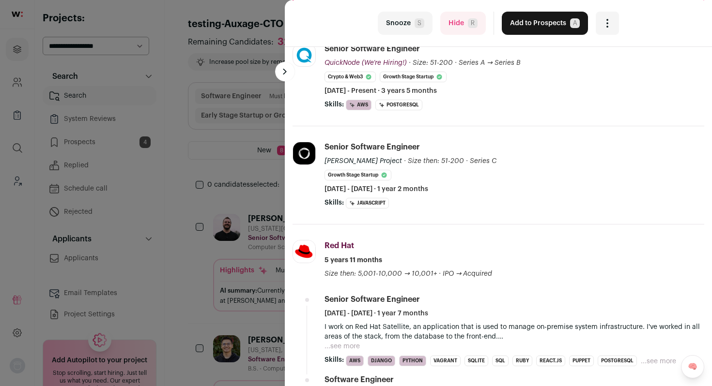
click at [537, 27] on button "Add to Prospects A" at bounding box center [544, 23] width 86 height 23
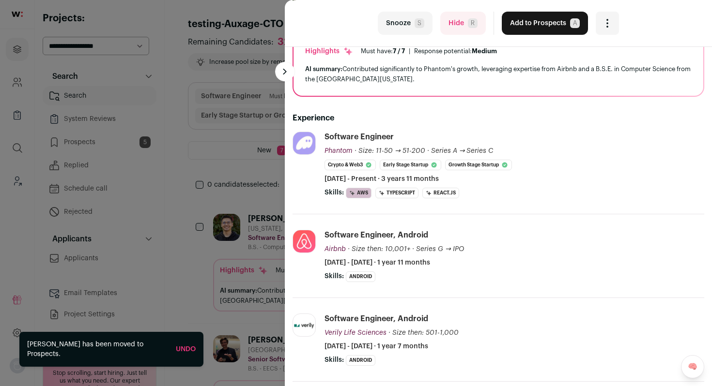
scroll to position [89, 0]
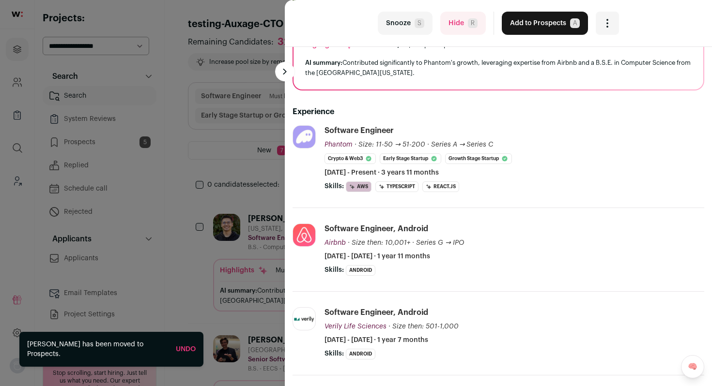
click at [524, 16] on button "Add to Prospects A" at bounding box center [544, 23] width 86 height 23
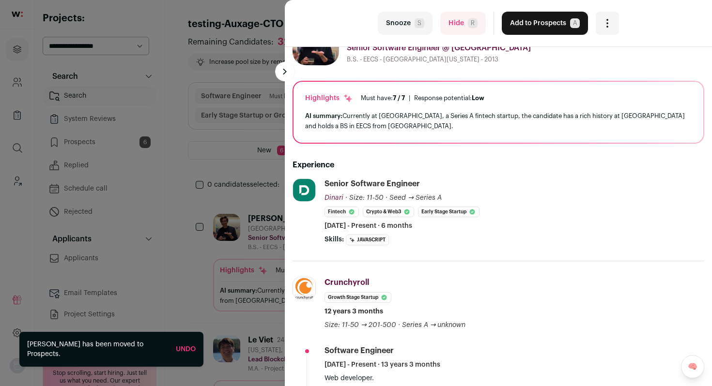
scroll to position [41, 0]
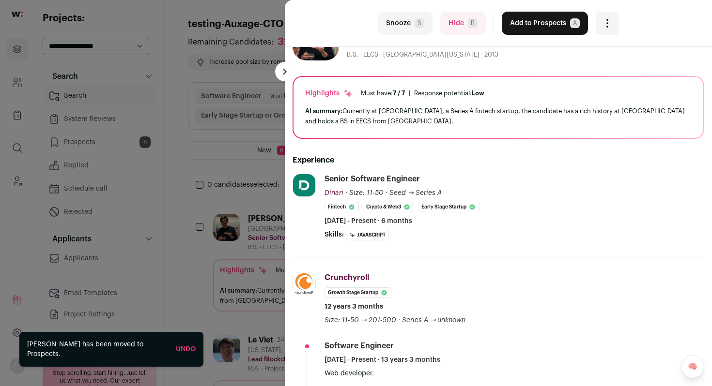
click at [459, 27] on button "Hide R" at bounding box center [462, 23] width 45 height 23
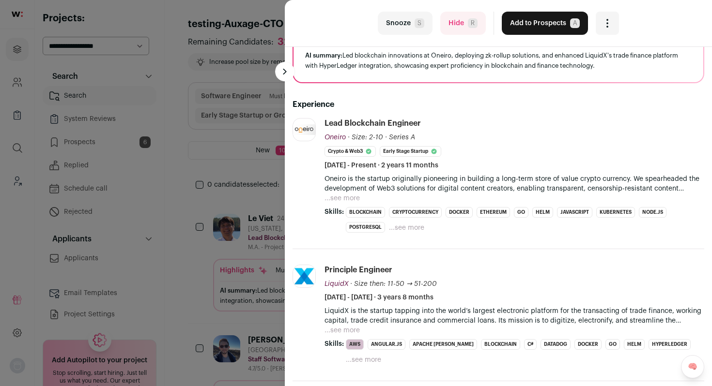
scroll to position [89, 0]
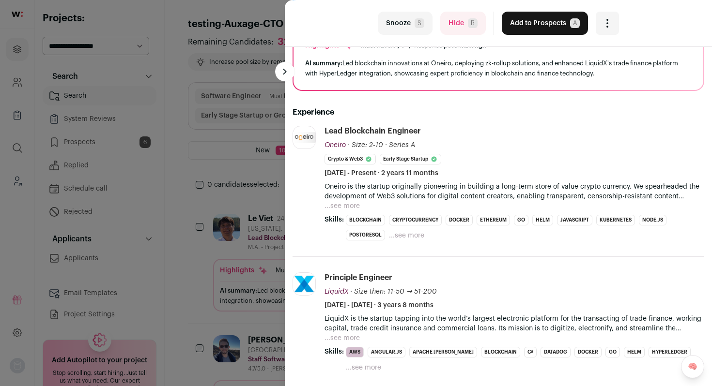
click at [542, 24] on button "Add to Prospects A" at bounding box center [544, 23] width 86 height 23
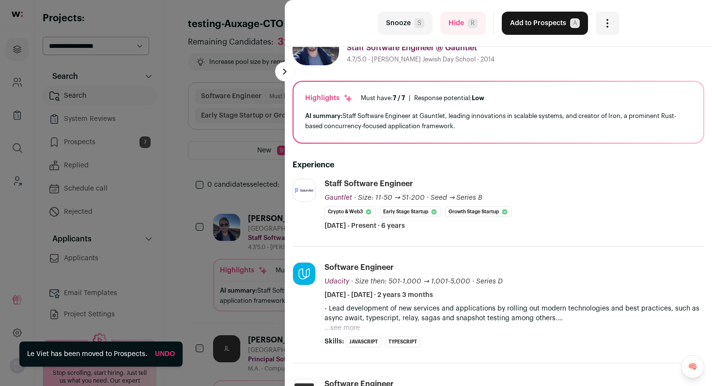
scroll to position [41, 0]
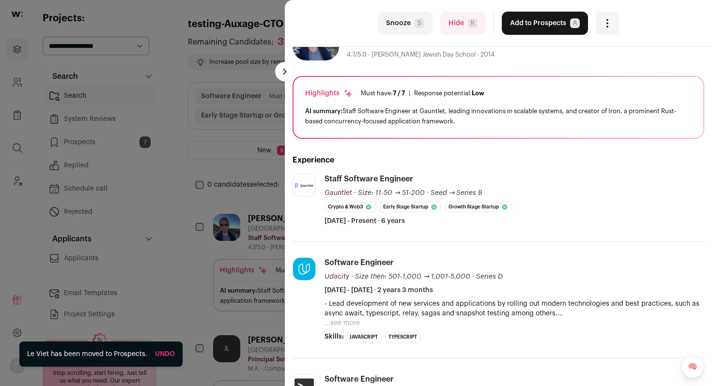
click at [533, 19] on button "Add to Prospects A" at bounding box center [544, 23] width 86 height 23
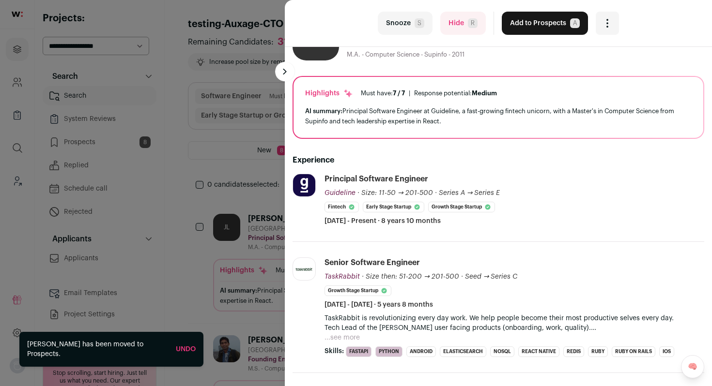
click at [525, 30] on button "Add to Prospects A" at bounding box center [544, 23] width 86 height 23
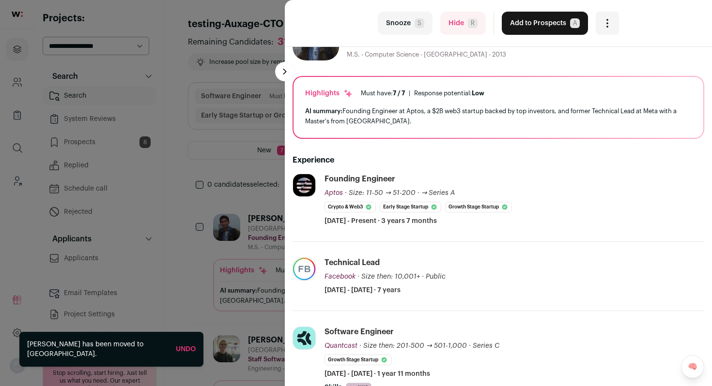
click at [510, 21] on button "Add to Prospects A" at bounding box center [544, 23] width 86 height 23
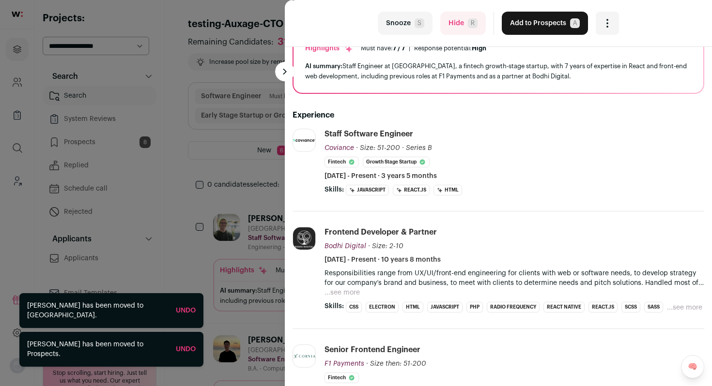
scroll to position [89, 0]
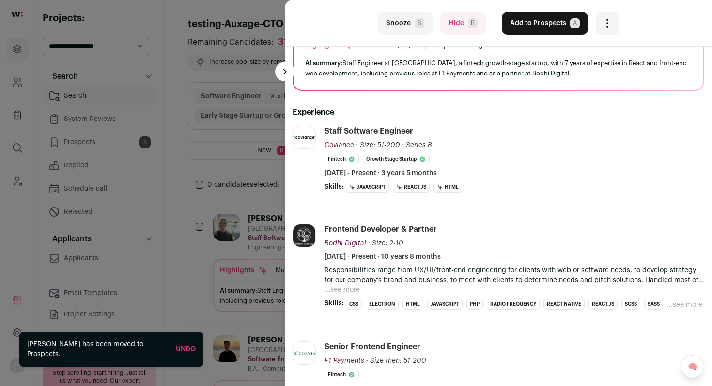
click at [533, 22] on button "Add to Prospects A" at bounding box center [544, 23] width 86 height 23
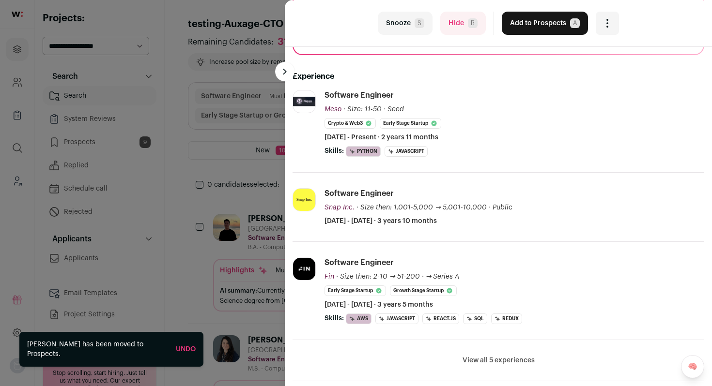
scroll to position [131, 0]
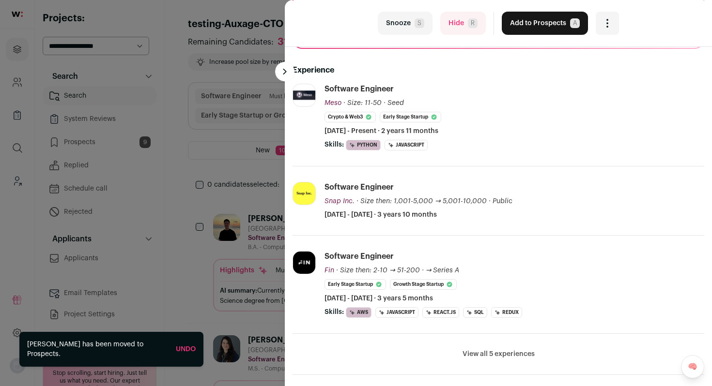
click at [527, 18] on button "Add to Prospects A" at bounding box center [544, 23] width 86 height 23
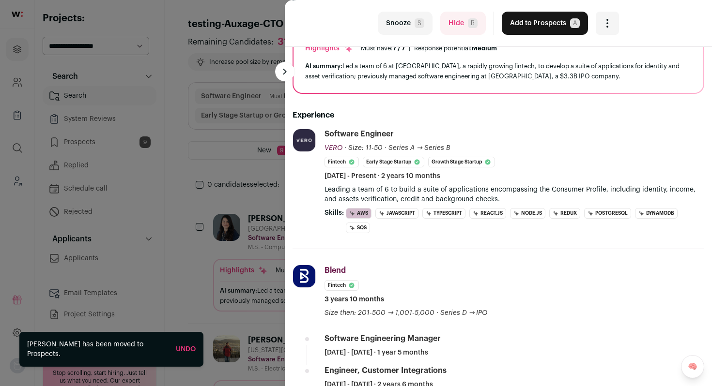
scroll to position [89, 0]
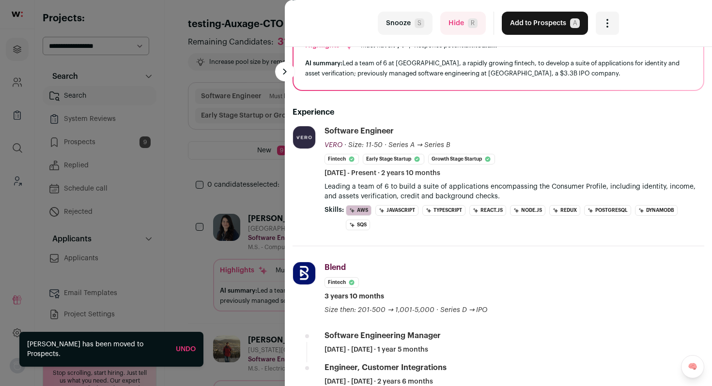
click at [536, 21] on button "Add to Prospects A" at bounding box center [544, 23] width 86 height 23
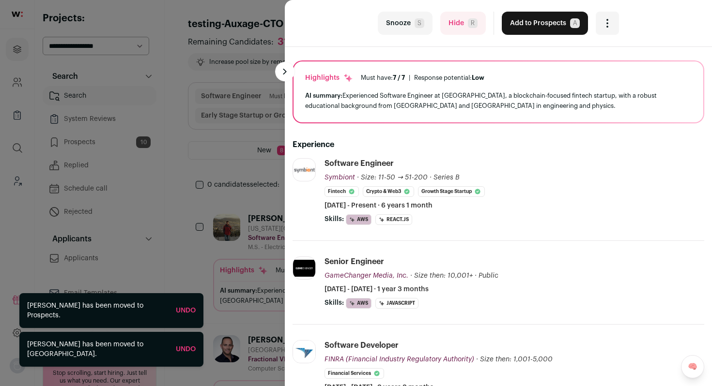
scroll to position [90, 0]
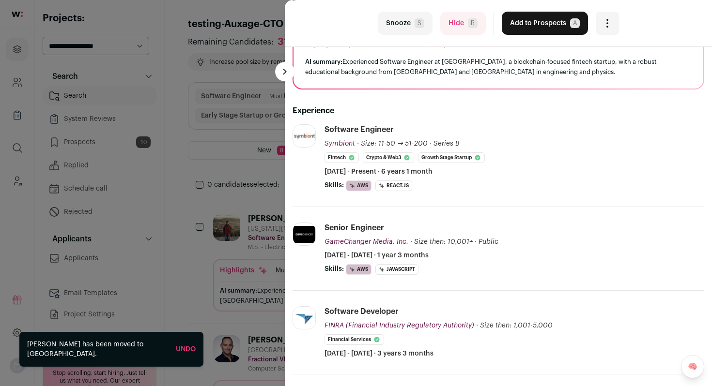
click at [525, 20] on button "Add to Prospects A" at bounding box center [544, 23] width 86 height 23
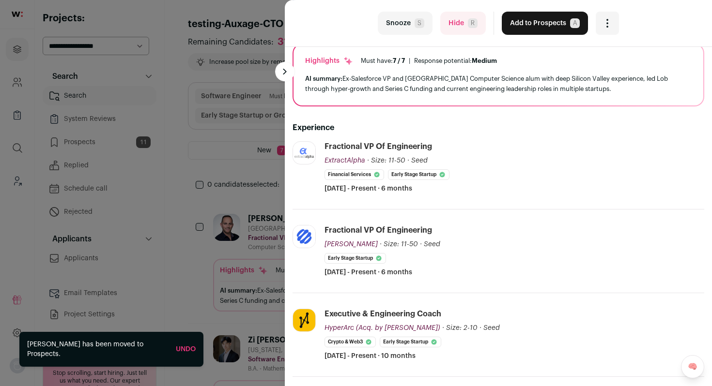
scroll to position [81, 0]
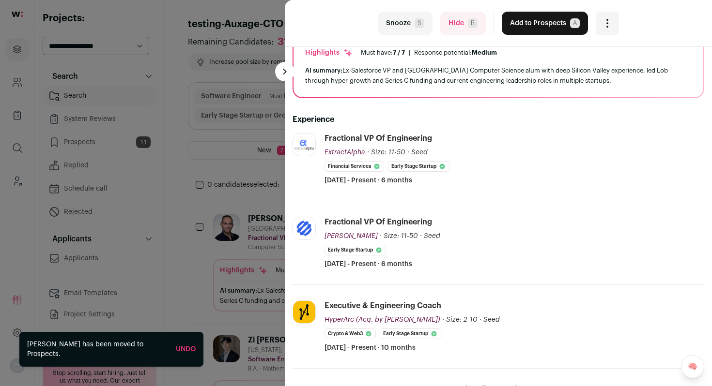
click at [468, 23] on span "R" at bounding box center [473, 23] width 10 height 10
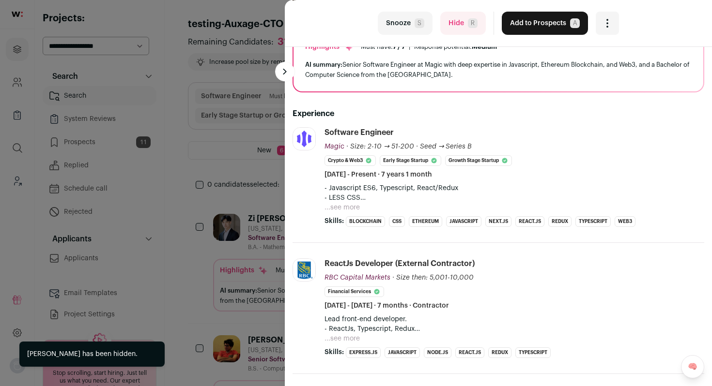
scroll to position [89, 0]
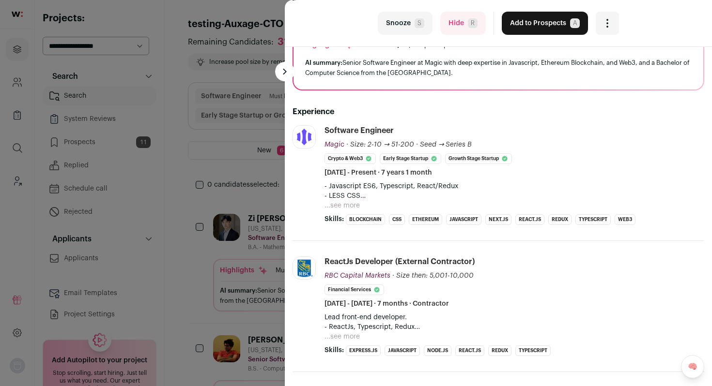
click at [339, 204] on button "...see more" at bounding box center [341, 206] width 35 height 10
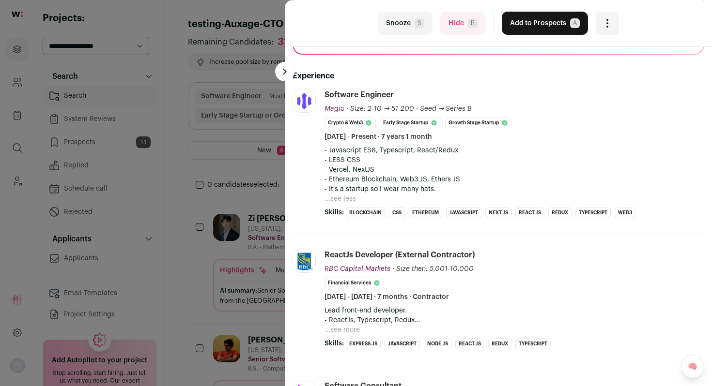
scroll to position [130, 0]
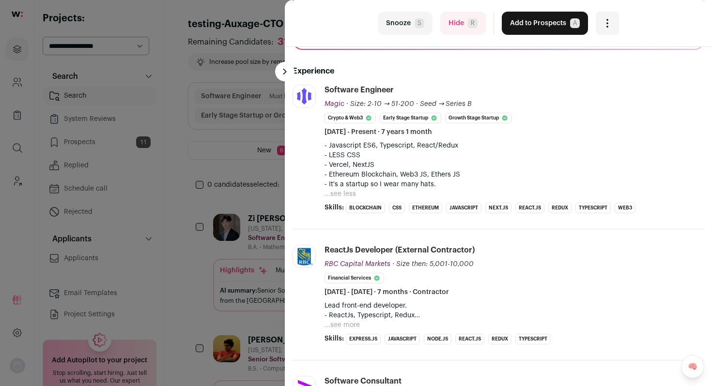
click at [444, 27] on button "Hide R" at bounding box center [462, 23] width 45 height 23
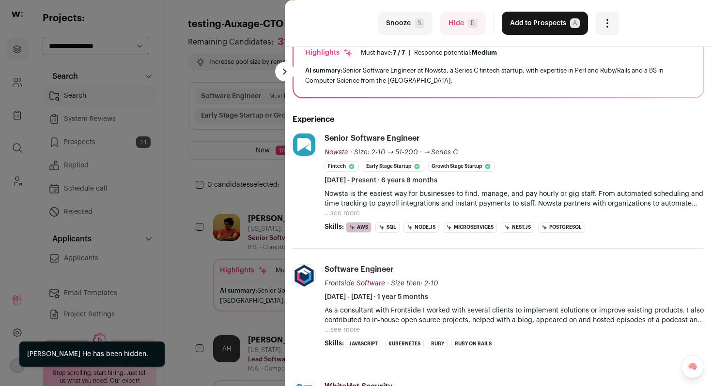
scroll to position [89, 0]
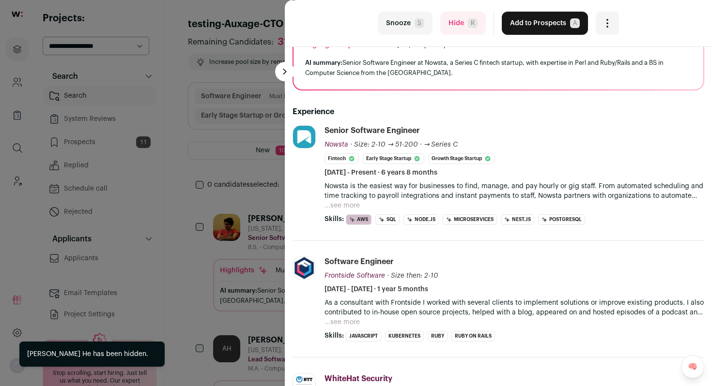
click at [357, 207] on button "...see more" at bounding box center [341, 206] width 35 height 10
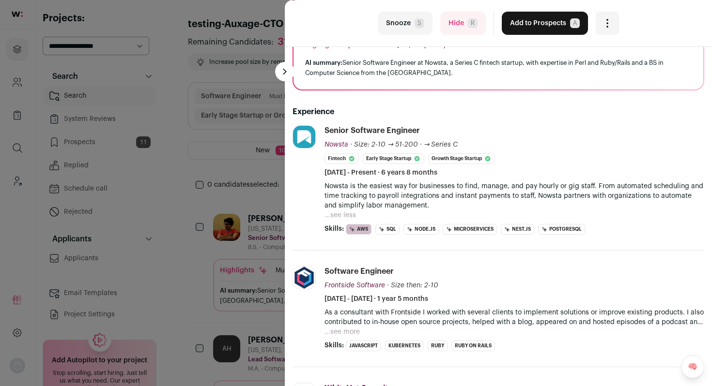
click at [522, 30] on button "Add to Prospects A" at bounding box center [544, 23] width 86 height 23
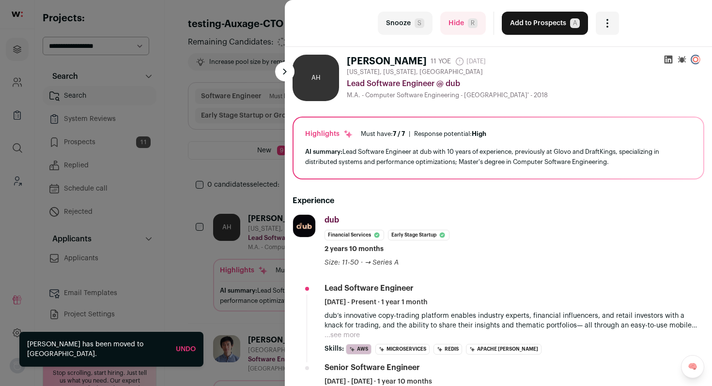
click at [191, 125] on div "last Snooze S Hide R Add to Prospects A Are you sure? Andy Humeniuk is already …" at bounding box center [356, 193] width 712 height 386
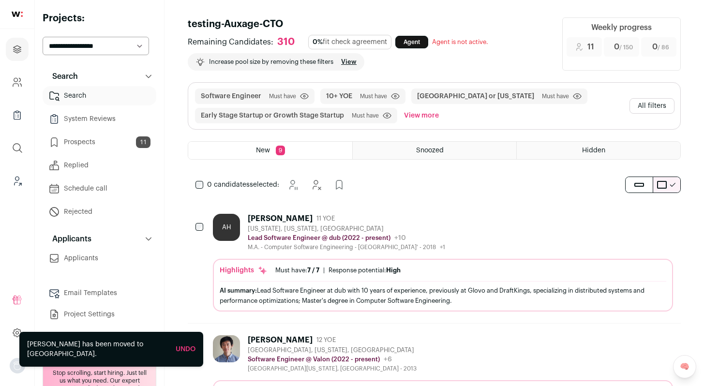
click at [662, 107] on button "All filters" at bounding box center [652, 105] width 45 height 15
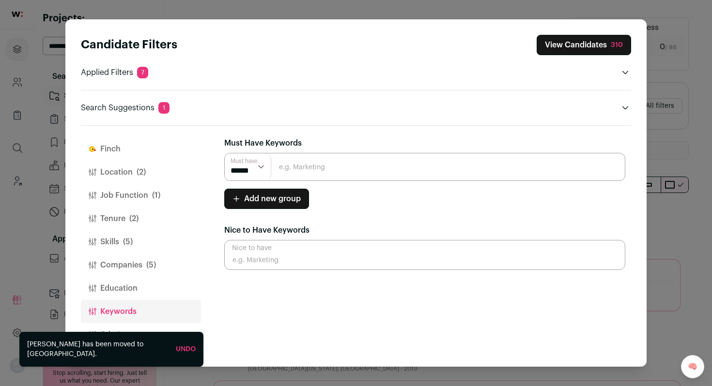
click at [260, 165] on select "****** ******" at bounding box center [248, 166] width 46 height 27
select select "**"
click at [225, 153] on select "****** ******" at bounding box center [248, 166] width 46 height 27
click at [323, 165] on input "Close modal via background" at bounding box center [424, 167] width 401 height 28
type input "backend"
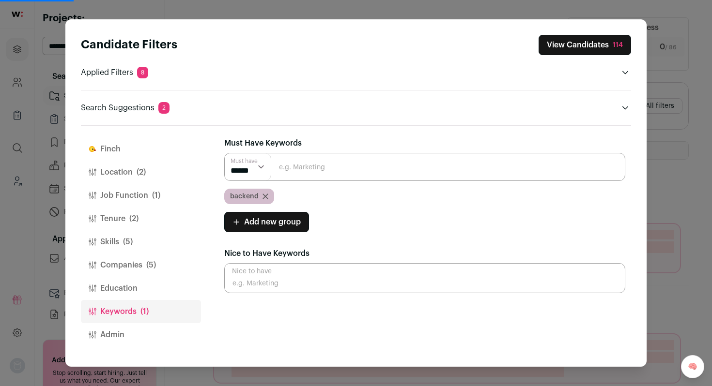
click at [348, 160] on input "Close modal via background" at bounding box center [424, 167] width 401 height 28
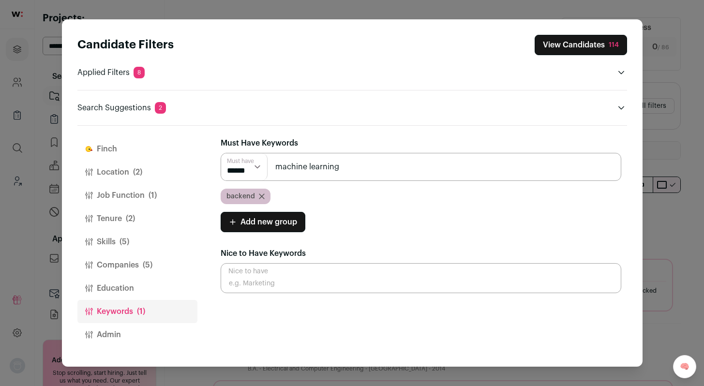
type input "machine learning"
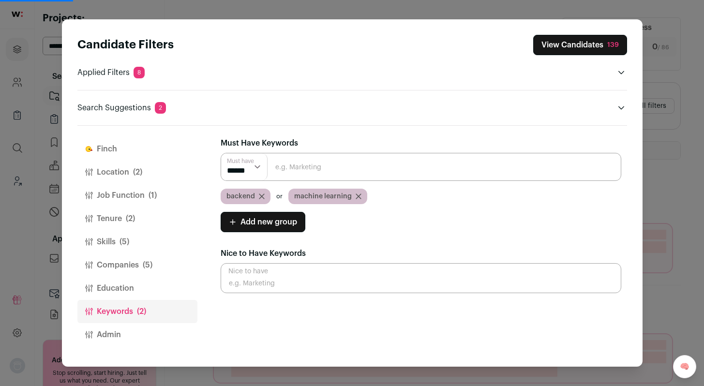
click at [677, 167] on div "Candidate Filters View Candidates 139 Applied Filters 8 Software Engineer Must …" at bounding box center [352, 193] width 704 height 386
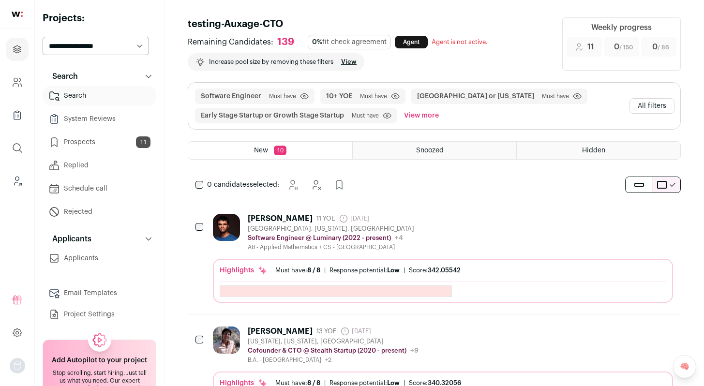
click at [438, 238] on div "Eduardo Lopez 11 YOE 15 days ago Admin only. The last time the profile was scra…" at bounding box center [443, 232] width 460 height 37
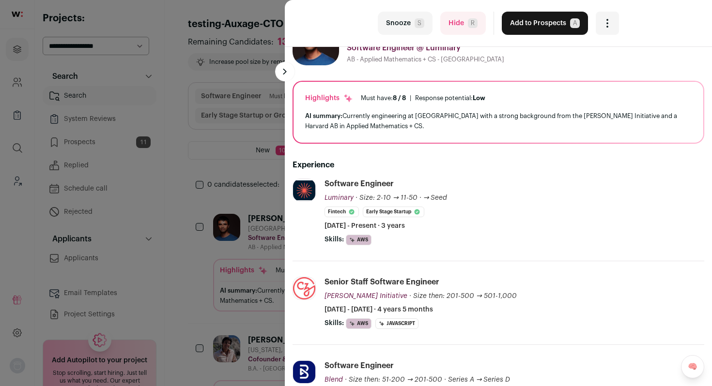
scroll to position [41, 0]
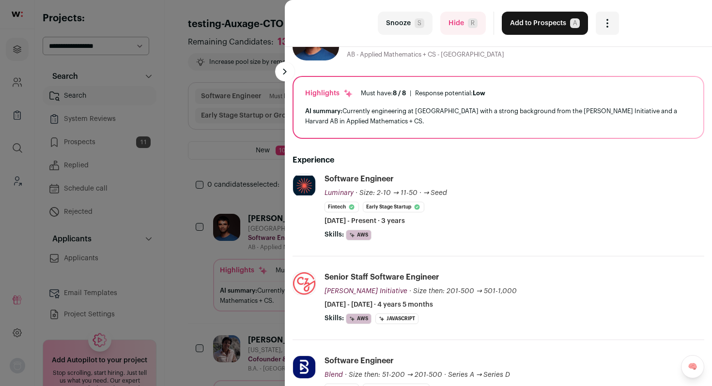
click at [535, 25] on button "Add to Prospects A" at bounding box center [544, 23] width 86 height 23
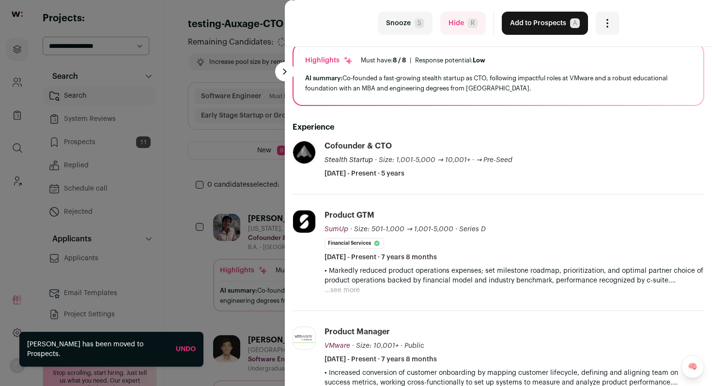
scroll to position [91, 0]
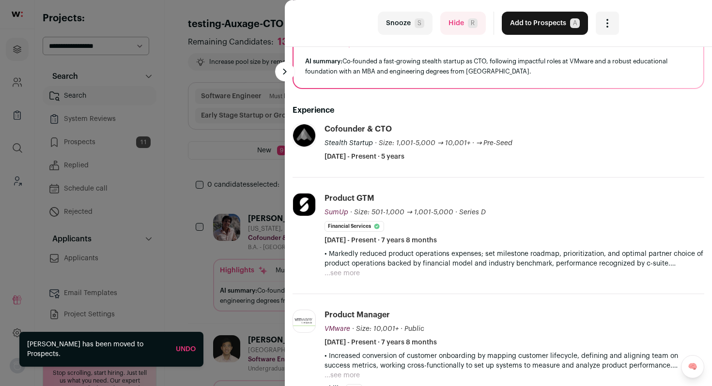
click at [458, 29] on button "Hide R" at bounding box center [462, 23] width 45 height 23
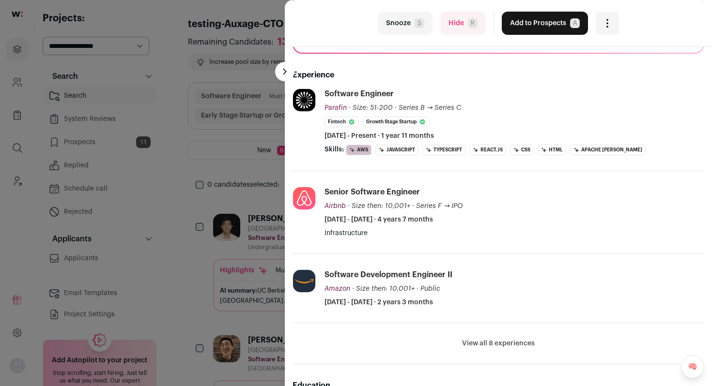
scroll to position [131, 0]
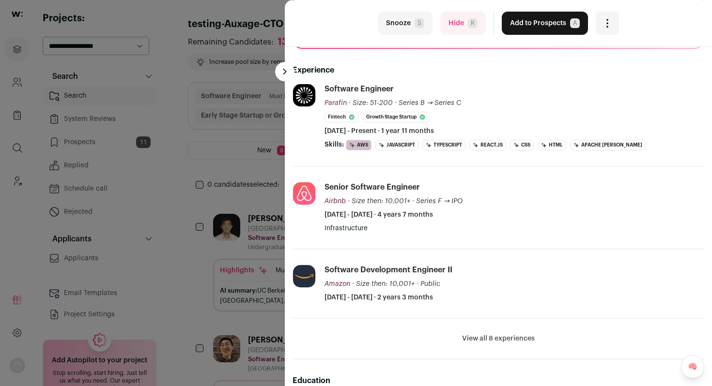
click at [503, 336] on button "View all 8 experiences" at bounding box center [498, 339] width 73 height 10
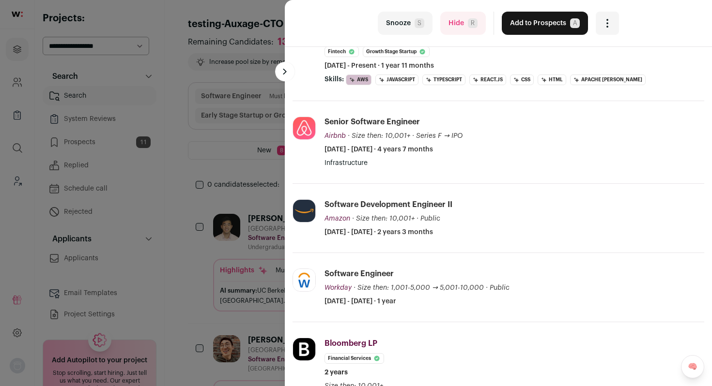
scroll to position [221, 0]
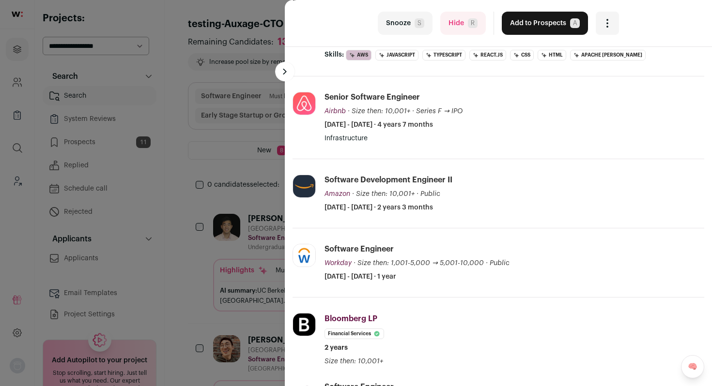
click at [525, 24] on button "Add to Prospects A" at bounding box center [544, 23] width 86 height 23
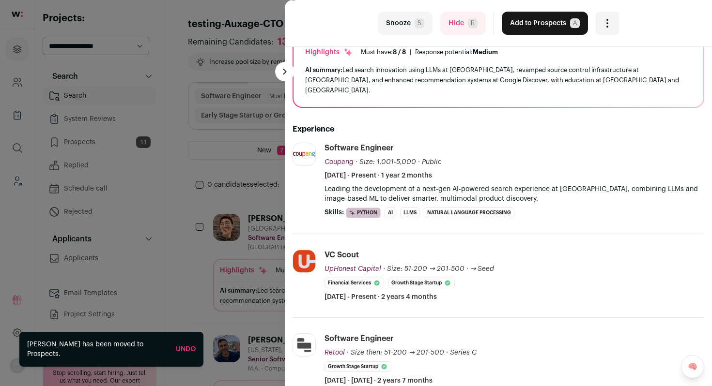
scroll to position [90, 0]
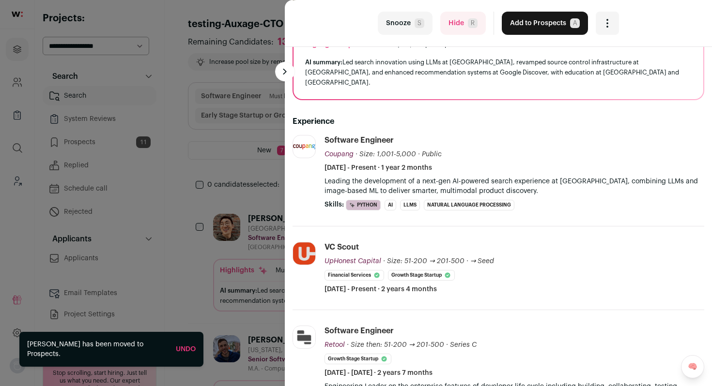
click at [463, 24] on button "Hide R" at bounding box center [462, 23] width 45 height 23
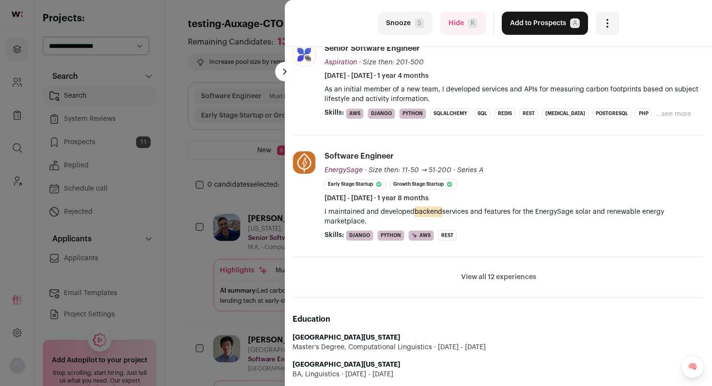
scroll to position [261, 0]
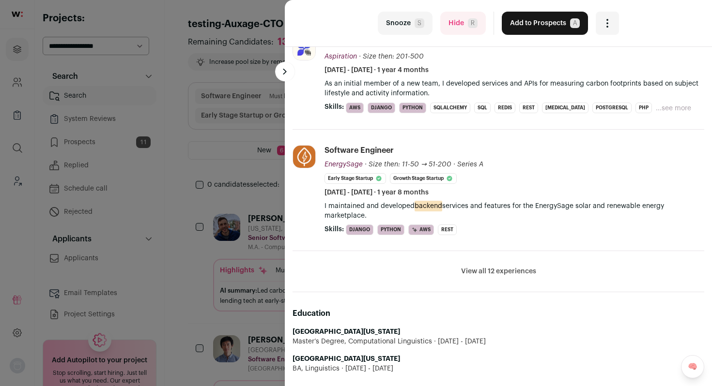
click at [497, 272] on button "View all 12 experiences" at bounding box center [498, 272] width 75 height 10
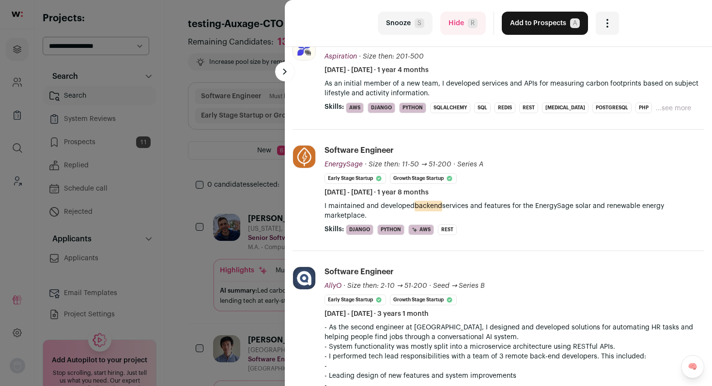
click at [540, 26] on button "Add to Prospects A" at bounding box center [544, 23] width 86 height 23
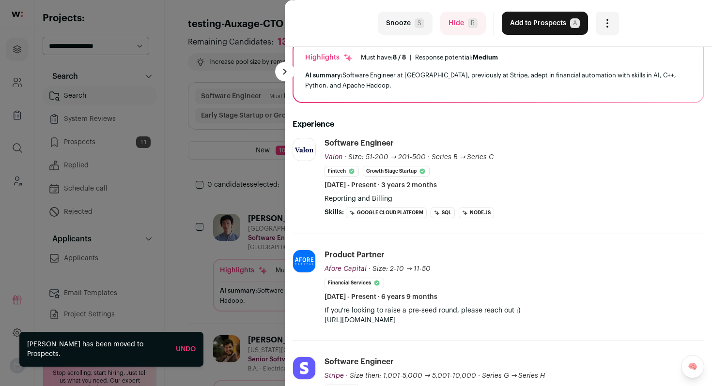
scroll to position [81, 0]
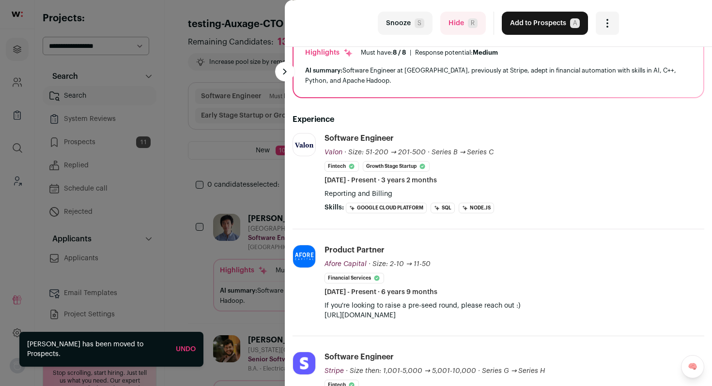
click at [532, 30] on button "Add to Prospects A" at bounding box center [544, 23] width 86 height 23
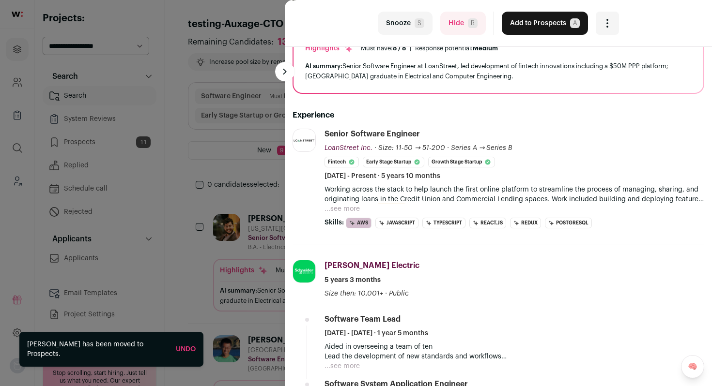
scroll to position [90, 0]
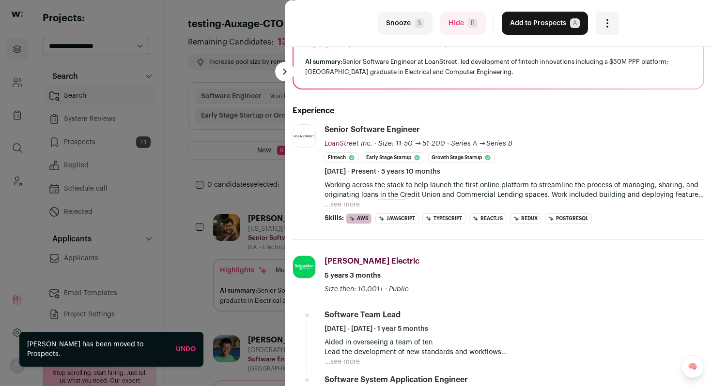
click at [333, 205] on button "...see more" at bounding box center [341, 205] width 35 height 10
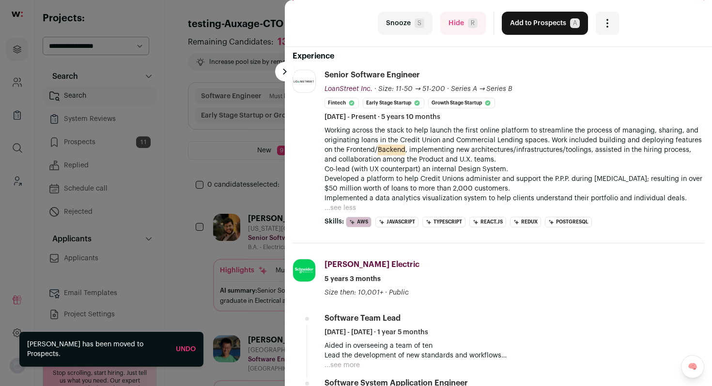
scroll to position [140, 0]
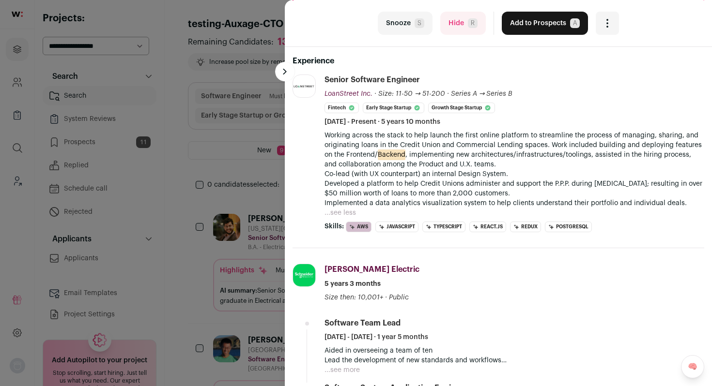
click at [518, 25] on button "Add to Prospects A" at bounding box center [544, 23] width 86 height 23
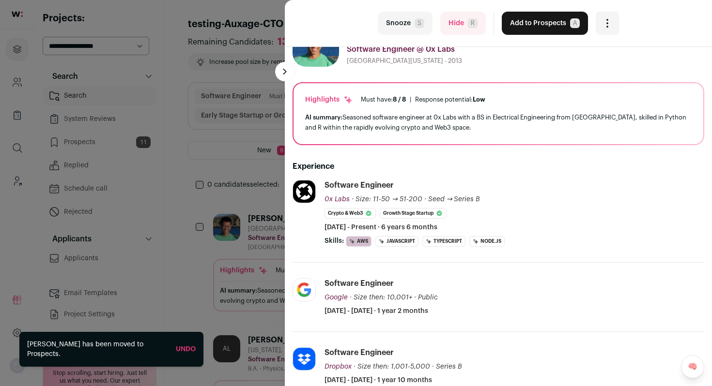
scroll to position [41, 0]
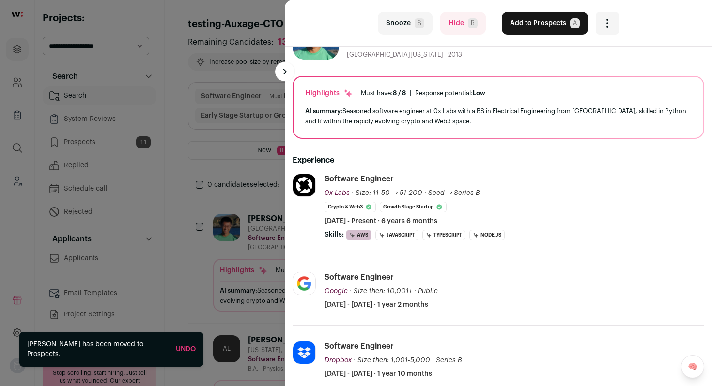
click at [527, 17] on button "Add to Prospects A" at bounding box center [544, 23] width 86 height 23
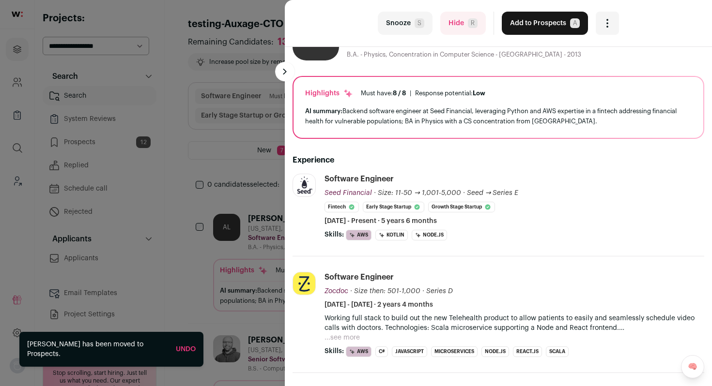
click at [549, 20] on button "Add to Prospects A" at bounding box center [544, 23] width 86 height 23
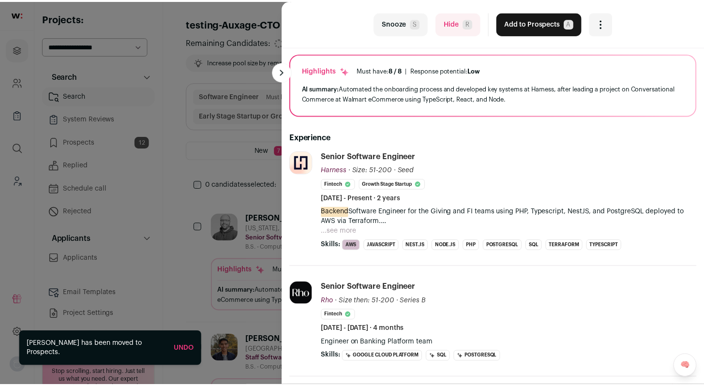
scroll to position [89, 0]
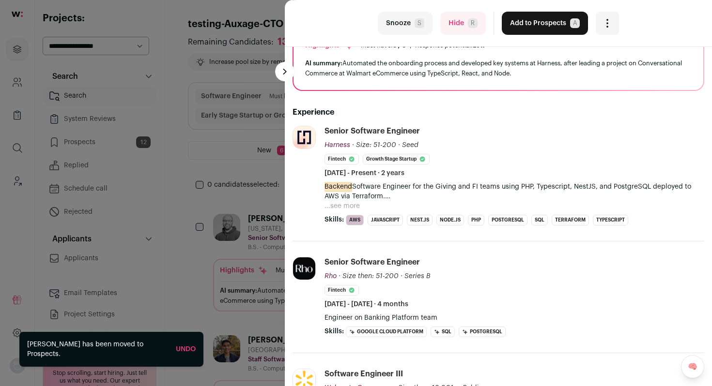
click at [352, 208] on button "...see more" at bounding box center [341, 206] width 35 height 10
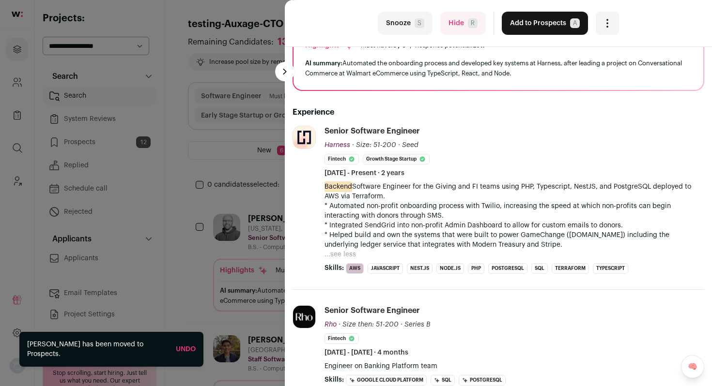
click at [528, 20] on button "Add to Prospects A" at bounding box center [544, 23] width 86 height 23
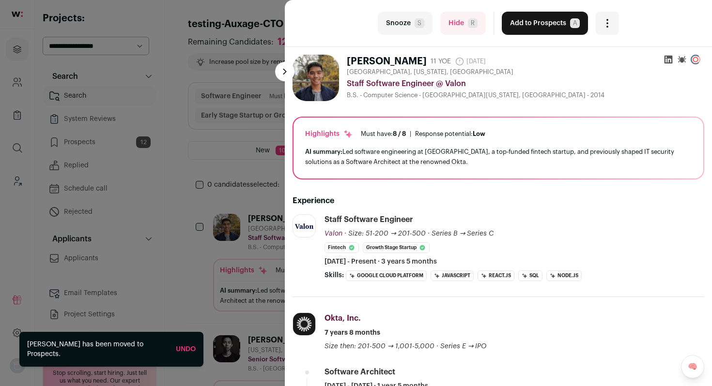
click at [161, 146] on div "last Snooze S Hide R Add to Prospects A Are you sure? Preston Chan is already i…" at bounding box center [356, 193] width 712 height 386
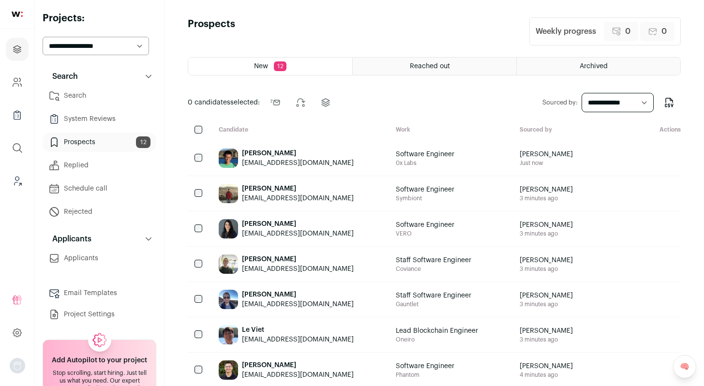
click at [97, 122] on link "System Reviews" at bounding box center [100, 118] width 114 height 19
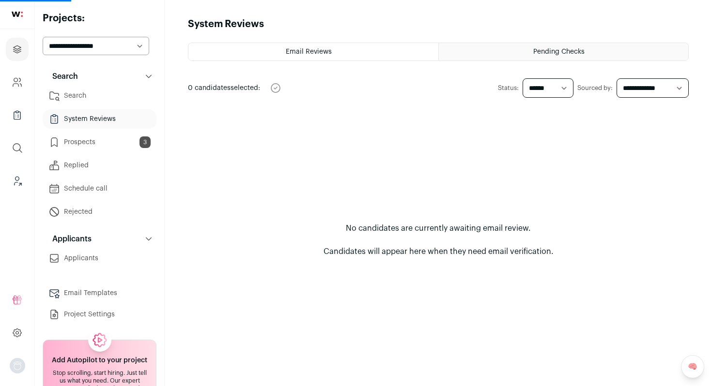
click at [96, 117] on link "System Reviews" at bounding box center [100, 118] width 114 height 19
click at [527, 57] on html at bounding box center [356, 193] width 712 height 386
click at [535, 52] on span "Pending Checks" at bounding box center [558, 51] width 51 height 7
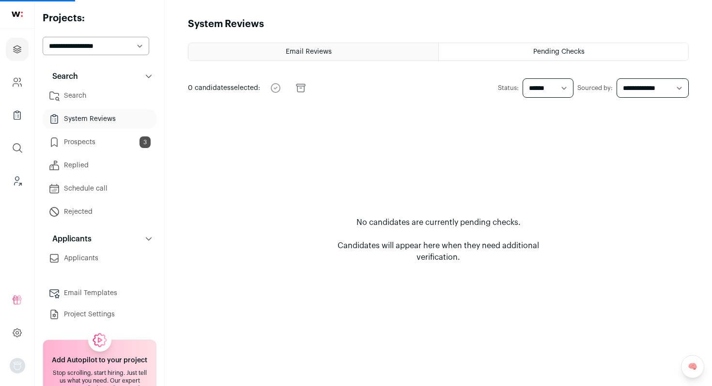
click at [88, 142] on link "Prospects 3" at bounding box center [100, 142] width 114 height 19
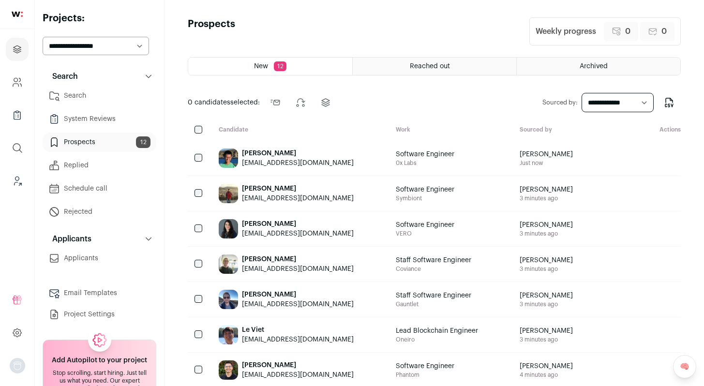
click at [73, 98] on link "Search" at bounding box center [100, 95] width 114 height 19
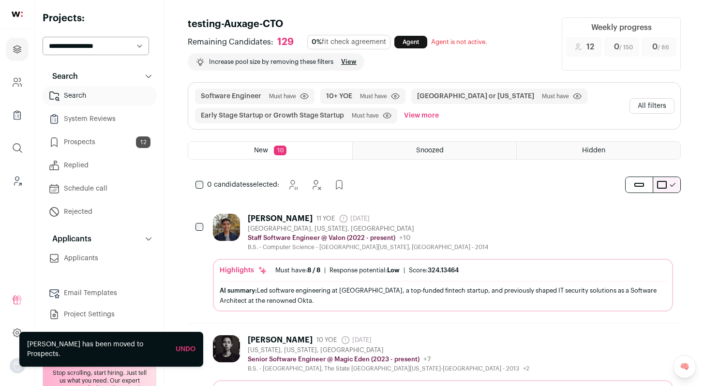
click at [96, 142] on link "Prospects 12" at bounding box center [100, 142] width 114 height 19
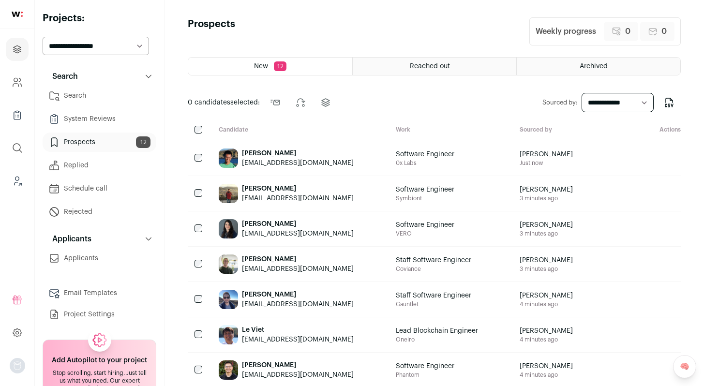
click at [108, 116] on link "System Reviews" at bounding box center [100, 118] width 114 height 19
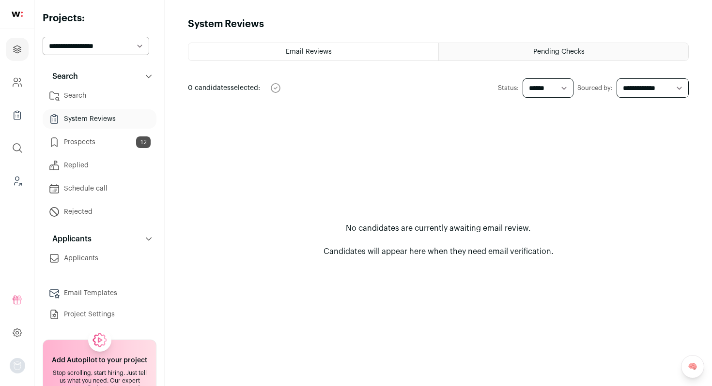
click at [552, 54] on span "Pending Checks" at bounding box center [558, 51] width 51 height 7
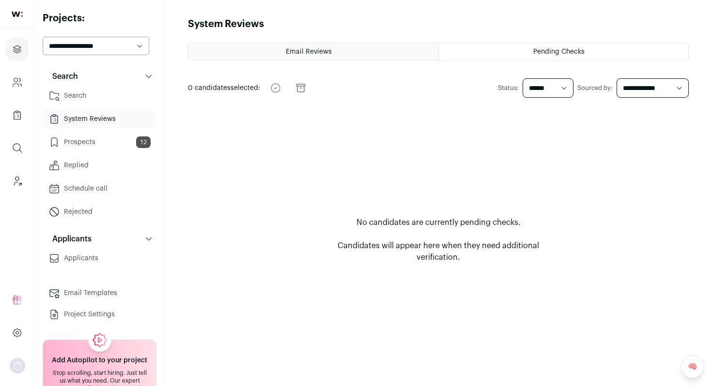
click at [80, 167] on link "Replied" at bounding box center [100, 165] width 114 height 19
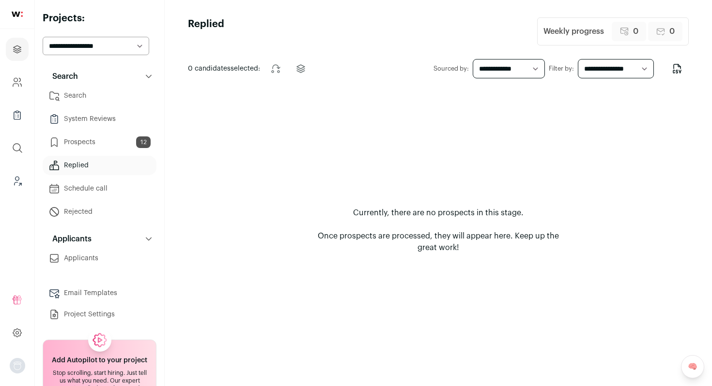
click at [92, 142] on link "Prospects 12" at bounding box center [100, 142] width 114 height 19
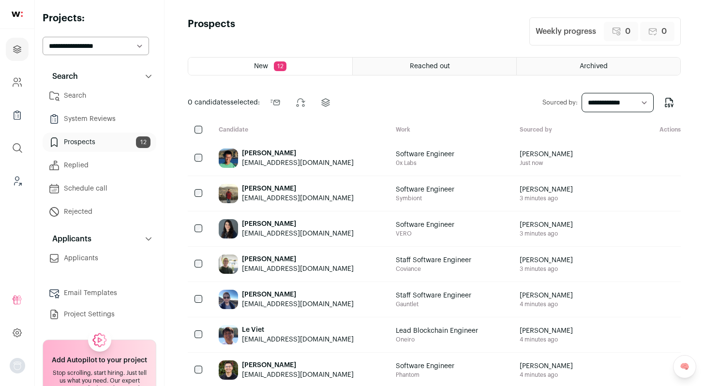
click at [99, 141] on link "Prospects 12" at bounding box center [100, 142] width 114 height 19
click at [81, 100] on link "Search" at bounding box center [100, 95] width 114 height 19
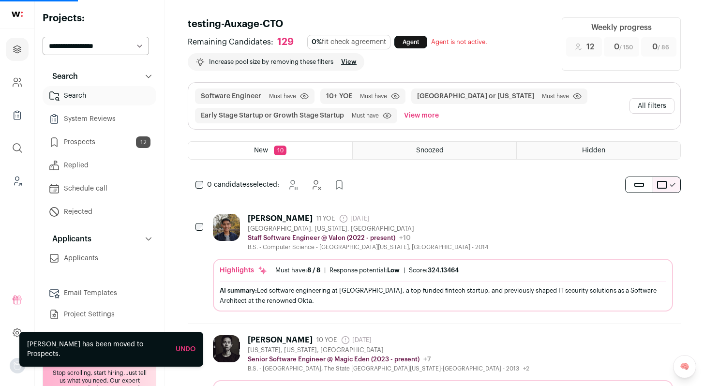
click at [451, 233] on div "[PERSON_NAME] 11 YOE [DATE] Admin only. The last time the profile was scraped. …" at bounding box center [443, 232] width 460 height 37
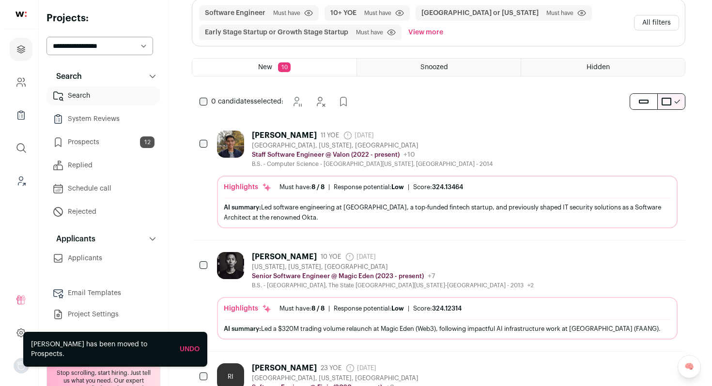
scroll to position [89, 0]
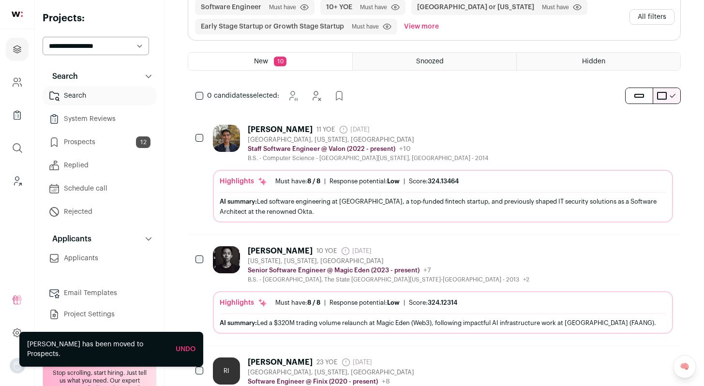
click at [442, 140] on div "[PERSON_NAME] 11 YOE [DATE] Admin only. The last time the profile was scraped. …" at bounding box center [443, 143] width 460 height 37
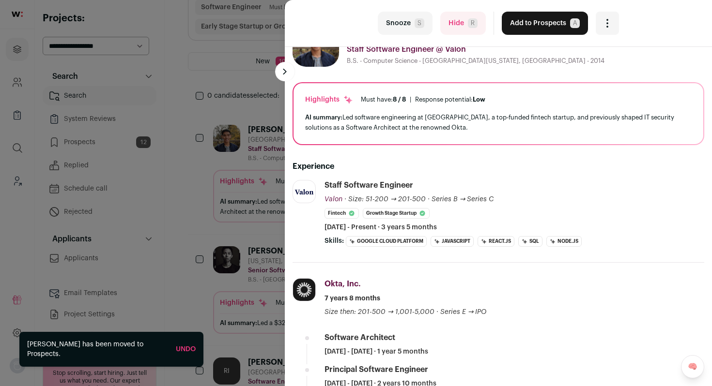
scroll to position [41, 0]
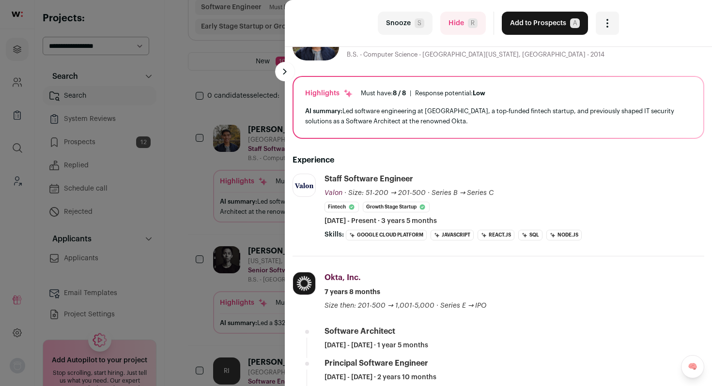
click at [515, 19] on button "Add to Prospects A" at bounding box center [544, 23] width 86 height 23
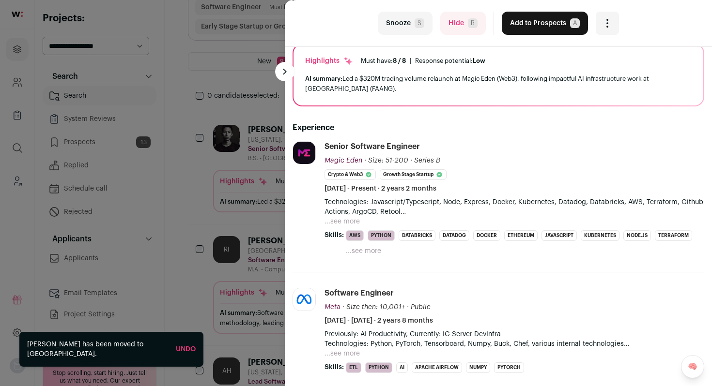
scroll to position [81, 0]
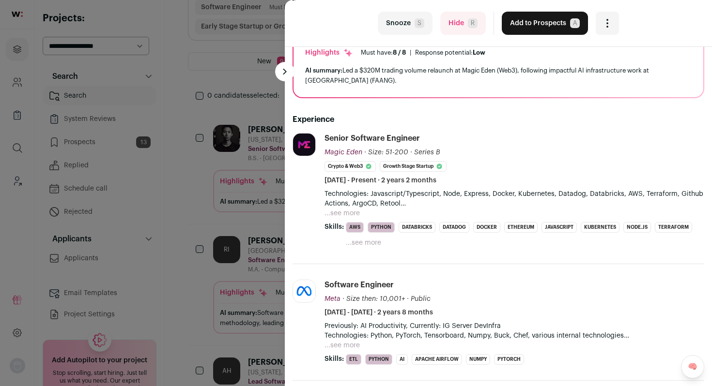
click at [526, 24] on button "Add to Prospects A" at bounding box center [544, 23] width 86 height 23
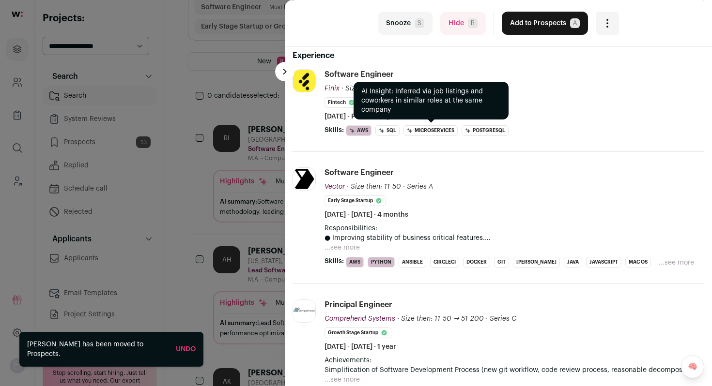
scroll to position [140, 0]
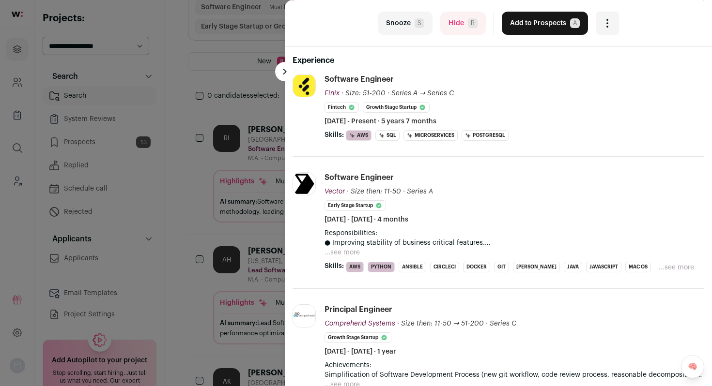
click at [510, 25] on button "Add to Prospects A" at bounding box center [544, 23] width 86 height 23
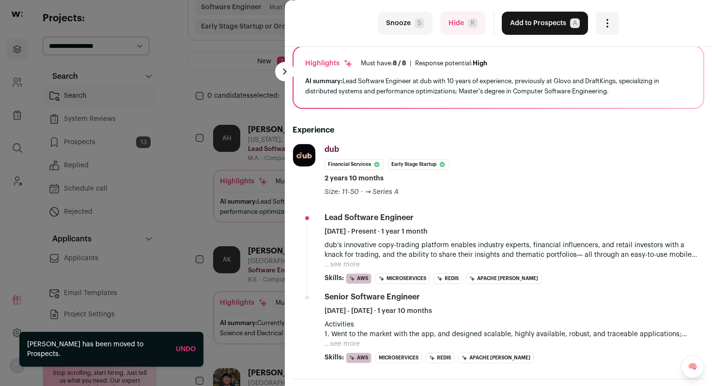
scroll to position [91, 0]
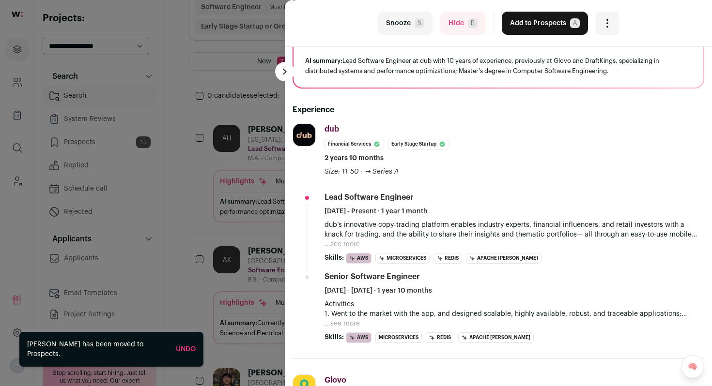
click at [342, 243] on button "...see more" at bounding box center [341, 245] width 35 height 10
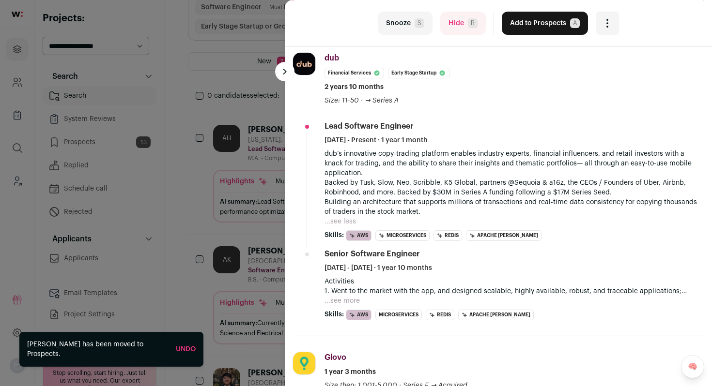
scroll to position [180, 0]
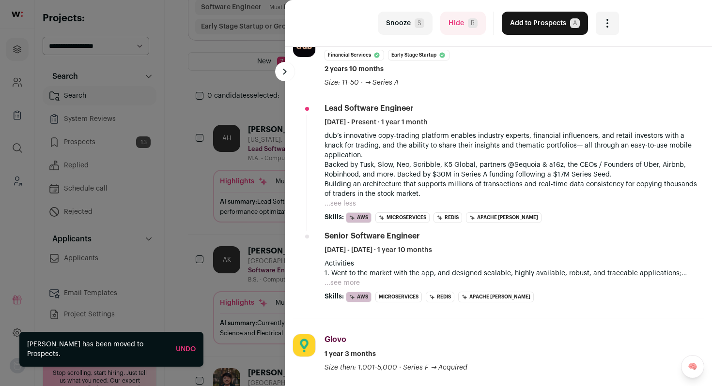
click at [347, 286] on button "...see more" at bounding box center [341, 283] width 35 height 10
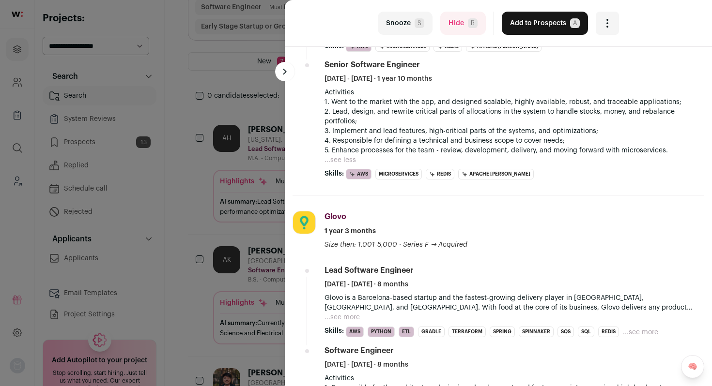
scroll to position [371, 0]
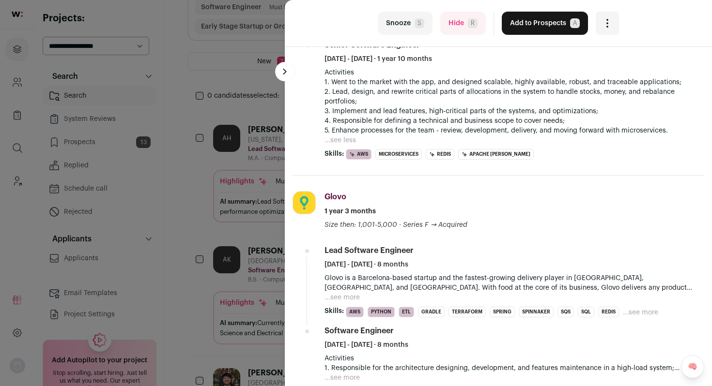
click at [527, 24] on button "Add to Prospects A" at bounding box center [544, 23] width 86 height 23
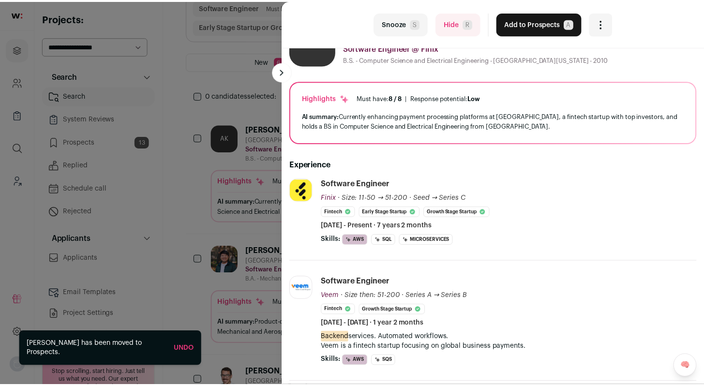
scroll to position [41, 0]
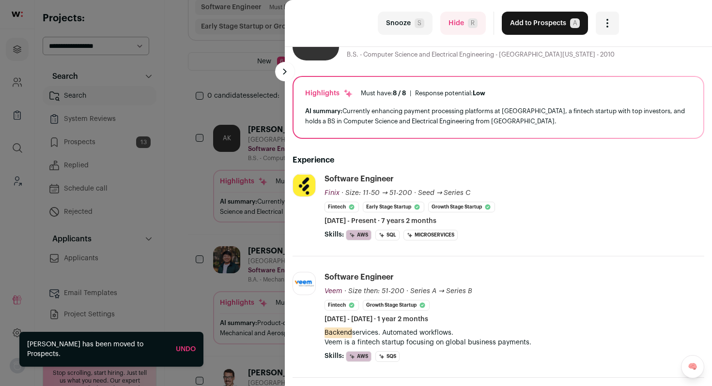
click at [536, 29] on button "Add to Prospects A" at bounding box center [544, 23] width 86 height 23
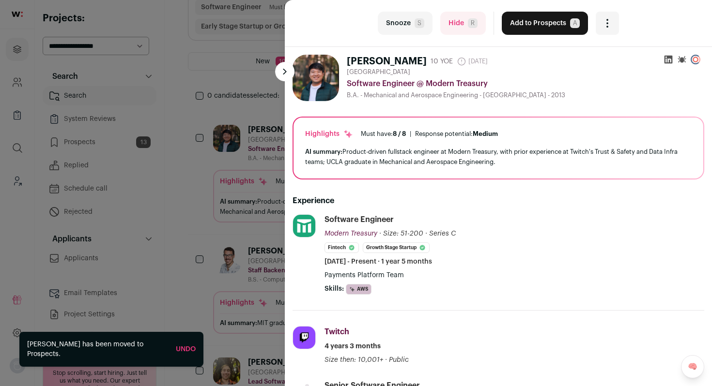
click at [89, 141] on div "last Snooze S Hide R Add to Prospects A Are you sure? Eric Shyong is already in…" at bounding box center [356, 193] width 712 height 386
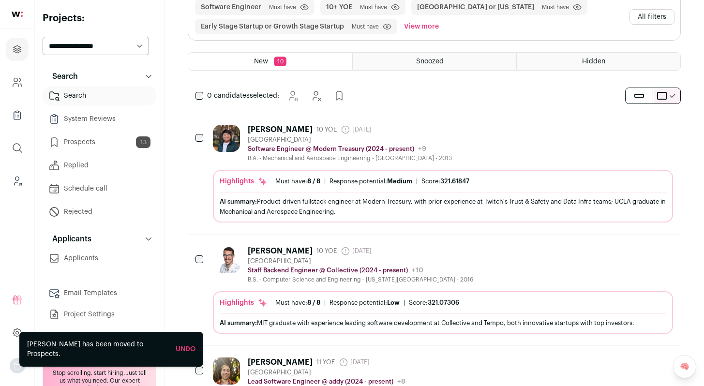
click at [92, 143] on link "Prospects 13" at bounding box center [100, 142] width 114 height 19
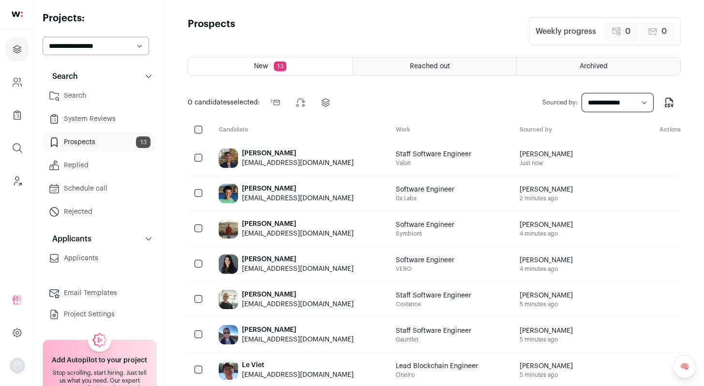
click at [92, 116] on link "System Reviews" at bounding box center [100, 118] width 114 height 19
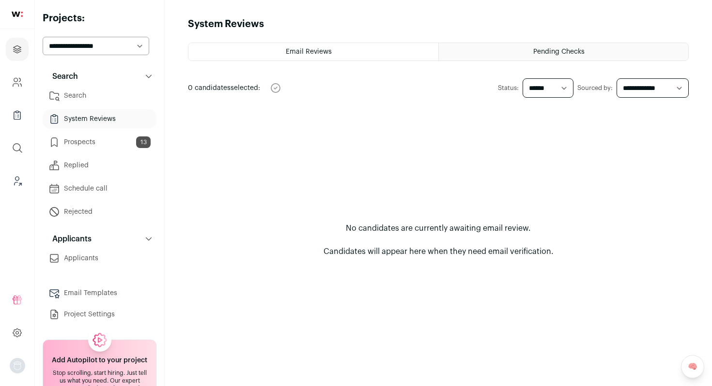
click at [563, 54] on html at bounding box center [356, 193] width 712 height 386
click at [566, 51] on span "Pending Checks" at bounding box center [558, 51] width 51 height 7
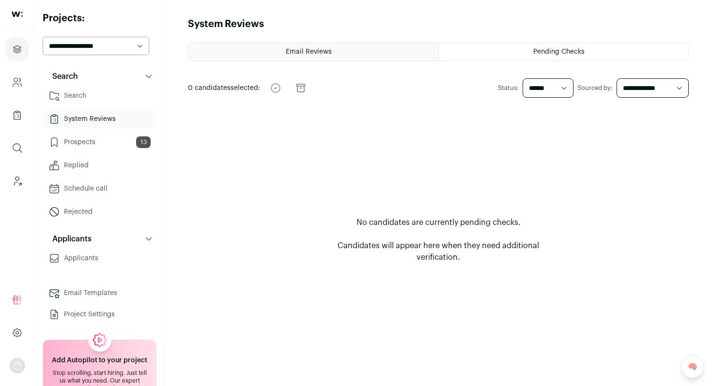
click at [300, 55] on div "Email Reviews" at bounding box center [313, 51] width 250 height 17
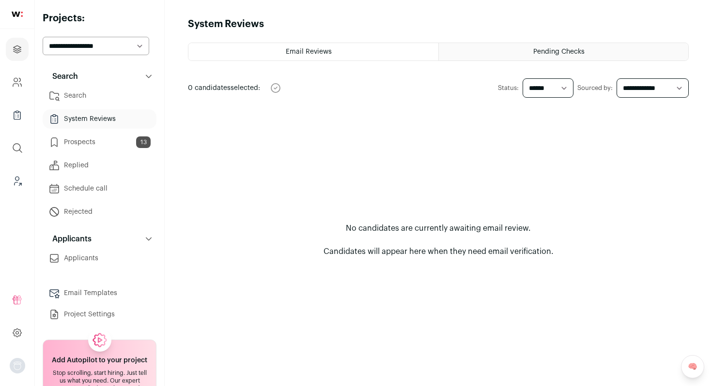
click at [108, 146] on link "Prospects 13" at bounding box center [100, 142] width 114 height 19
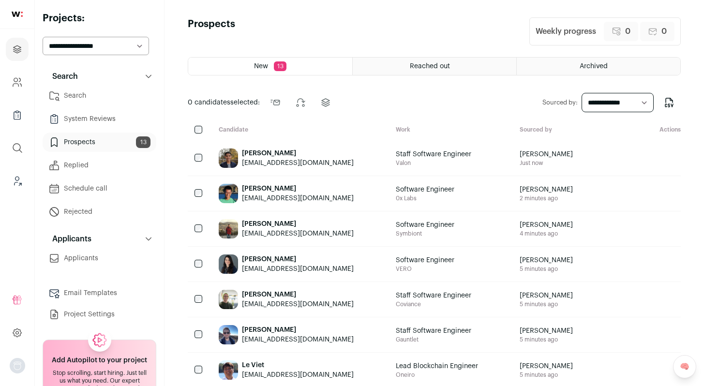
click at [100, 119] on link "System Reviews" at bounding box center [100, 118] width 114 height 19
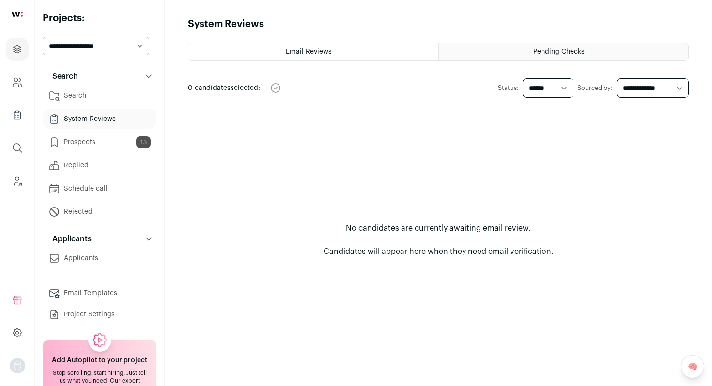
click at [84, 92] on link "Search" at bounding box center [100, 95] width 114 height 19
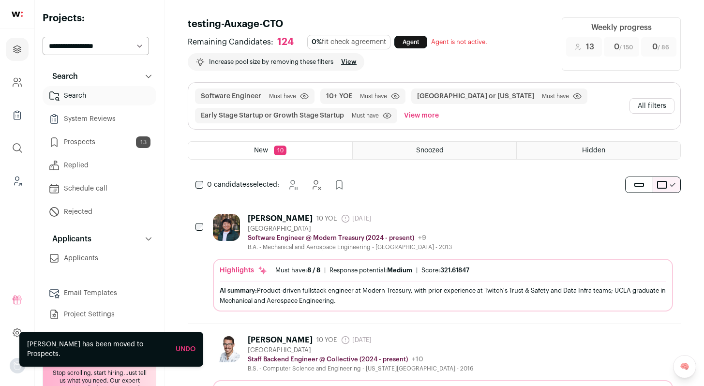
click at [440, 153] on span "Snoozed" at bounding box center [430, 150] width 28 height 7
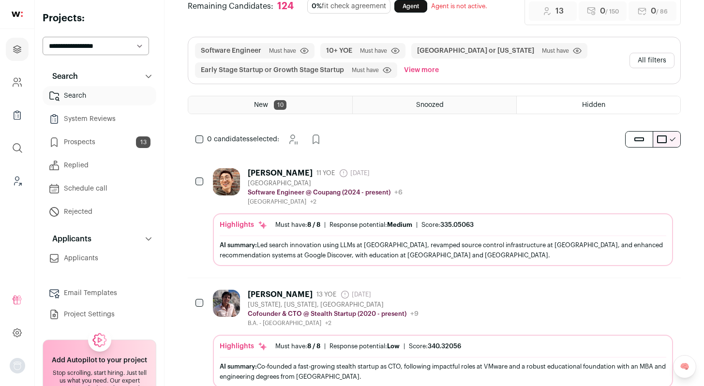
scroll to position [41, 0]
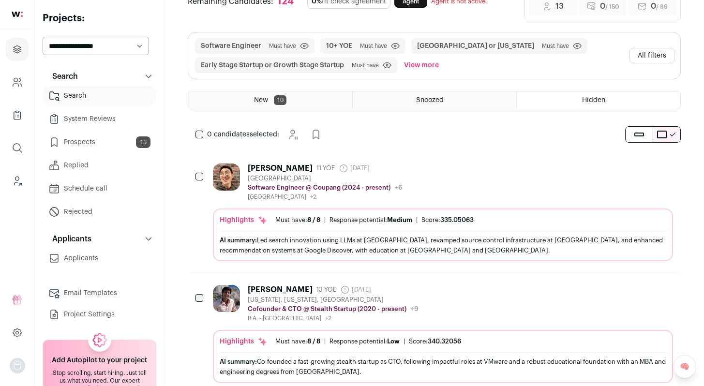
click at [257, 94] on div "New 10" at bounding box center [270, 99] width 164 height 17
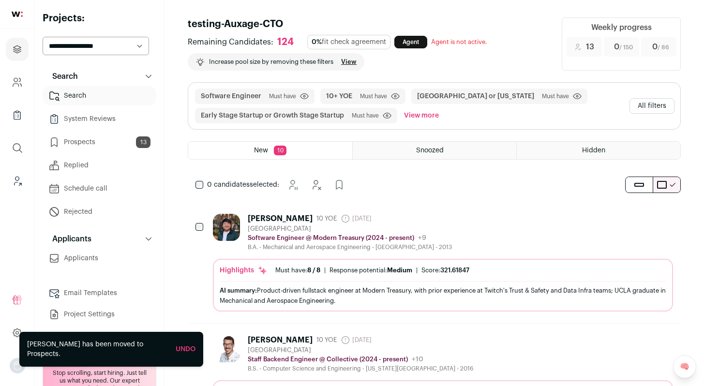
click at [476, 235] on div "Eric Shyong 10 YOE 26 days ago Admin only. The last time the profile was scrape…" at bounding box center [443, 232] width 460 height 37
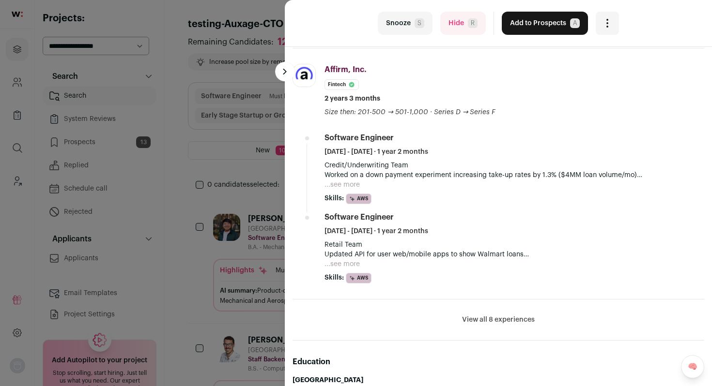
scroll to position [452, 0]
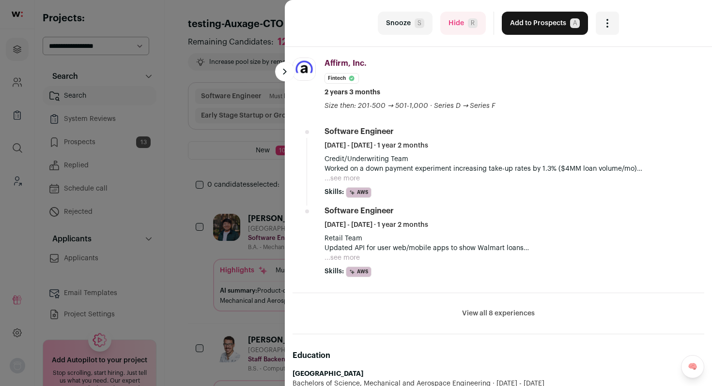
click at [340, 179] on button "...see more" at bounding box center [341, 179] width 35 height 10
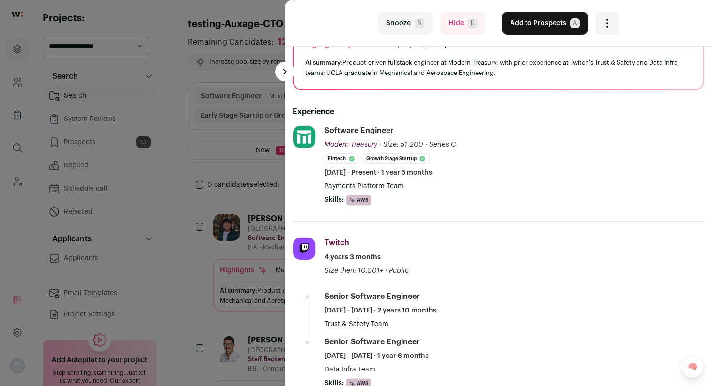
scroll to position [85, 0]
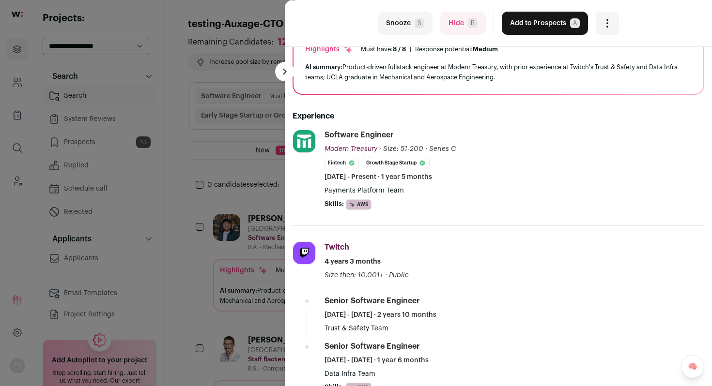
click at [538, 27] on button "Add to Prospects A" at bounding box center [544, 23] width 86 height 23
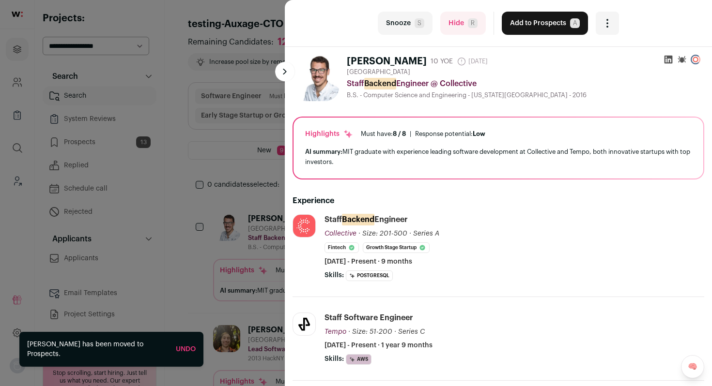
click at [106, 145] on div "last Snooze S Hide R Add to Prospects A Are you sure? Alex Noakes is already in…" at bounding box center [356, 193] width 712 height 386
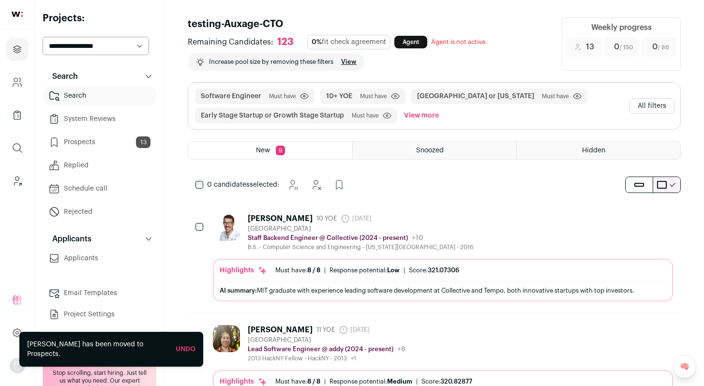
click at [100, 144] on link "Prospects 13" at bounding box center [100, 142] width 114 height 19
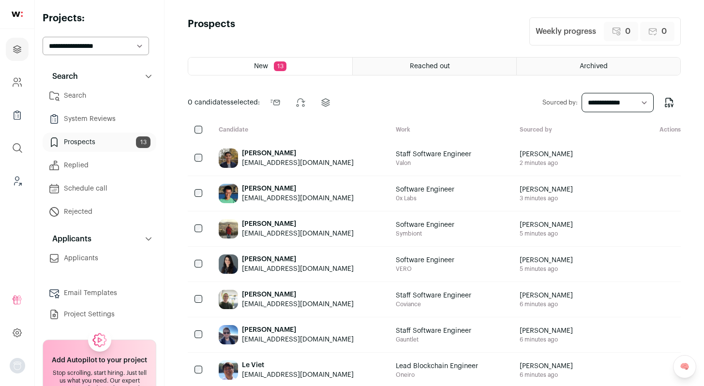
click at [100, 144] on link "Prospects 13" at bounding box center [100, 142] width 114 height 19
click at [76, 269] on div "Search Search Search System Reviews Prospects 13 Replied Schedule call Rejected" at bounding box center [100, 196] width 114 height 258
click at [82, 266] on link "Applicants" at bounding box center [100, 258] width 114 height 19
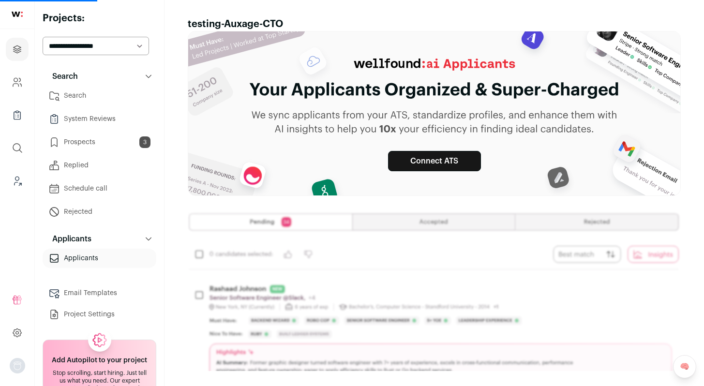
click at [83, 143] on link "Prospects 3" at bounding box center [100, 142] width 114 height 19
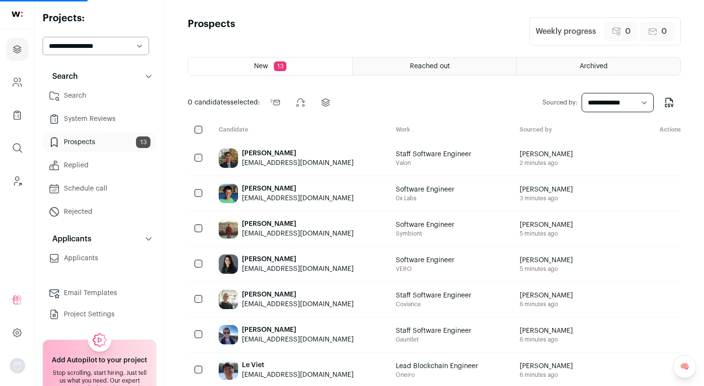
click at [642, 101] on select "**********" at bounding box center [618, 102] width 73 height 19
select select "***"
click at [582, 93] on select "**********" at bounding box center [618, 102] width 73 height 19
click at [646, 102] on select "**********" at bounding box center [618, 102] width 73 height 19
select select "***"
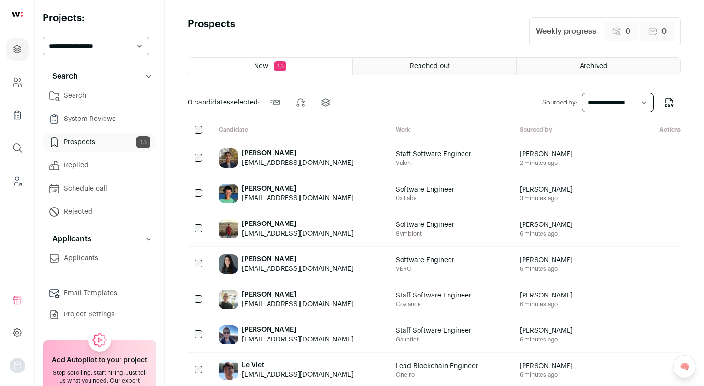
click at [582, 93] on select "**********" at bounding box center [618, 102] width 73 height 19
click at [90, 108] on ul "Search System Reviews Prospects 13 Replied Schedule call Rejected" at bounding box center [100, 154] width 114 height 136
click at [103, 116] on link "System Reviews" at bounding box center [100, 118] width 114 height 19
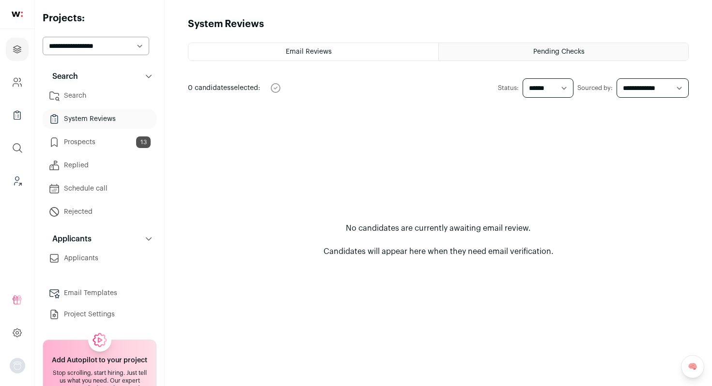
click at [90, 97] on link "Search" at bounding box center [100, 95] width 114 height 19
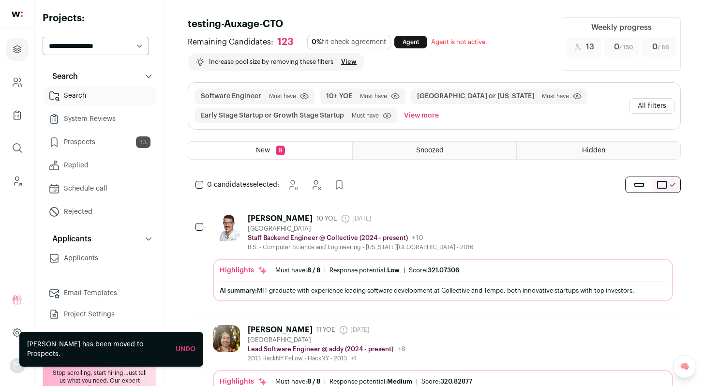
click at [82, 163] on link "Replied" at bounding box center [100, 165] width 114 height 19
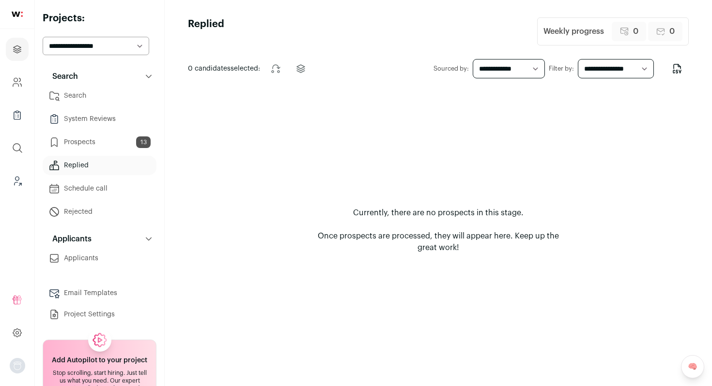
click at [97, 188] on link "Schedule call" at bounding box center [100, 188] width 114 height 19
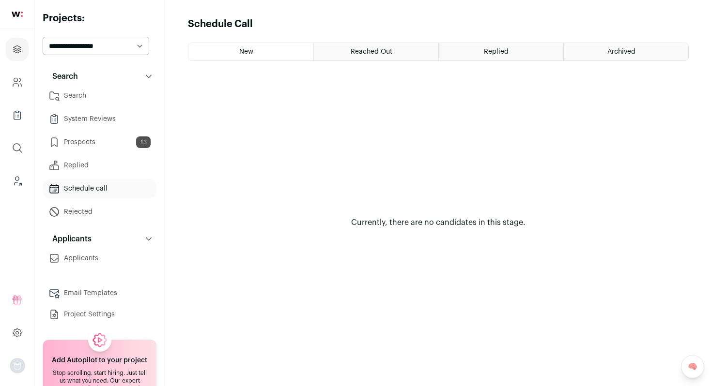
click at [83, 212] on link "Rejected" at bounding box center [100, 211] width 114 height 19
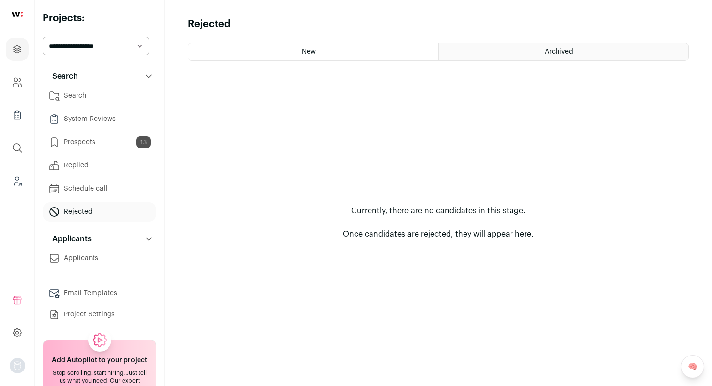
click at [87, 241] on p "Applicants" at bounding box center [68, 239] width 45 height 12
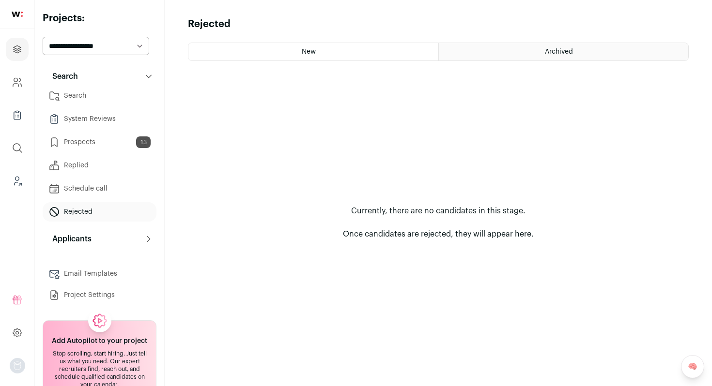
click at [95, 273] on link "Email Templates" at bounding box center [100, 273] width 114 height 19
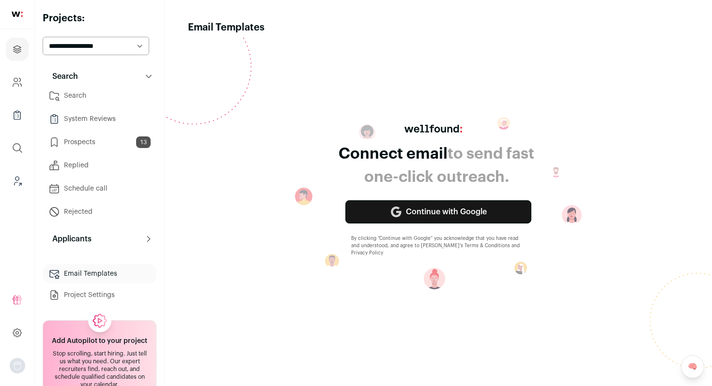
click at [93, 291] on html at bounding box center [356, 193] width 712 height 386
click at [87, 140] on link "Prospects 13" at bounding box center [100, 142] width 114 height 19
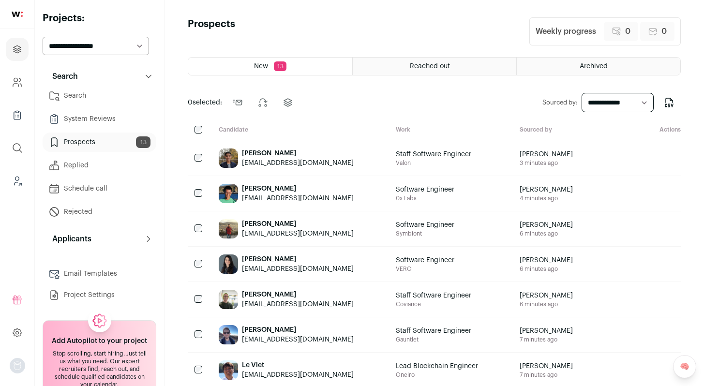
click at [87, 93] on link "Search" at bounding box center [100, 95] width 114 height 19
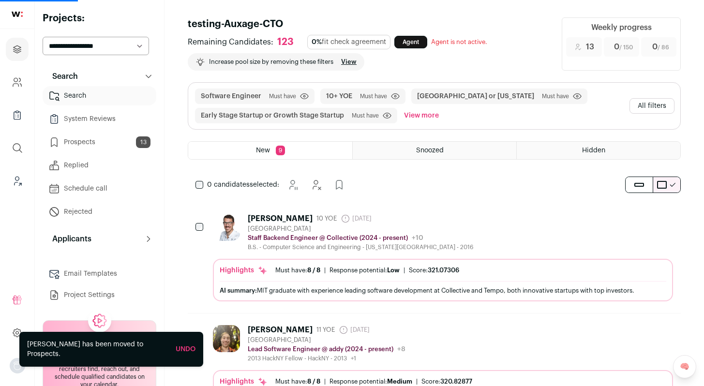
click at [423, 219] on div "Alex Noakes 10 YOE 17 days ago Admin only. The last time the profile was scrape…" at bounding box center [361, 219] width 226 height 10
click at [439, 227] on div "[GEOGRAPHIC_DATA]" at bounding box center [361, 229] width 226 height 8
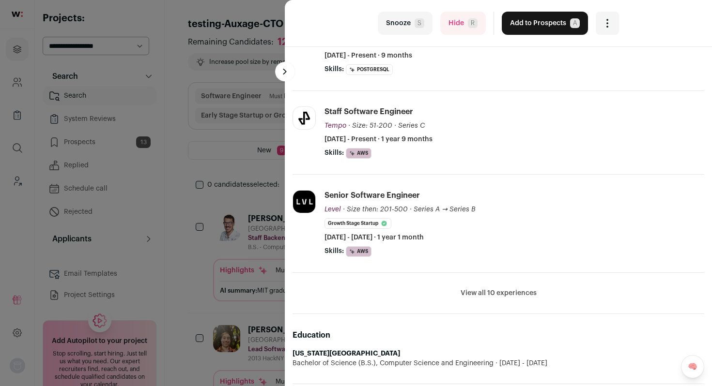
scroll to position [211, 0]
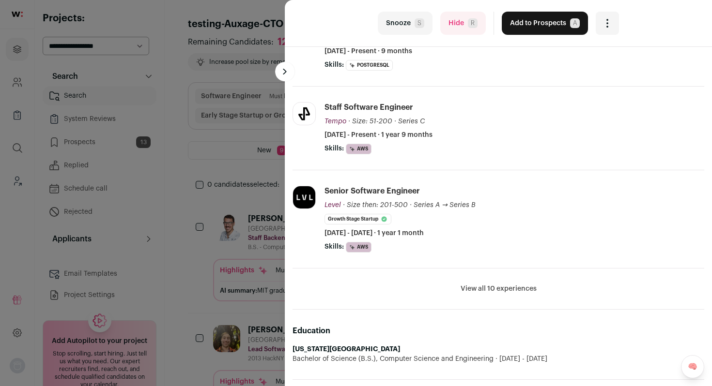
click at [474, 289] on button "View all 10 experiences" at bounding box center [498, 289] width 76 height 10
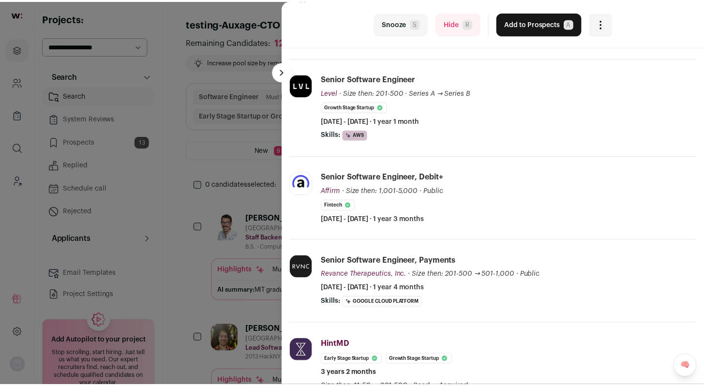
scroll to position [328, 0]
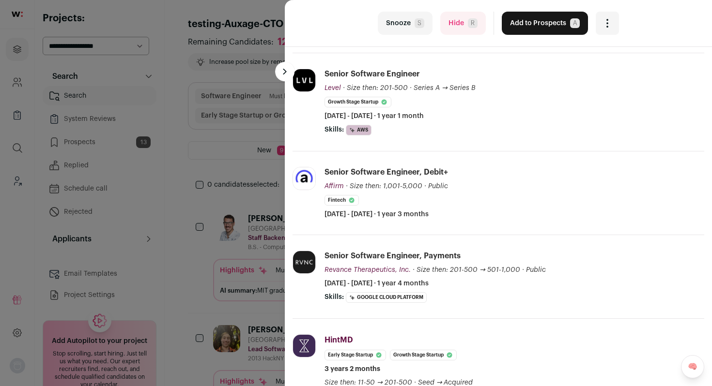
click at [188, 241] on div "last Snooze S Hide R Add to Prospects A Are you sure? Alex Noakes is already in…" at bounding box center [356, 193] width 712 height 386
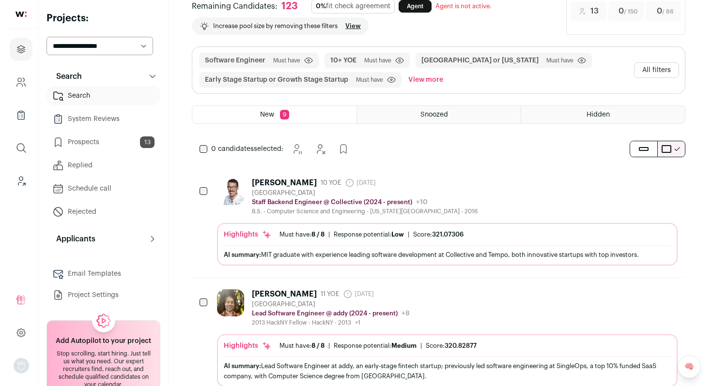
scroll to position [41, 0]
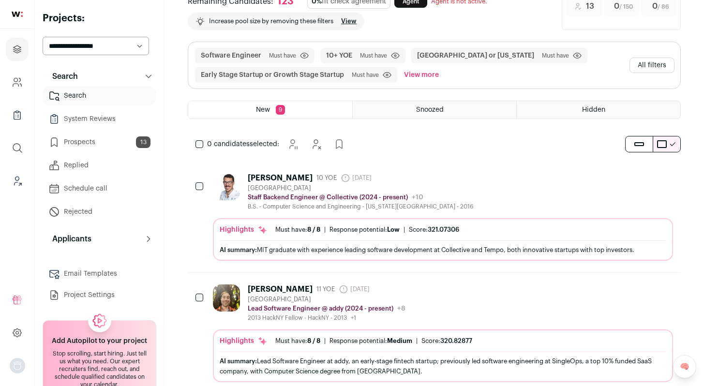
click at [494, 181] on div "Alex Noakes 10 YOE 17 days ago Admin only. The last time the profile was scrape…" at bounding box center [443, 191] width 460 height 37
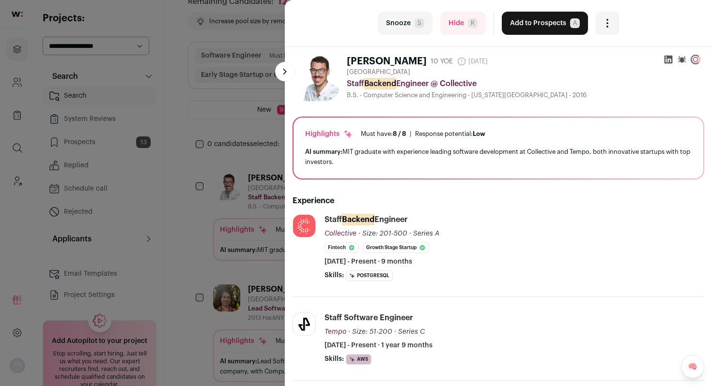
click at [462, 26] on button "Hide R" at bounding box center [462, 23] width 45 height 23
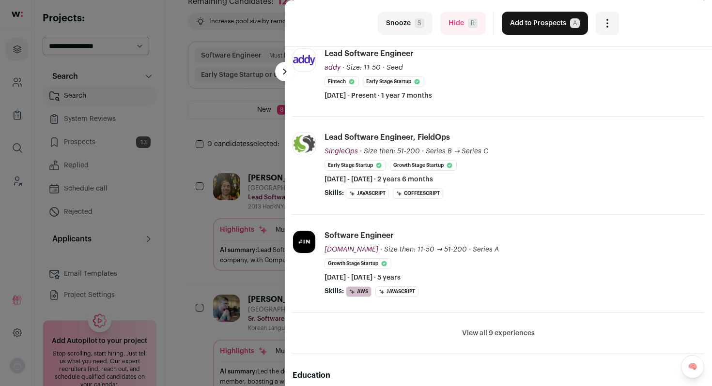
scroll to position [169, 0]
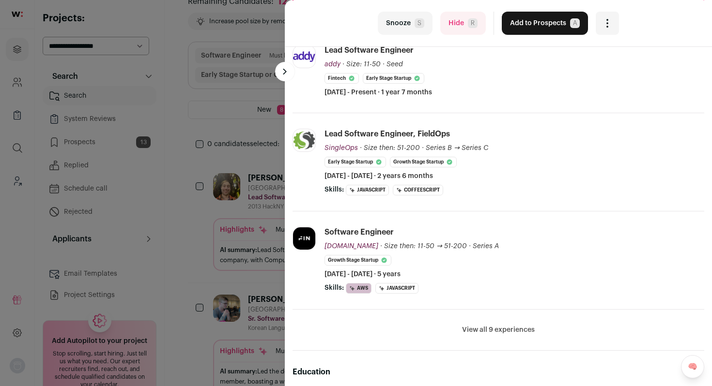
click at [477, 321] on li "View all 9 experiences View less" at bounding box center [497, 330] width 411 height 41
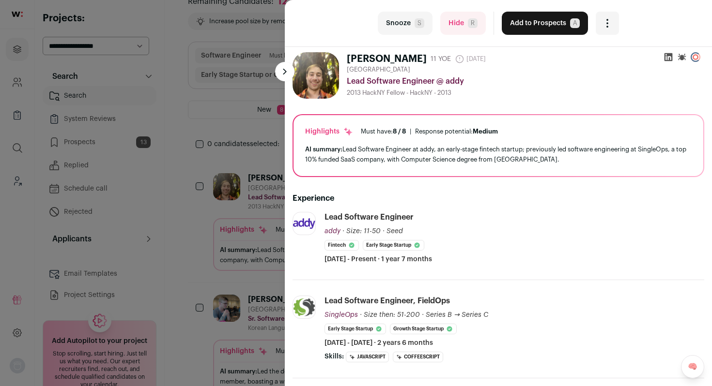
scroll to position [0, 0]
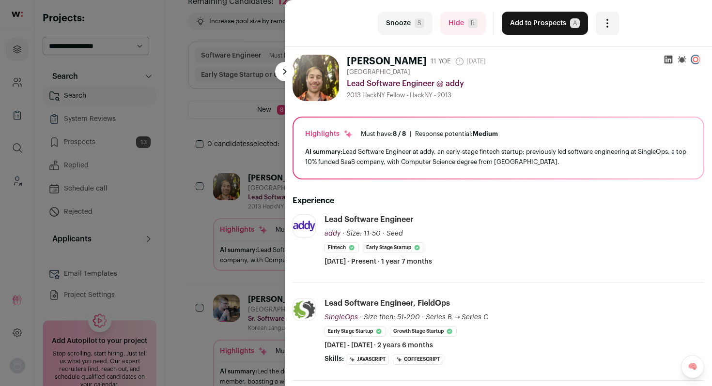
click at [663, 60] on icon at bounding box center [668, 60] width 10 height 10
click at [536, 25] on button "Add to Prospects A" at bounding box center [544, 23] width 86 height 23
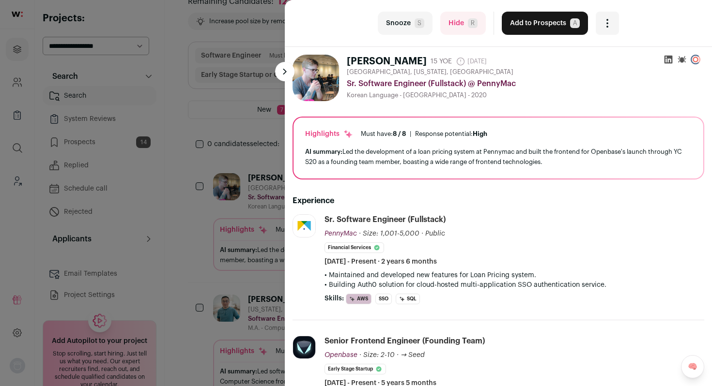
click at [663, 60] on icon at bounding box center [668, 60] width 10 height 10
click at [535, 25] on button "Add to Prospects A" at bounding box center [544, 23] width 86 height 23
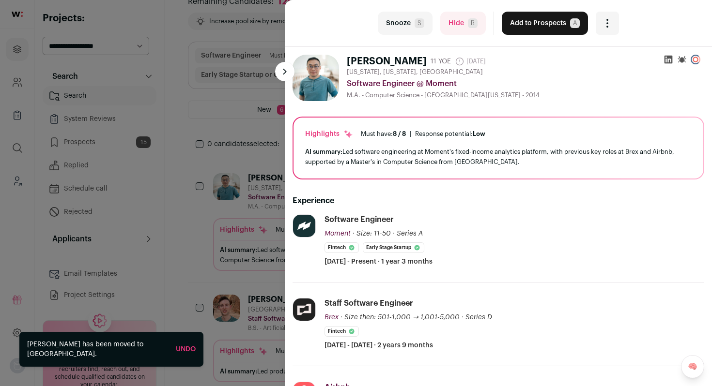
click at [663, 57] on icon at bounding box center [668, 60] width 10 height 10
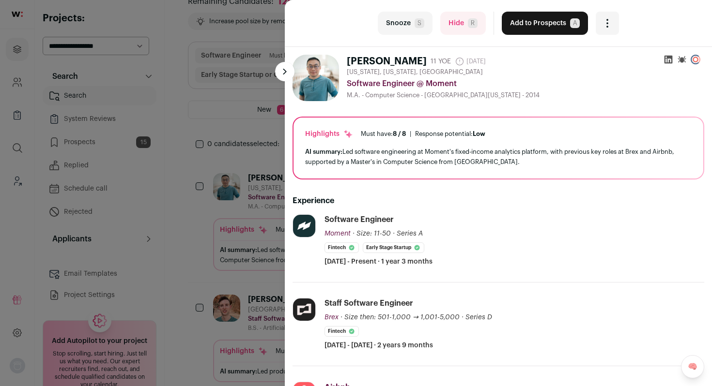
click at [539, 19] on button "Add to Prospects A" at bounding box center [544, 23] width 86 height 23
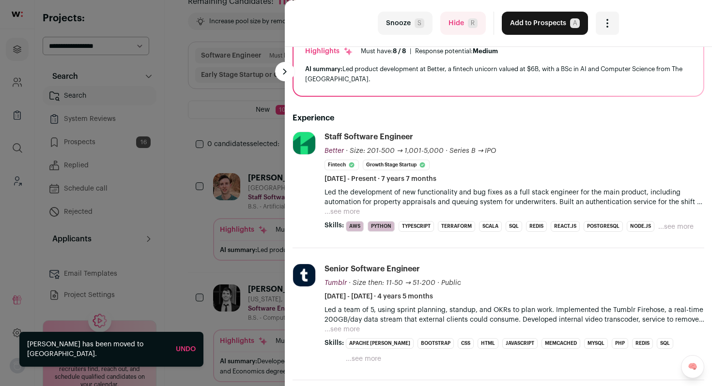
scroll to position [89, 0]
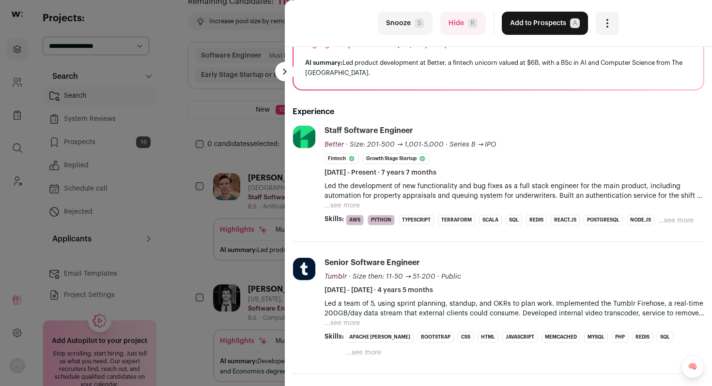
click at [456, 26] on button "Hide R" at bounding box center [462, 23] width 45 height 23
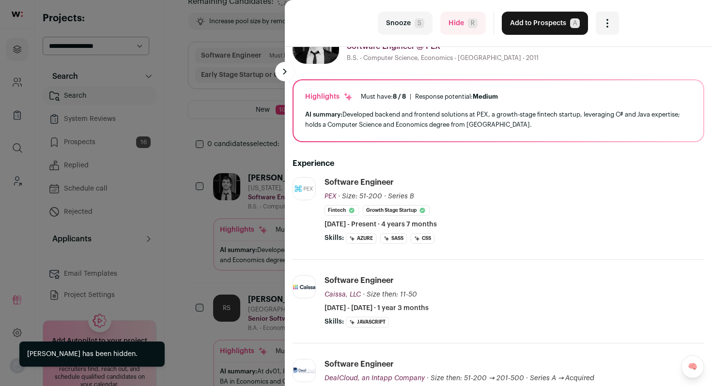
scroll to position [41, 0]
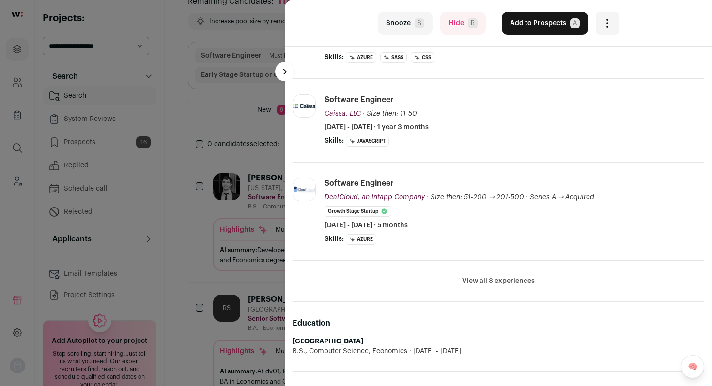
click at [493, 283] on button "View all 8 experiences" at bounding box center [498, 281] width 73 height 10
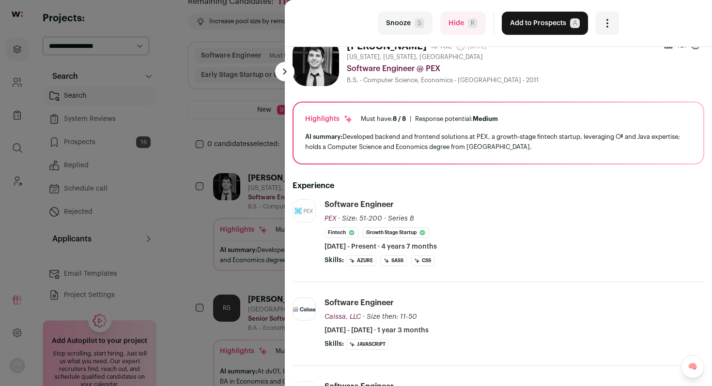
scroll to position [0, 0]
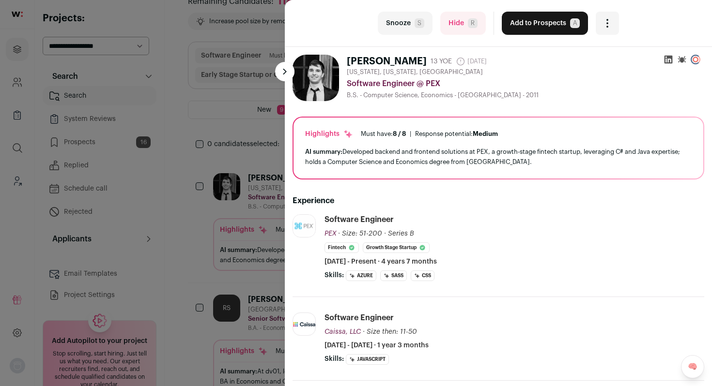
click at [664, 62] on icon at bounding box center [668, 60] width 8 height 8
click at [536, 27] on button "Add to Prospects A" at bounding box center [544, 23] width 86 height 23
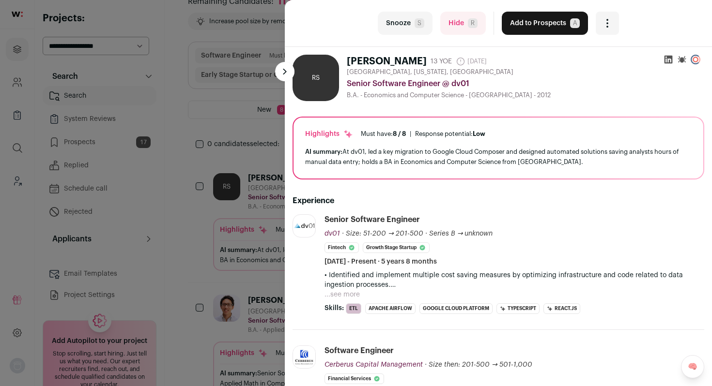
click at [664, 57] on icon at bounding box center [668, 60] width 8 height 8
click at [539, 21] on button "Add to Prospects A" at bounding box center [544, 23] width 86 height 23
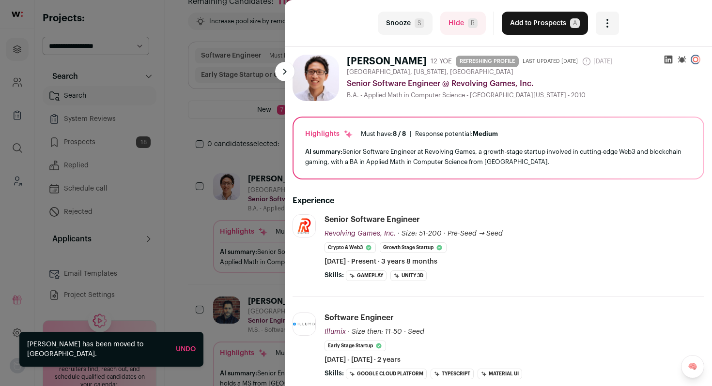
click at [663, 61] on icon at bounding box center [668, 60] width 10 height 10
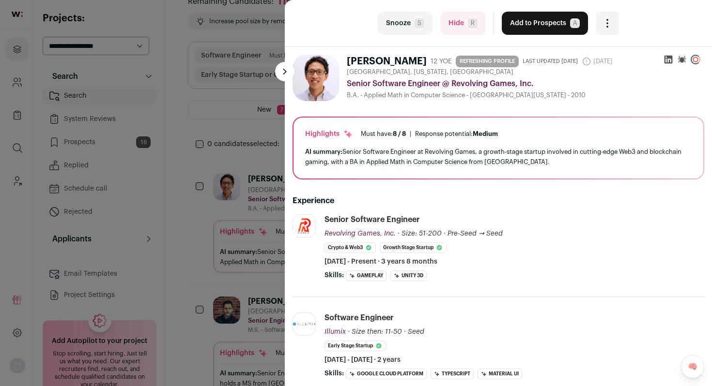
click at [522, 22] on button "Add to Prospects A" at bounding box center [544, 23] width 86 height 23
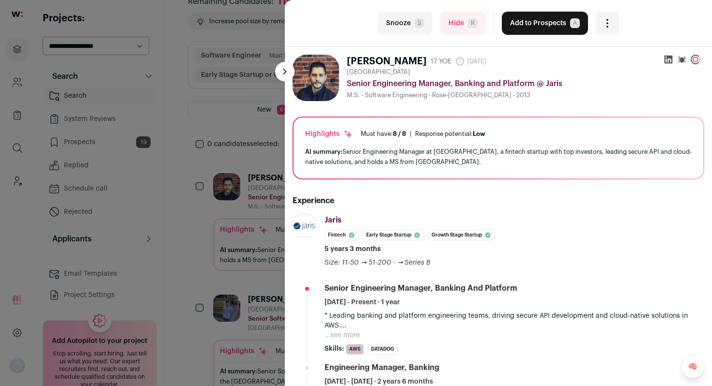
click at [663, 61] on icon at bounding box center [668, 60] width 10 height 10
click at [552, 27] on button "Add to Prospects A" at bounding box center [544, 23] width 86 height 23
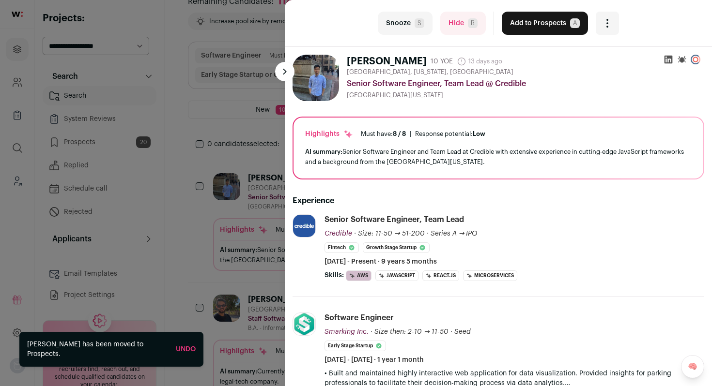
click at [195, 137] on div "last Snooze S Hide R Add to Prospects A Are you sure? Jun Xu is already in your…" at bounding box center [356, 193] width 712 height 386
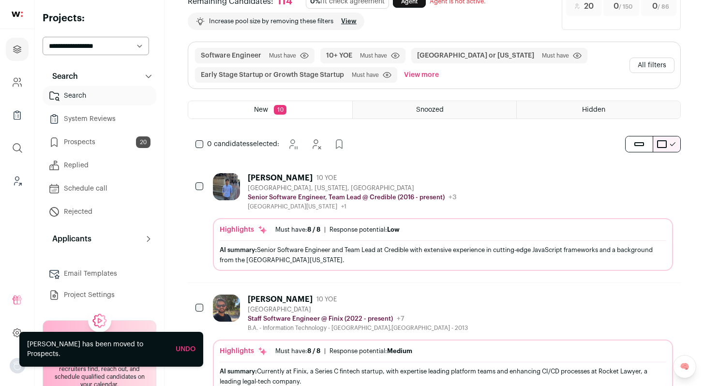
click at [91, 144] on link "Prospects 20" at bounding box center [100, 142] width 114 height 19
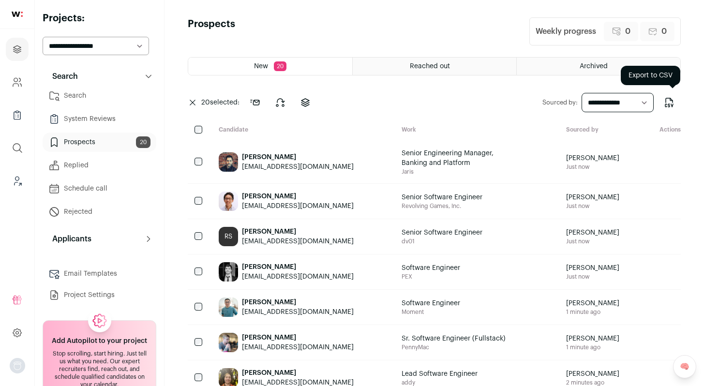
click at [664, 103] on icon "Export to CSV" at bounding box center [670, 103] width 12 height 12
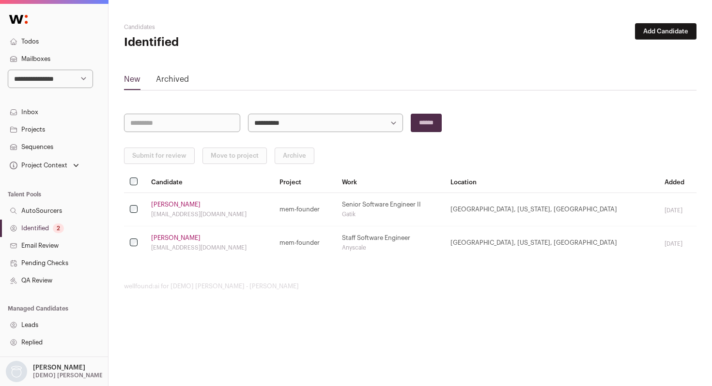
click at [38, 75] on select "**********" at bounding box center [50, 79] width 85 height 18
select select "*****"
click at [8, 70] on select "**********" at bounding box center [50, 79] width 85 height 18
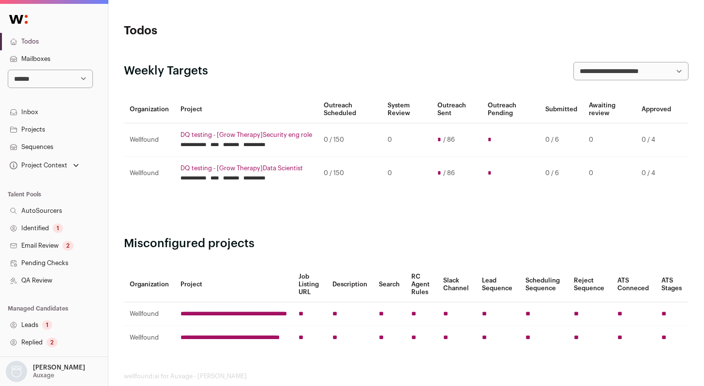
click at [43, 234] on link "Identified 1" at bounding box center [54, 228] width 108 height 17
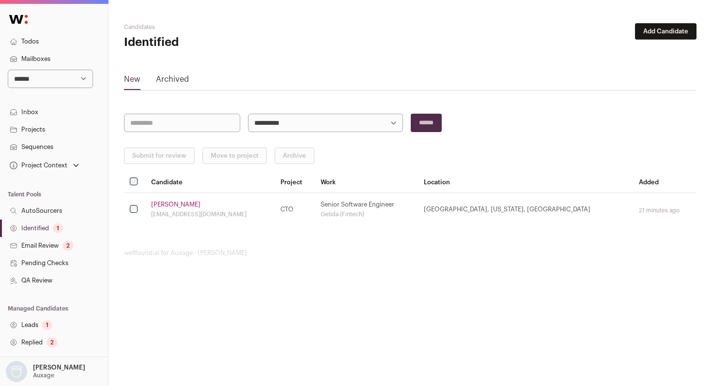
click at [677, 34] on button "Add Candidate" at bounding box center [665, 31] width 61 height 16
click at [628, 71] on link "From CSV file" at bounding box center [640, 68] width 116 height 15
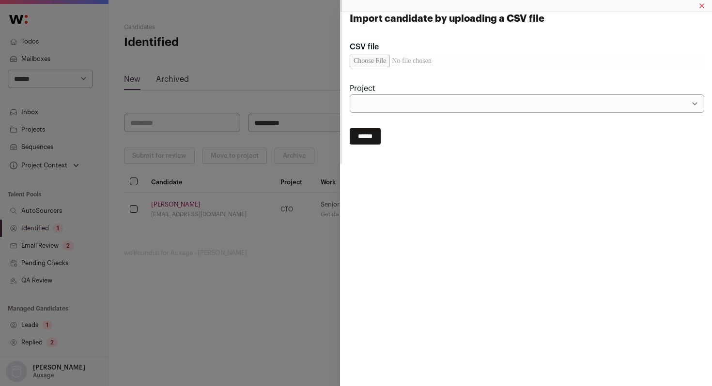
click at [376, 64] on input "CSV file" at bounding box center [526, 61] width 354 height 13
type input "**********"
click at [414, 106] on select "***" at bounding box center [526, 103] width 354 height 18
select select "*****"
click at [349, 94] on select "***" at bounding box center [526, 103] width 354 height 18
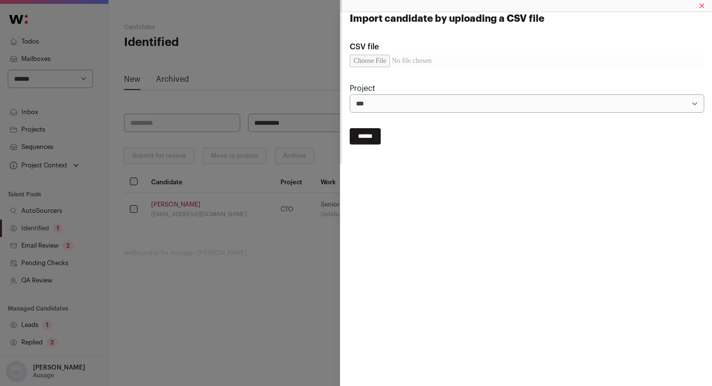
click at [374, 140] on input "******" at bounding box center [364, 136] width 31 height 16
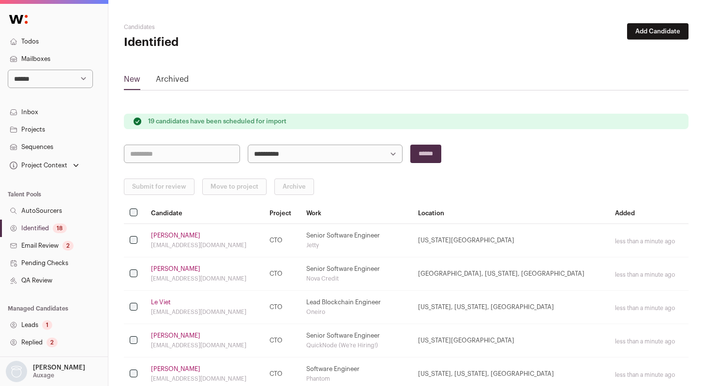
click at [40, 221] on link "Identified 18" at bounding box center [54, 228] width 108 height 17
click at [47, 227] on link "Identified 18" at bounding box center [54, 228] width 108 height 17
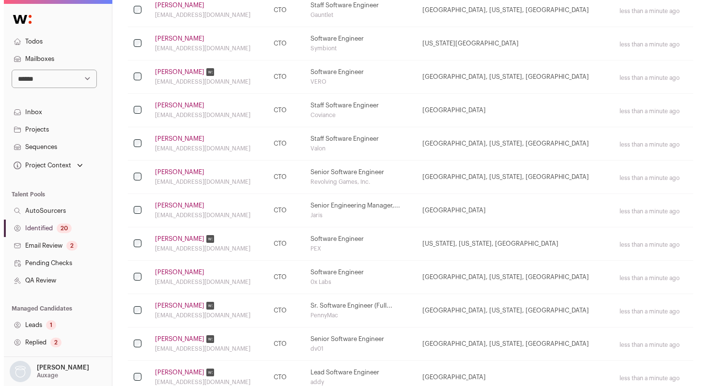
scroll to position [529, 0]
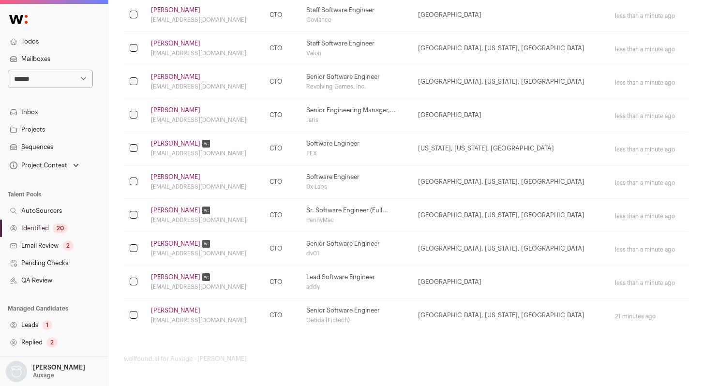
click at [171, 312] on link "[PERSON_NAME]" at bounding box center [175, 311] width 49 height 8
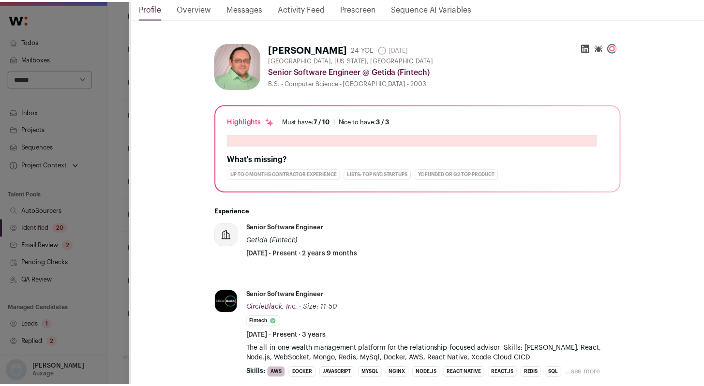
scroll to position [130, 0]
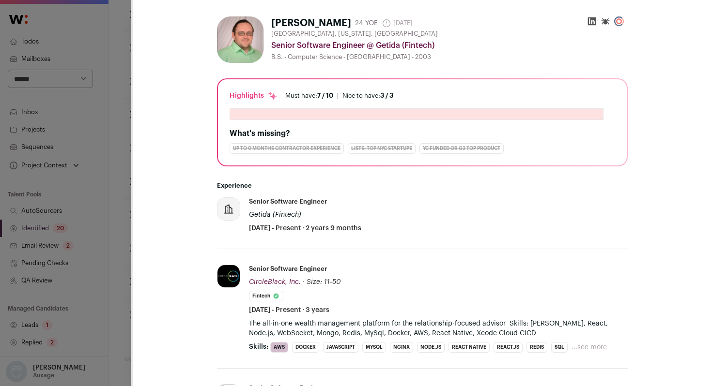
click at [106, 229] on div "**********" at bounding box center [356, 193] width 712 height 386
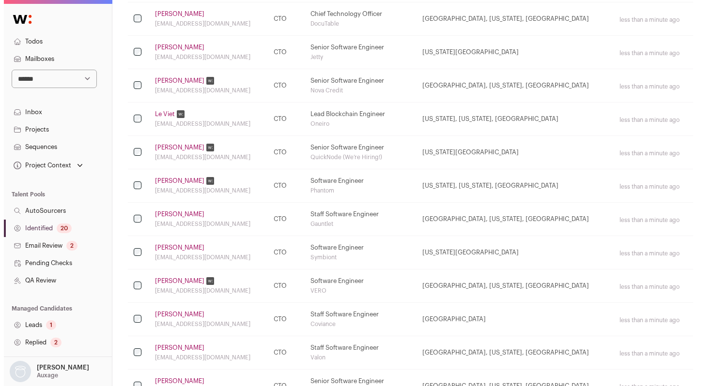
scroll to position [0, 0]
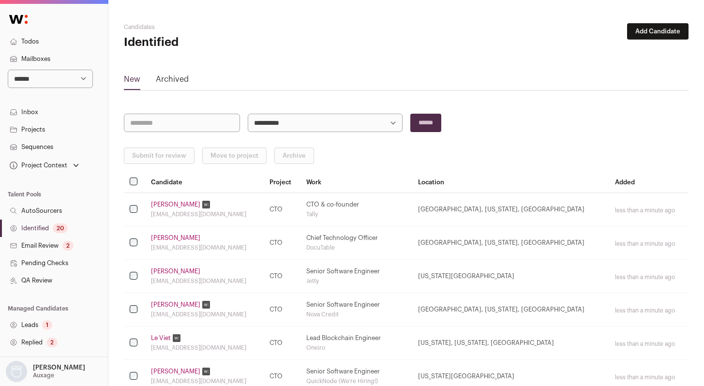
click at [170, 203] on link "[PERSON_NAME]" at bounding box center [175, 205] width 49 height 8
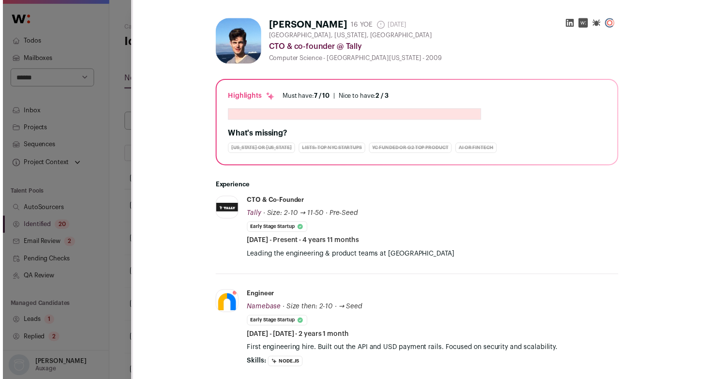
scroll to position [130, 0]
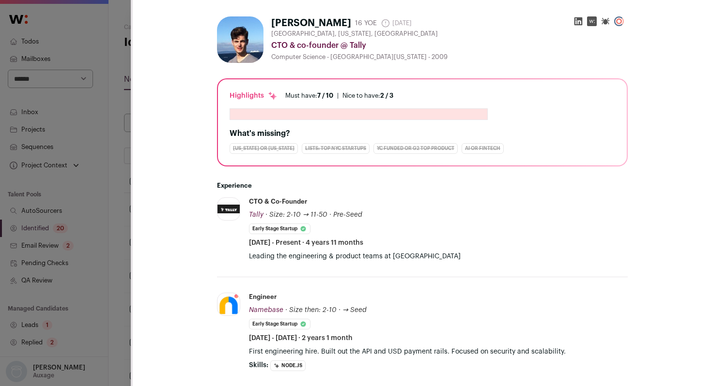
click at [112, 215] on div "[PERSON_NAME] Last update: [DATE] [GEOGRAPHIC_DATA], [US_STATE], [GEOGRAPHIC_DA…" at bounding box center [356, 193] width 712 height 386
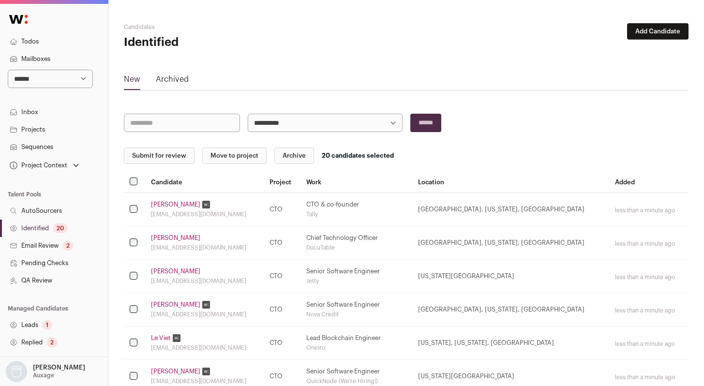
click at [151, 156] on button "Submit for review" at bounding box center [159, 156] width 71 height 16
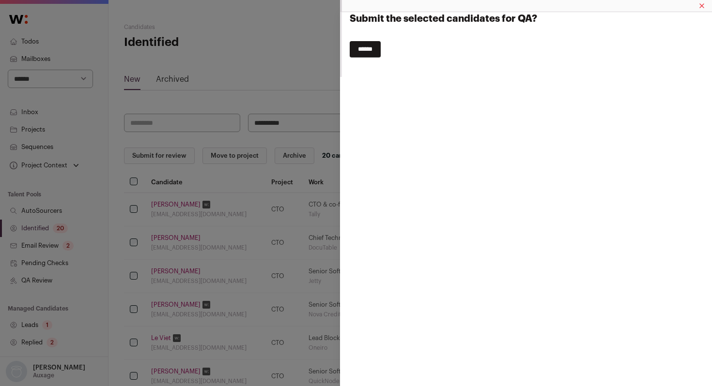
click at [366, 45] on input "******" at bounding box center [364, 49] width 31 height 16
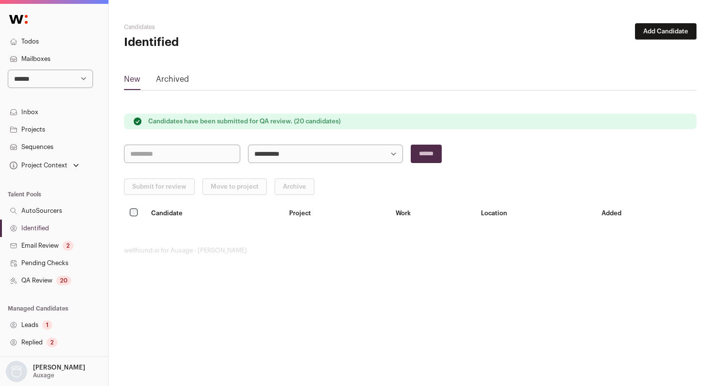
click at [49, 281] on link "QA Review 20" at bounding box center [54, 280] width 108 height 17
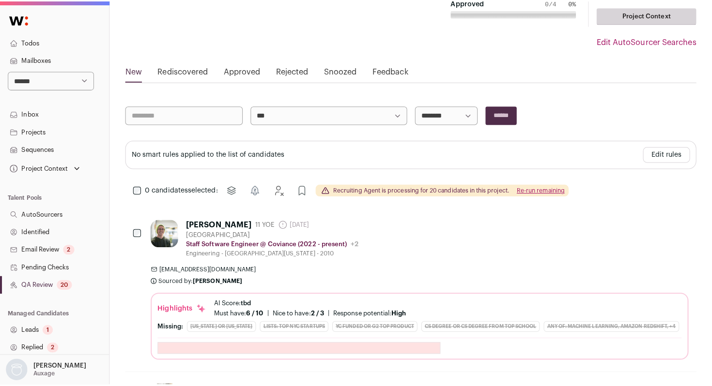
scroll to position [91, 0]
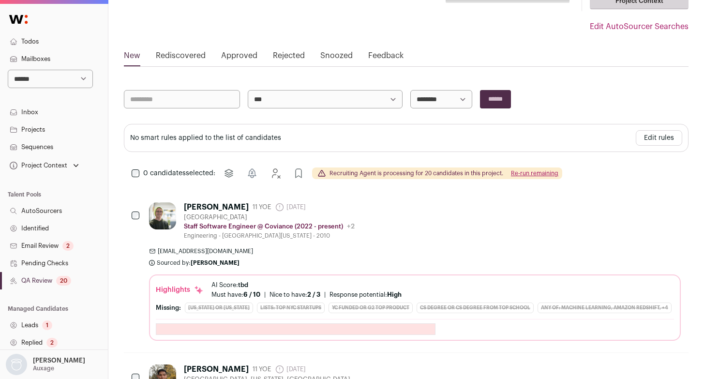
click at [409, 244] on div "[PERSON_NAME] 11 YOE [DATE] Admin only. The last time the profile was scraped. …" at bounding box center [415, 271] width 532 height 138
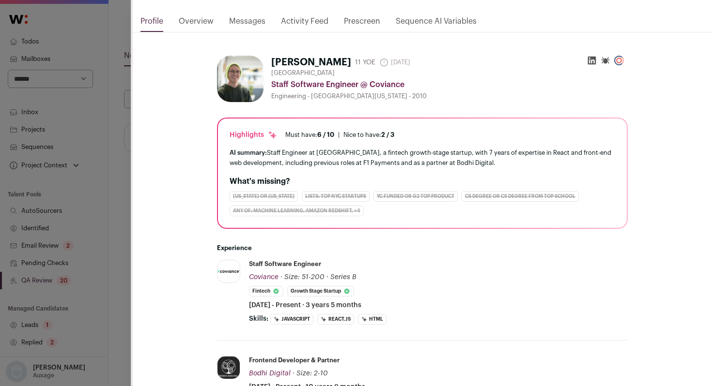
click at [109, 273] on div "**********" at bounding box center [356, 193] width 712 height 386
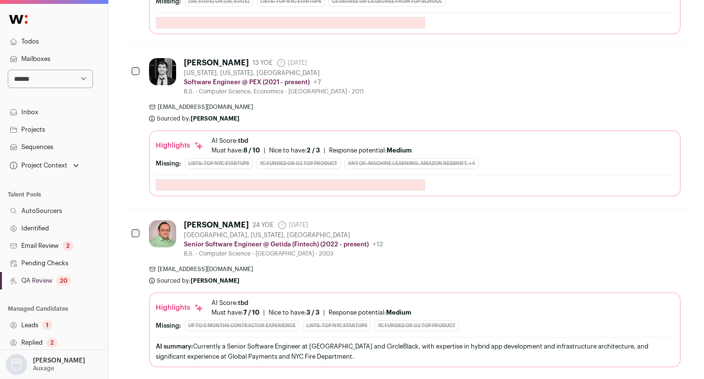
scroll to position [3250, 0]
